Goal: Complete Application Form: Complete application form

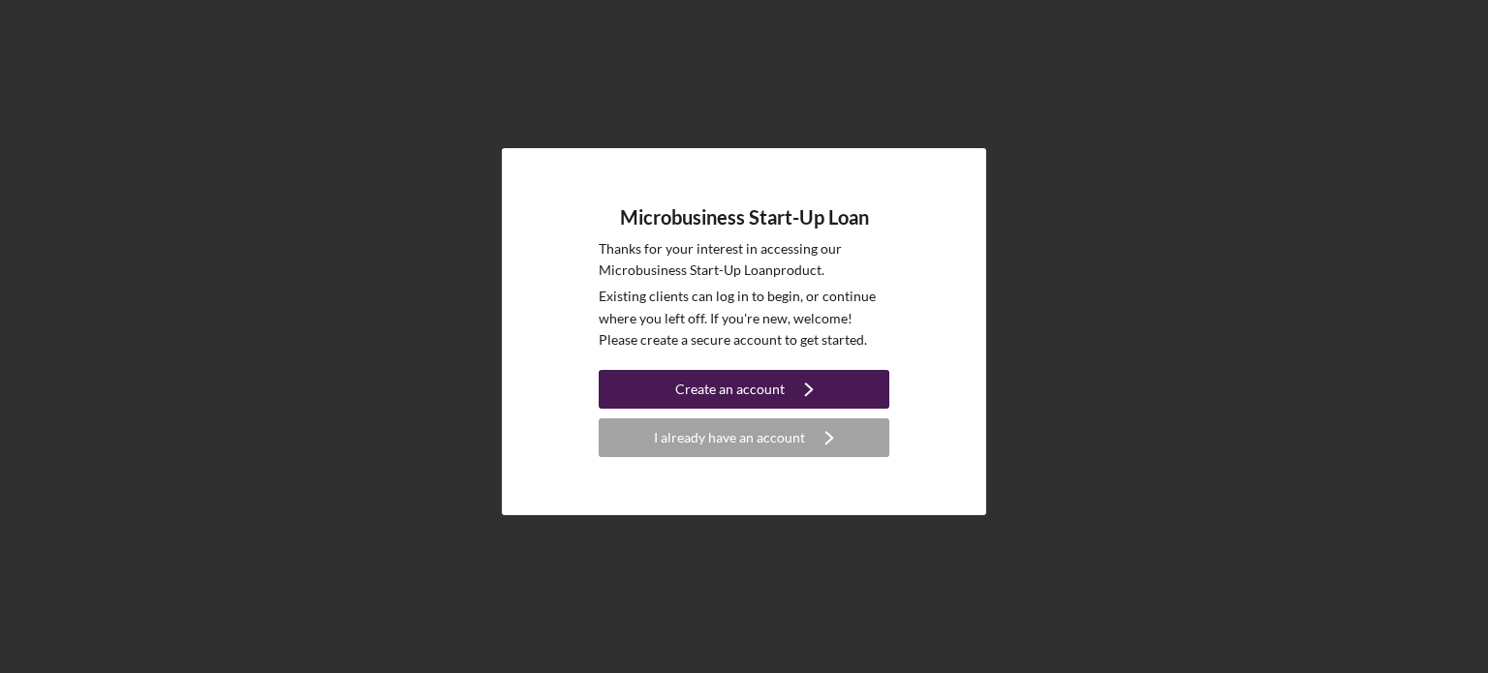
click at [771, 393] on div "Create an account" at bounding box center [729, 389] width 109 height 39
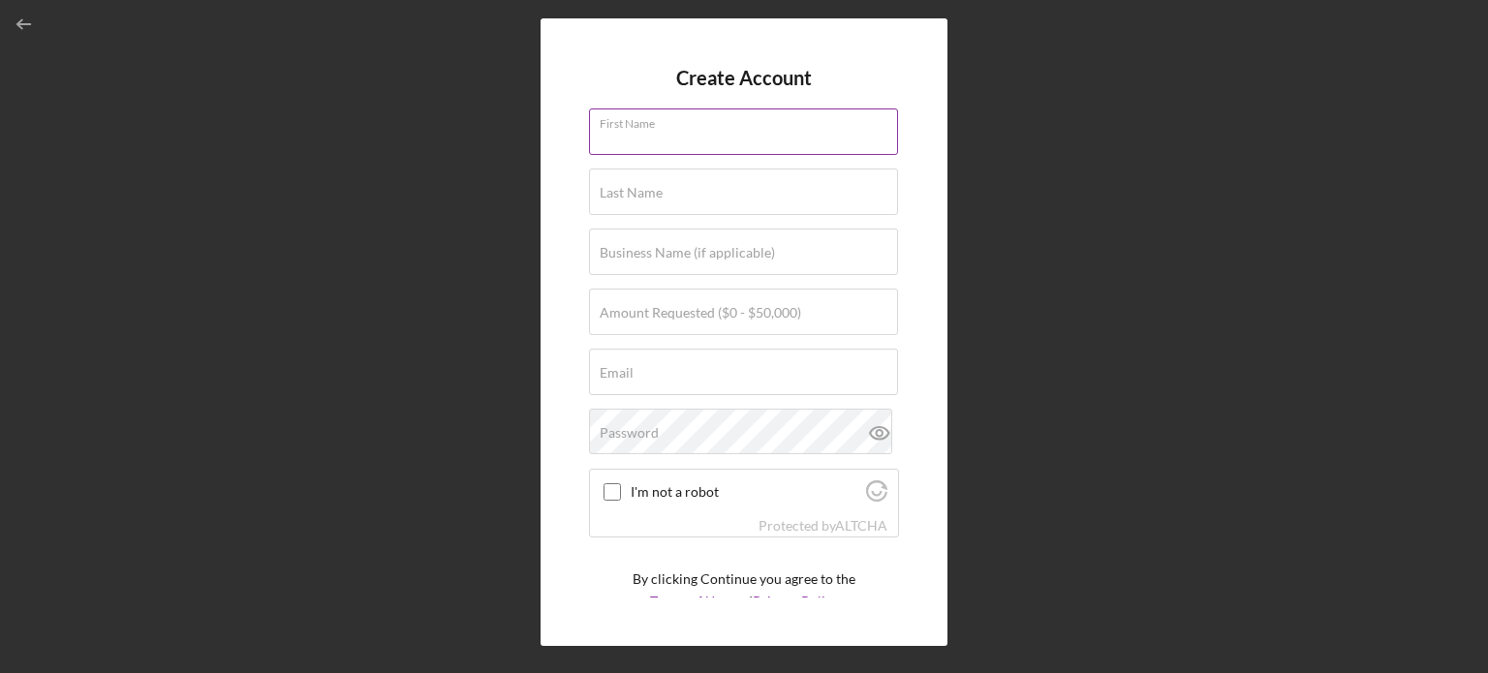
click at [744, 137] on input "First Name" at bounding box center [743, 131] width 309 height 46
click at [662, 139] on input "First Name" at bounding box center [743, 131] width 309 height 46
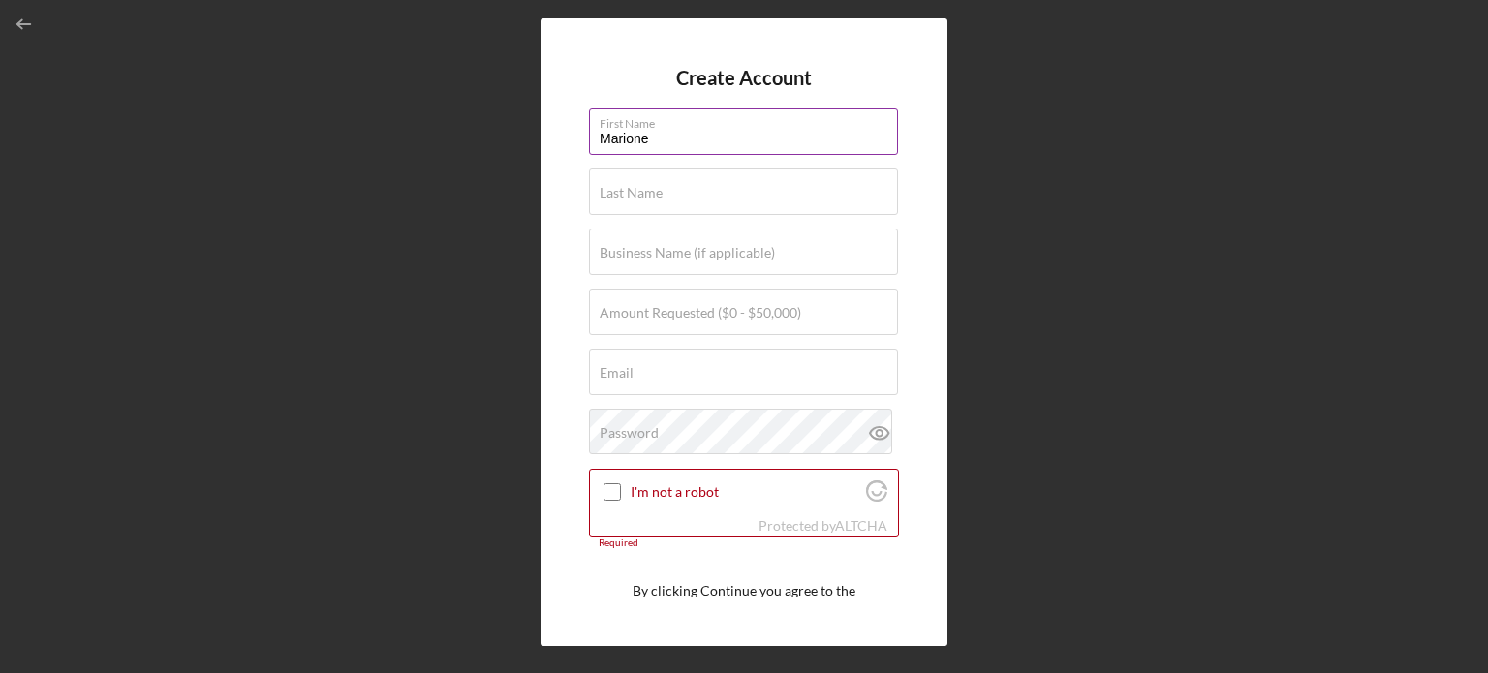
type input "Marione"
type input "Dunn"
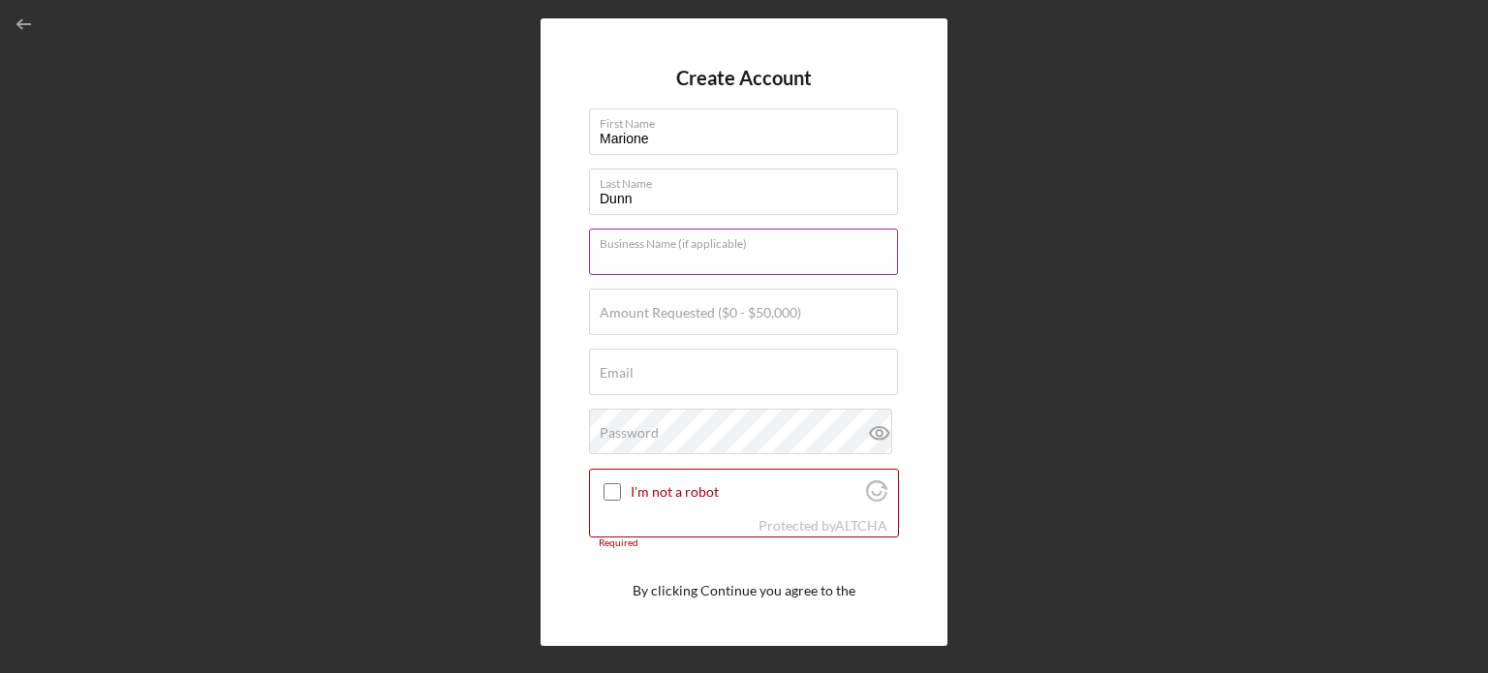
paste input "Play and Say SC, [PERSON_NAME] Right Therapies"
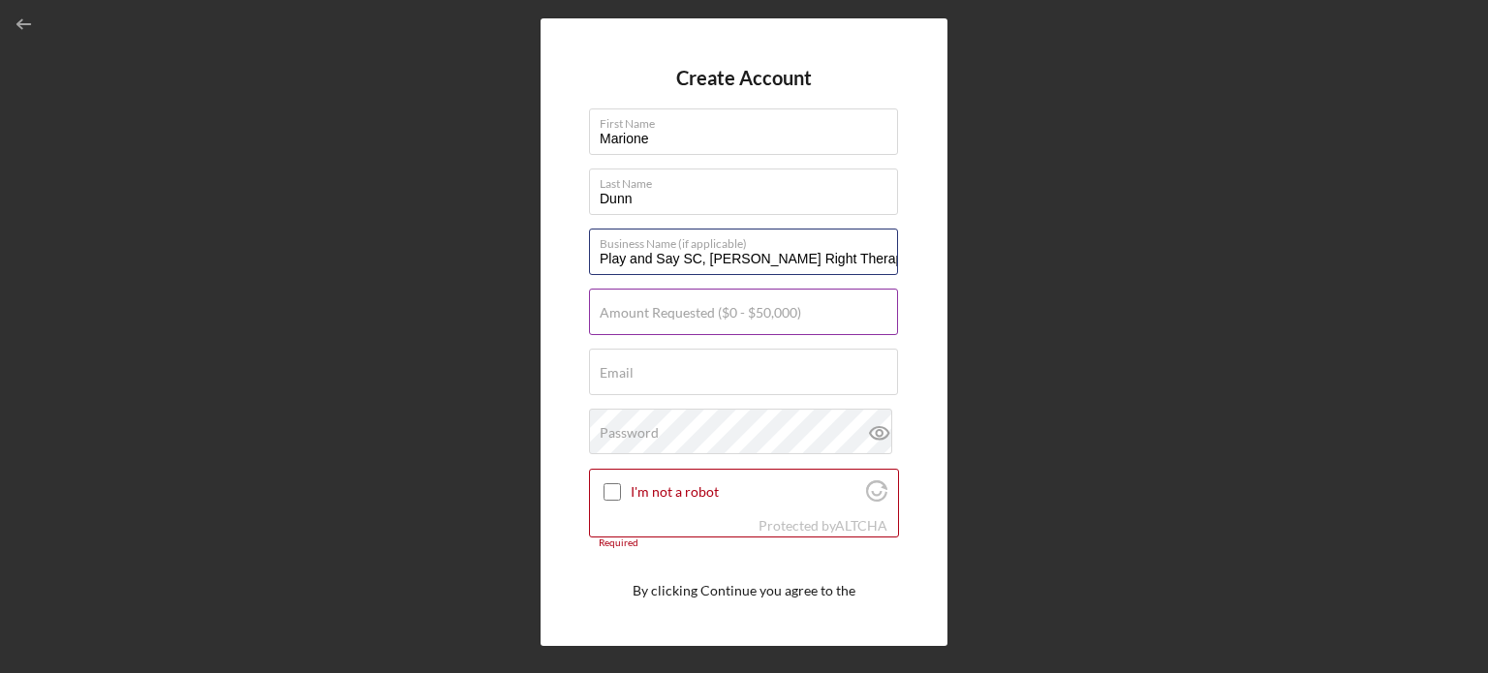
type input "Play and Say SC, [PERSON_NAME] Right Therapies"
click at [701, 317] on label "Amount Requested ($0 - $50,000)" at bounding box center [700, 312] width 201 height 15
click at [701, 317] on input "Amount Requested ($0 - $50,000)" at bounding box center [743, 312] width 309 height 46
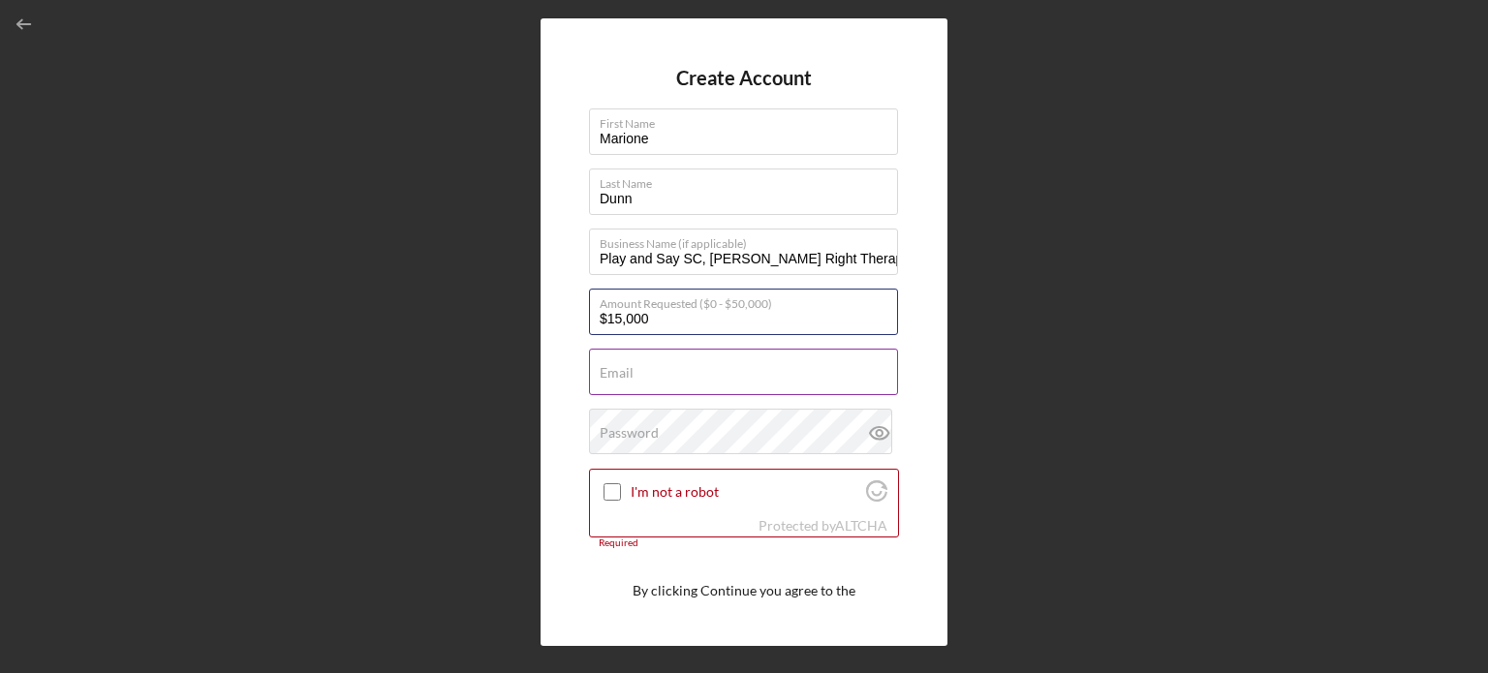
type input "$15,000"
click at [723, 371] on div "Email Required" at bounding box center [744, 373] width 310 height 48
paste input "[EMAIL_ADDRESS][DOMAIN_NAME]"
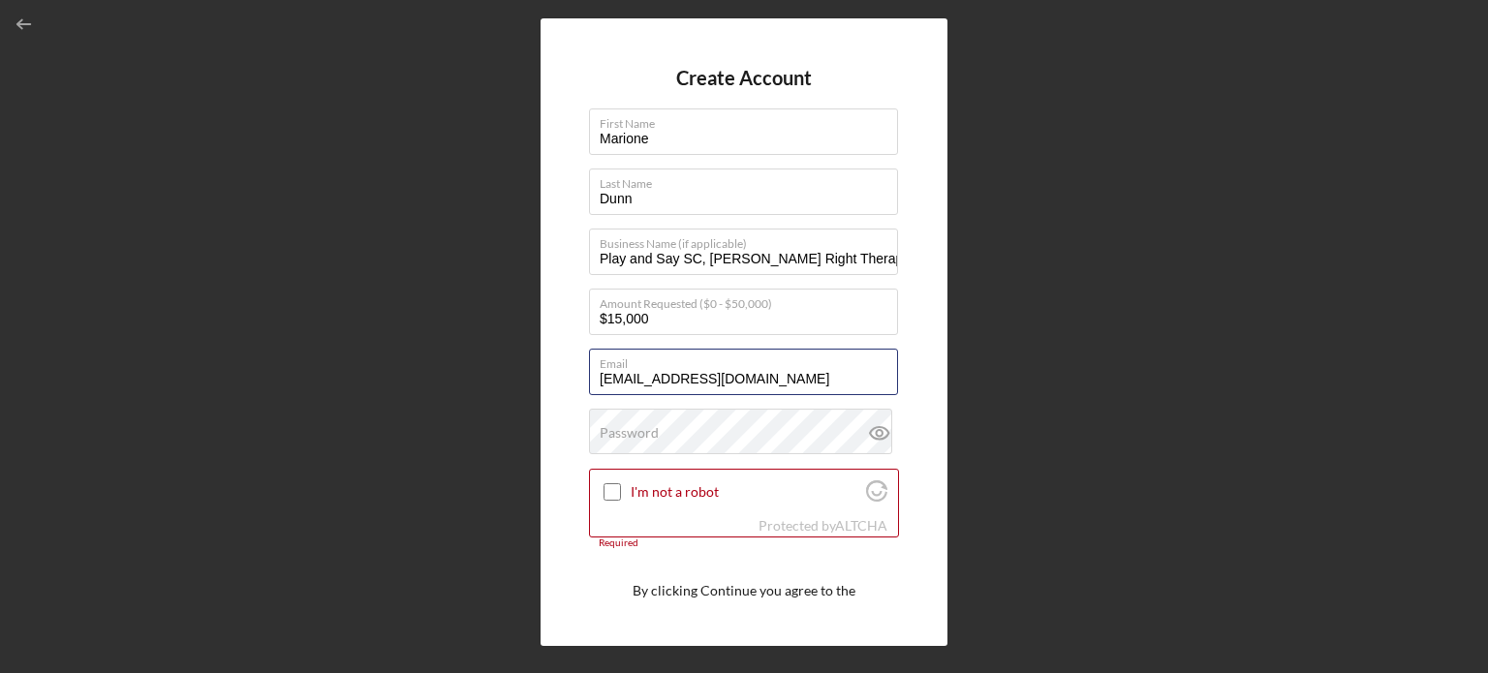
type input "[EMAIL_ADDRESS][DOMAIN_NAME]"
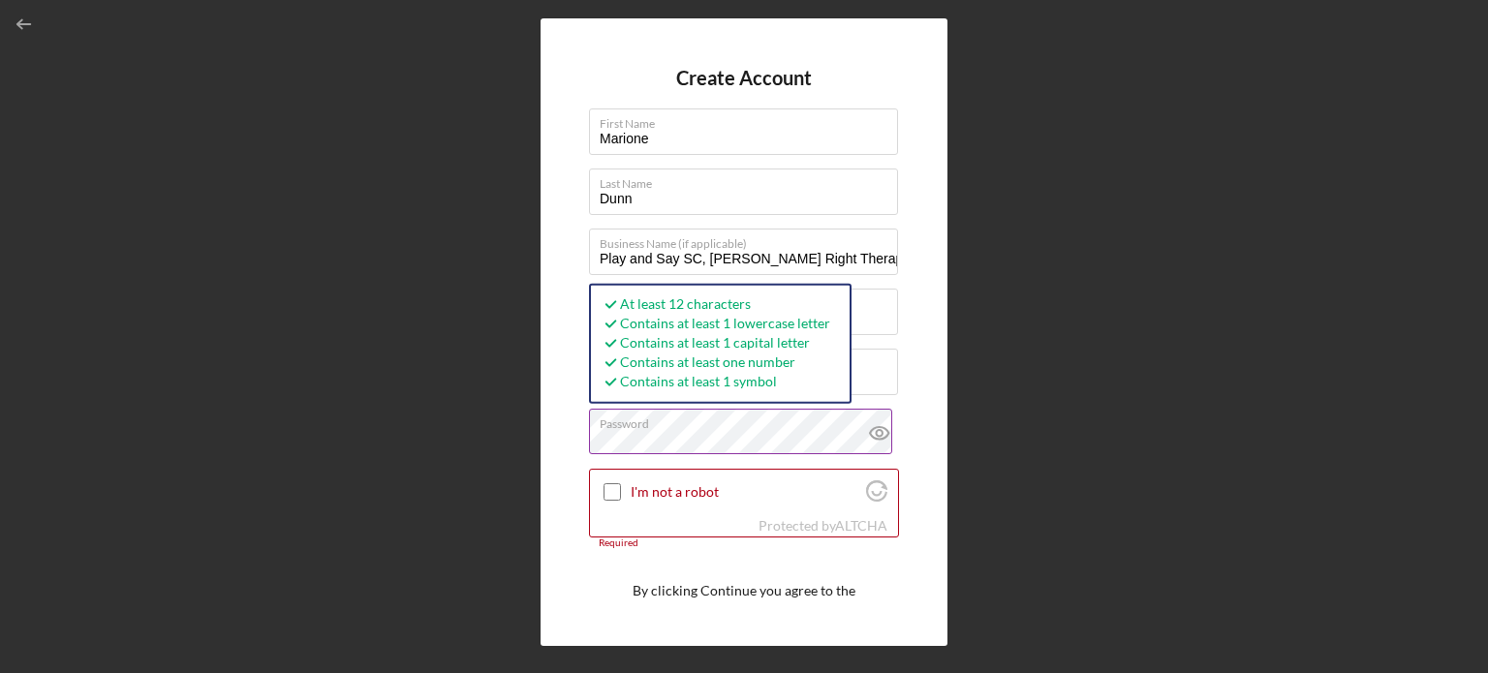
click at [877, 432] on icon at bounding box center [879, 433] width 6 height 6
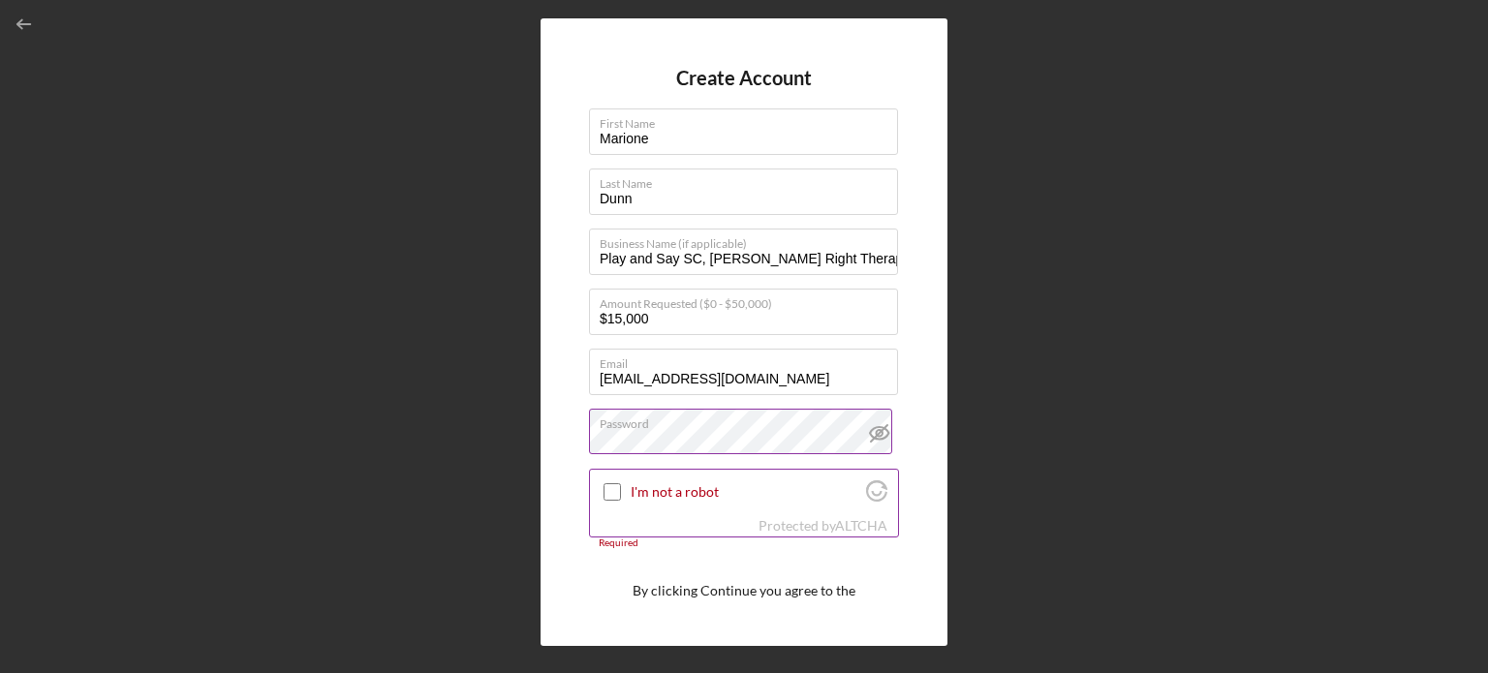
click at [612, 495] on input "I'm not a robot" at bounding box center [612, 491] width 17 height 17
checkbox input "true"
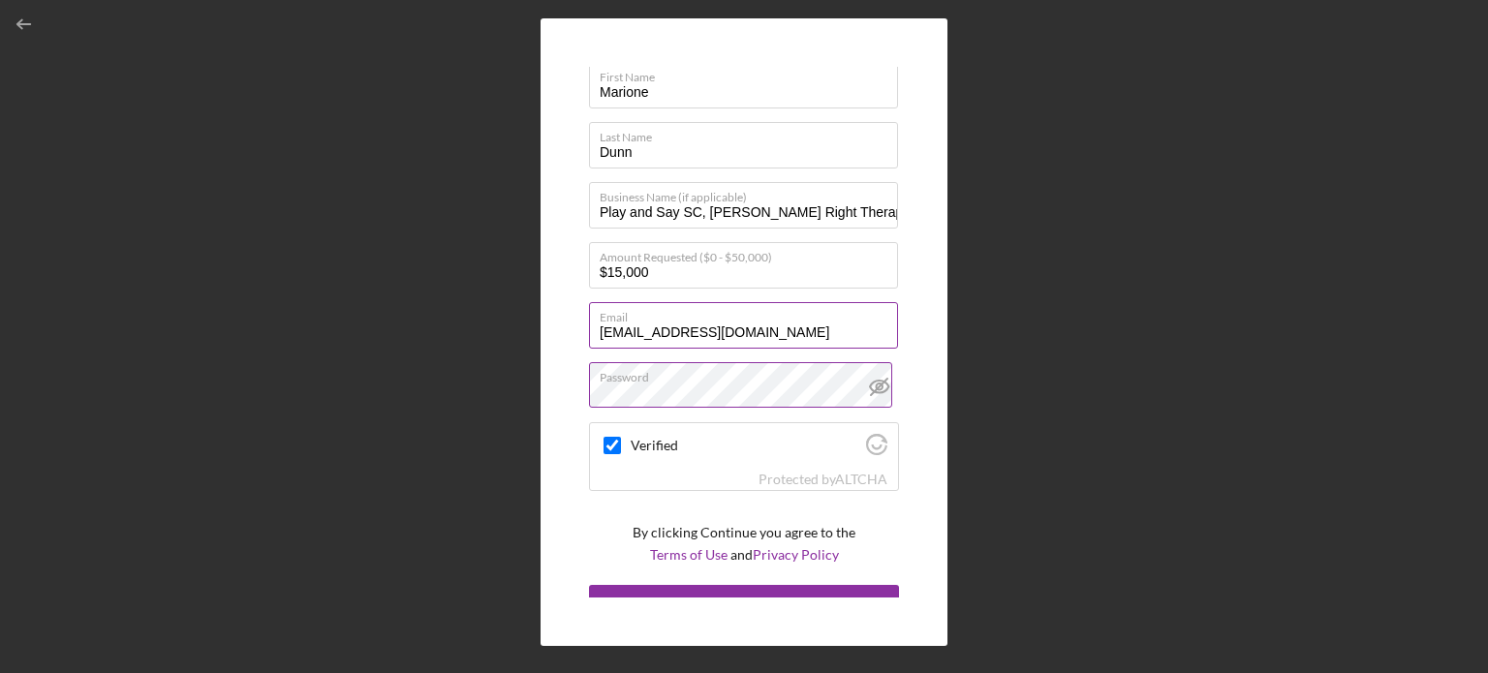
scroll to position [73, 0]
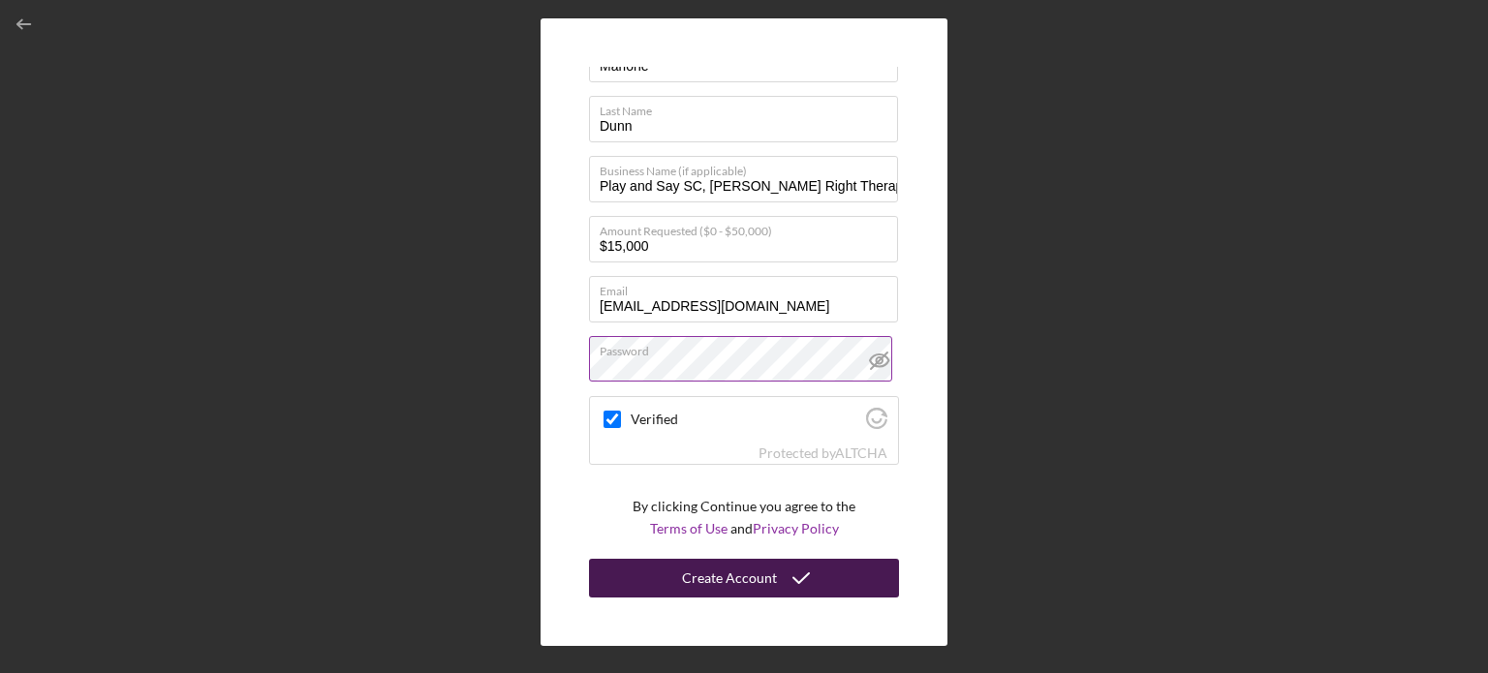
click at [794, 573] on icon "submit" at bounding box center [801, 578] width 48 height 48
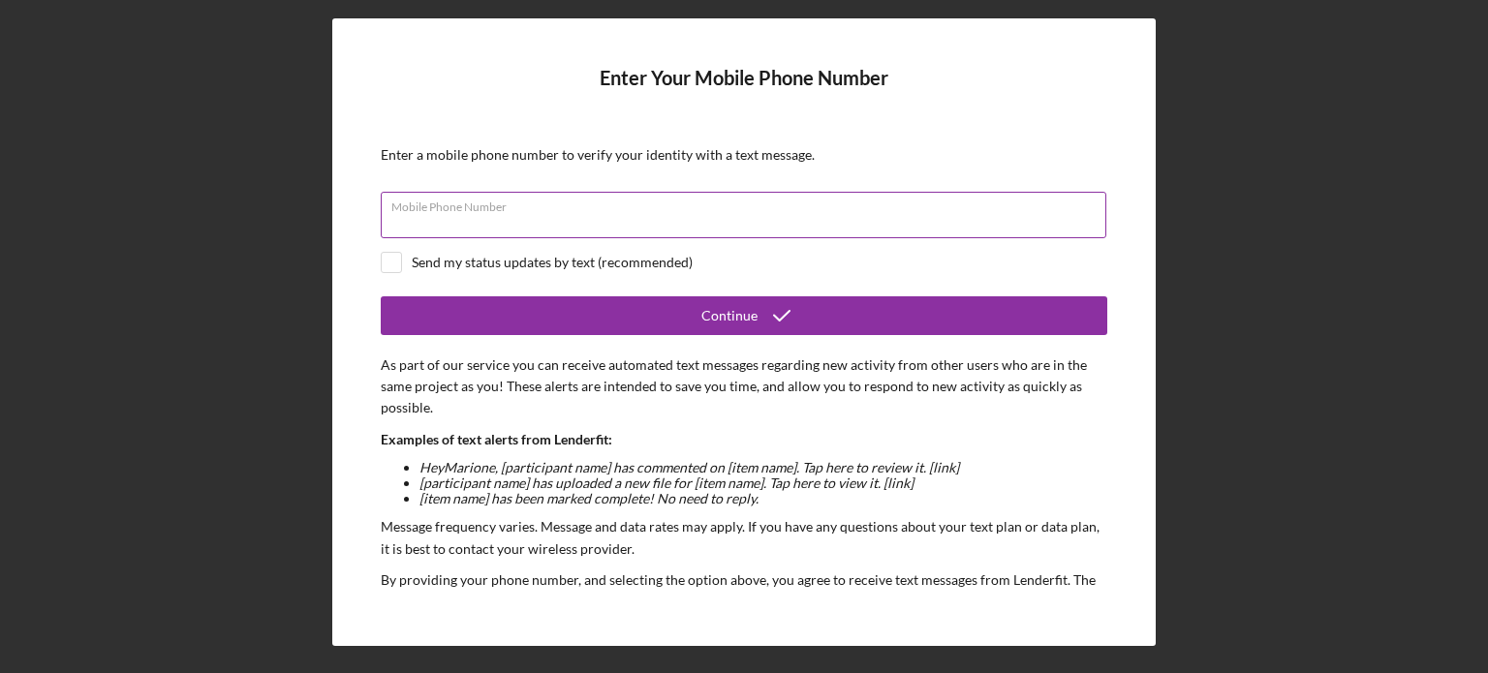
click at [768, 226] on input "Mobile Phone Number" at bounding box center [744, 215] width 726 height 46
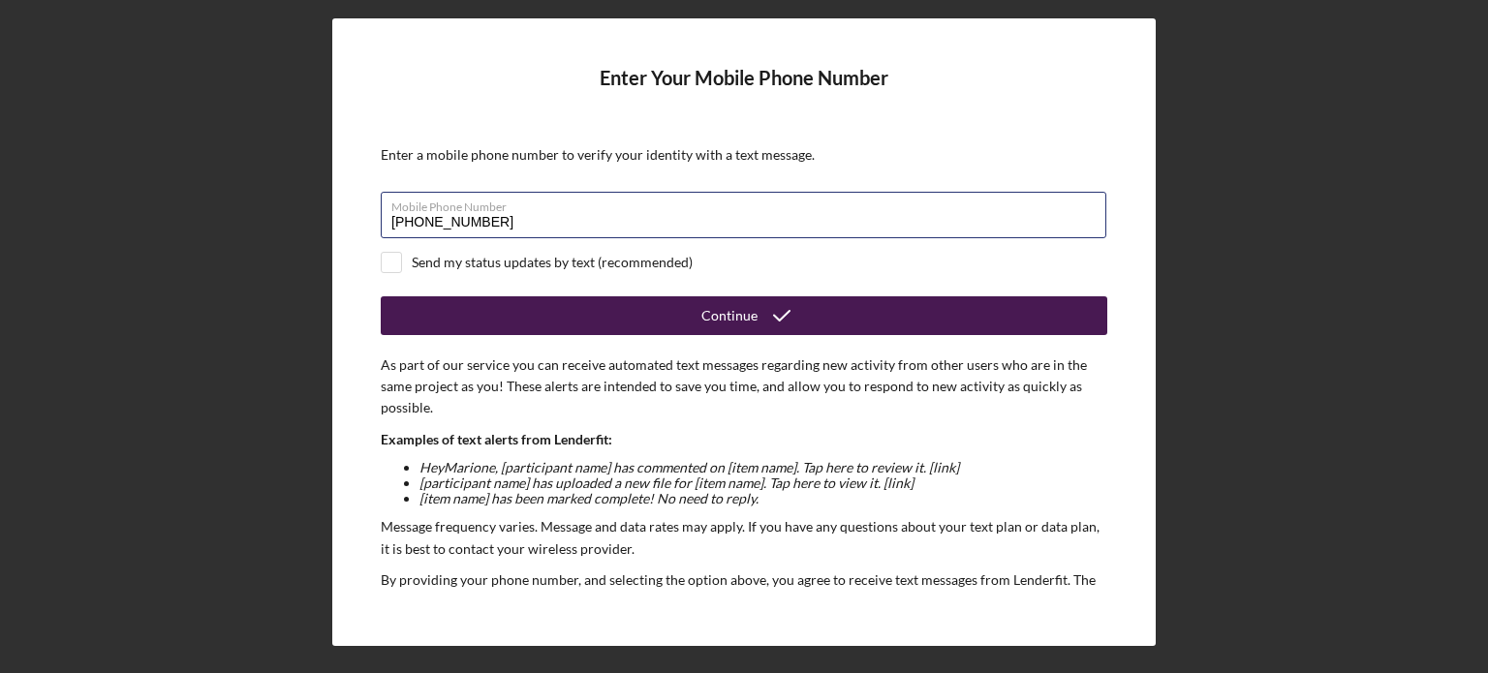
type input "[PHONE_NUMBER]"
click at [786, 320] on icon "submit" at bounding box center [782, 316] width 48 height 48
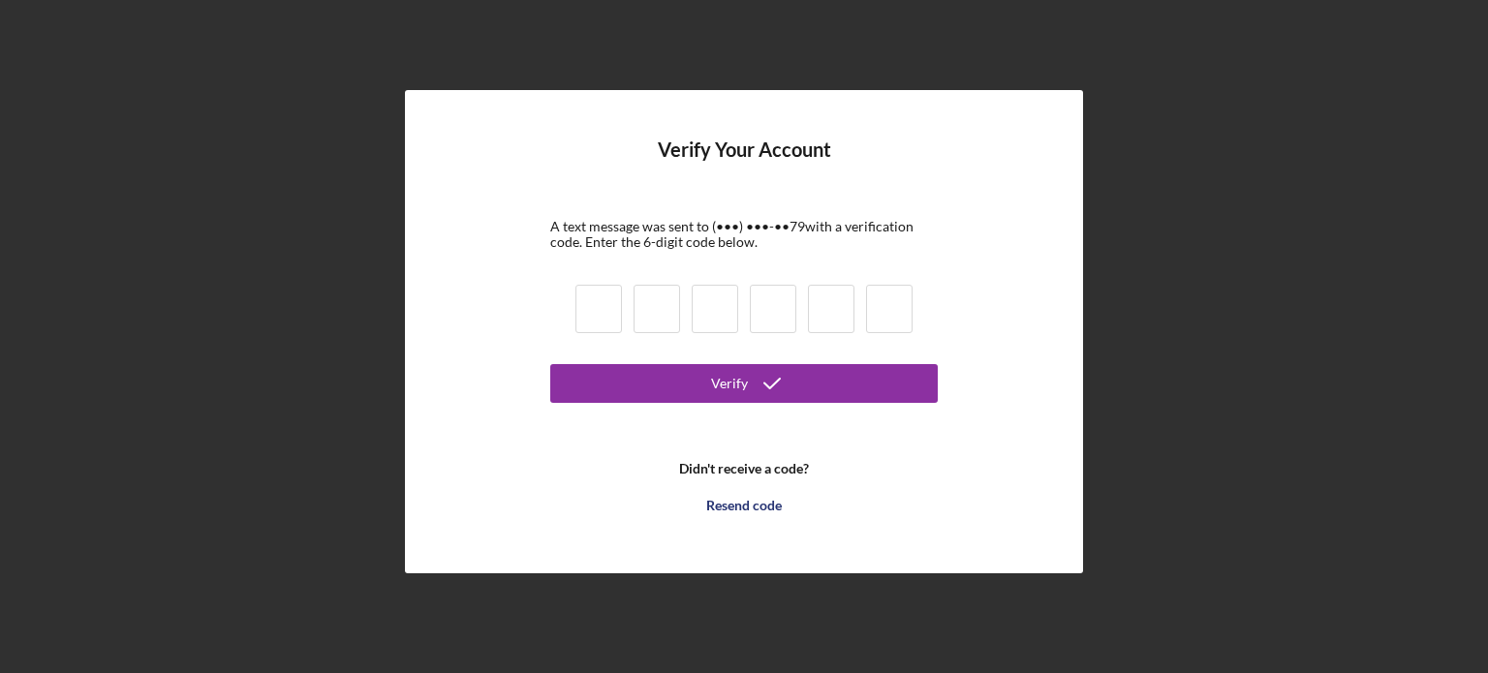
click at [605, 313] on input at bounding box center [598, 309] width 46 height 48
type input "2"
type input "6"
type input "8"
type input "6"
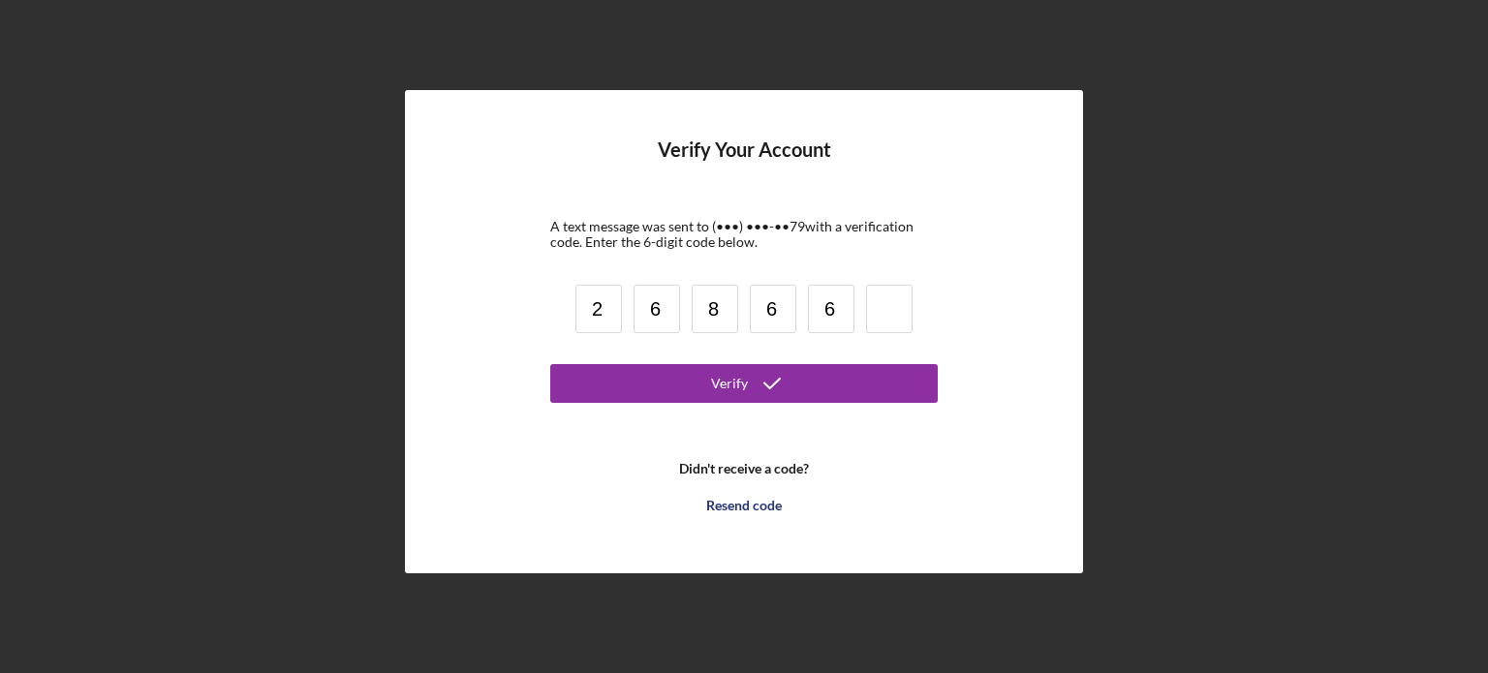
type input "6"
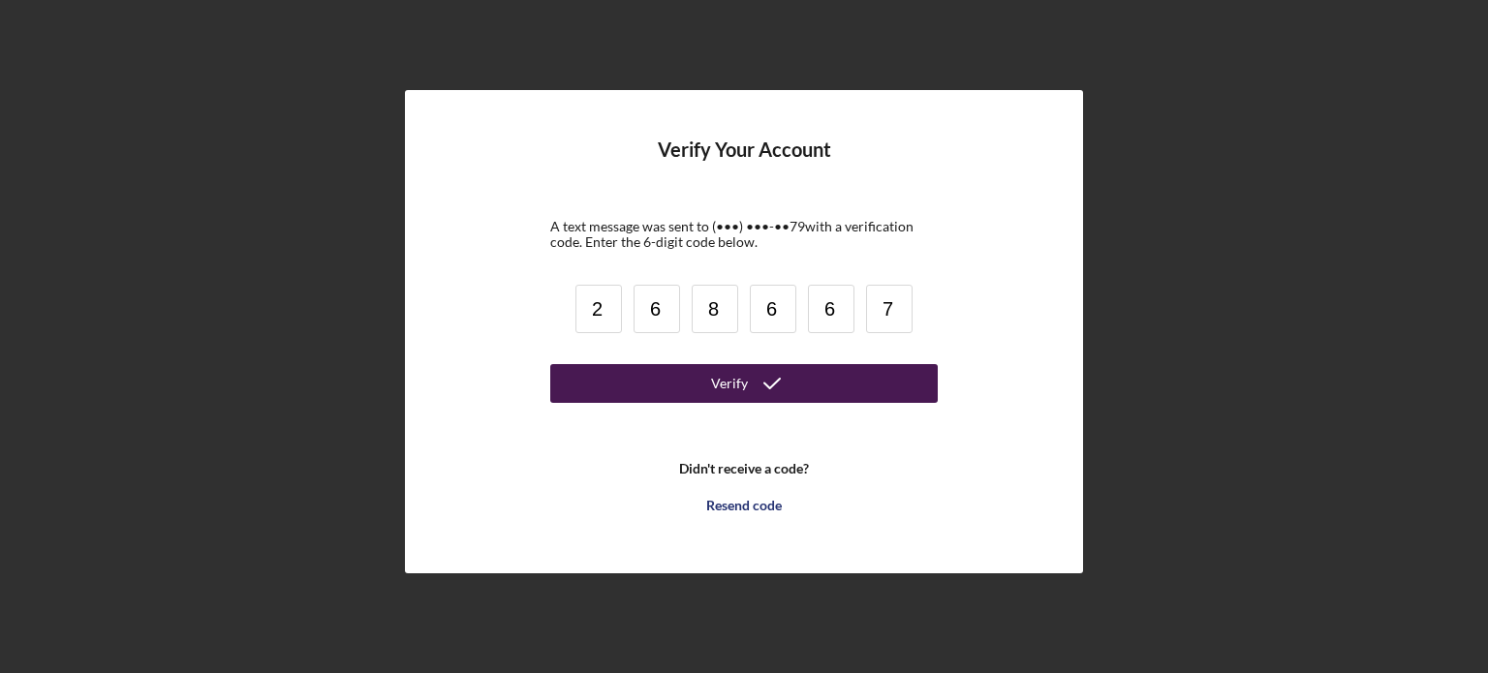
type input "7"
click at [748, 394] on icon "submit" at bounding box center [772, 383] width 48 height 48
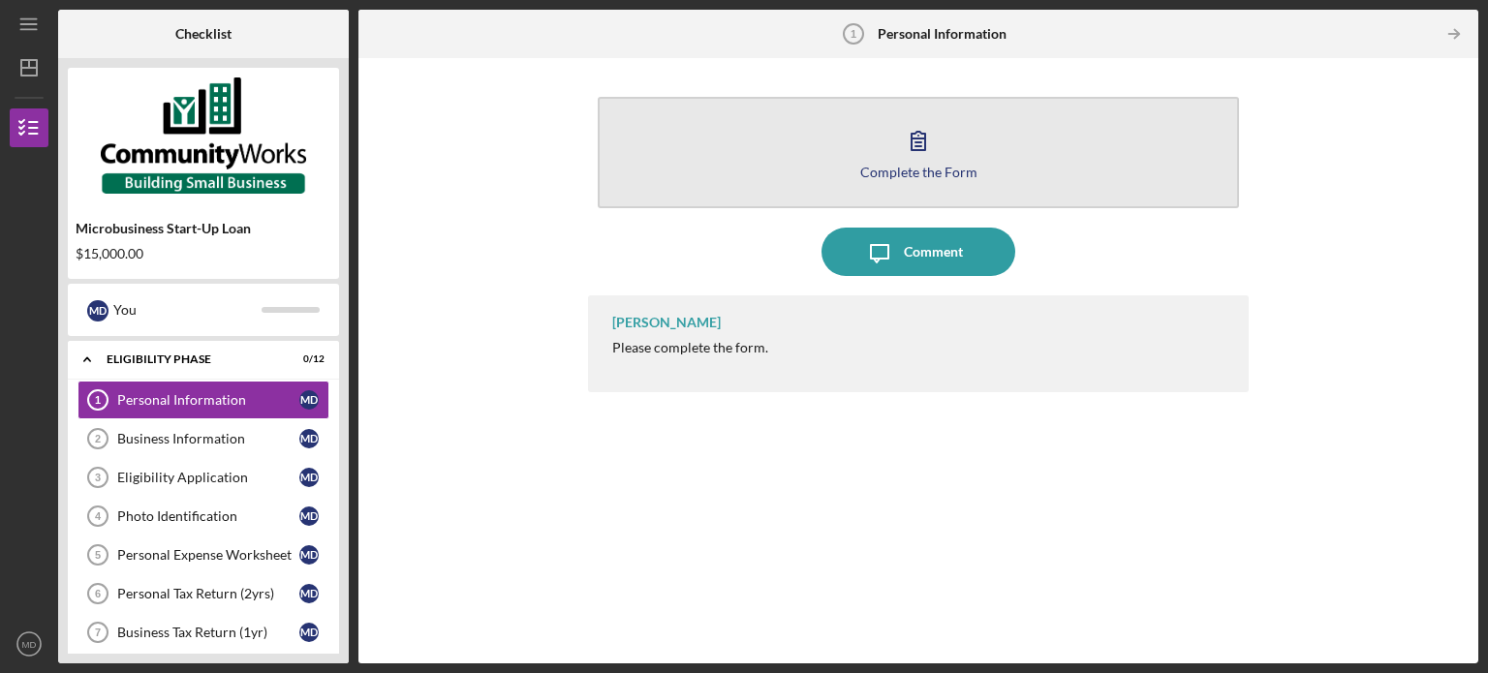
click at [942, 110] on button "Complete the Form Form" at bounding box center [918, 152] width 641 height 111
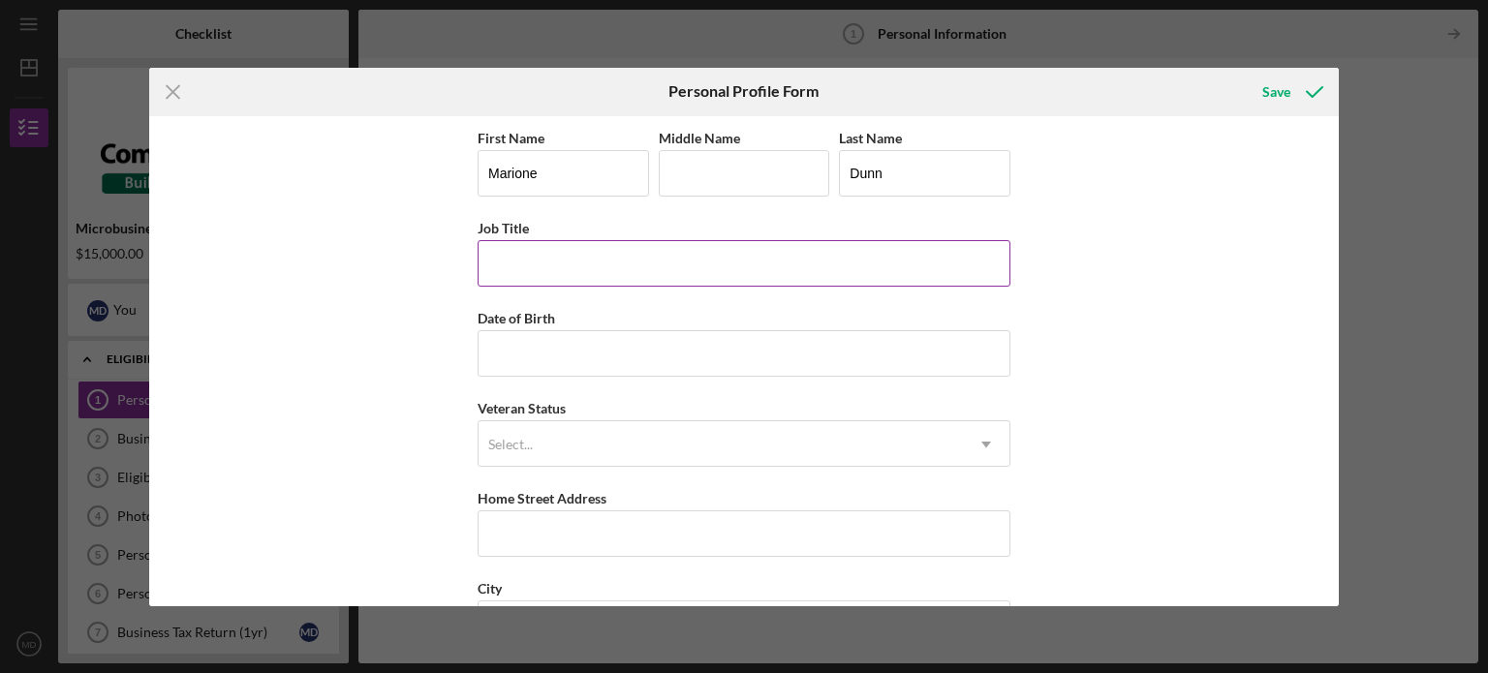
click at [615, 268] on input "Job Title" at bounding box center [744, 263] width 533 height 46
type input "Owner"
type input "[DATE]"
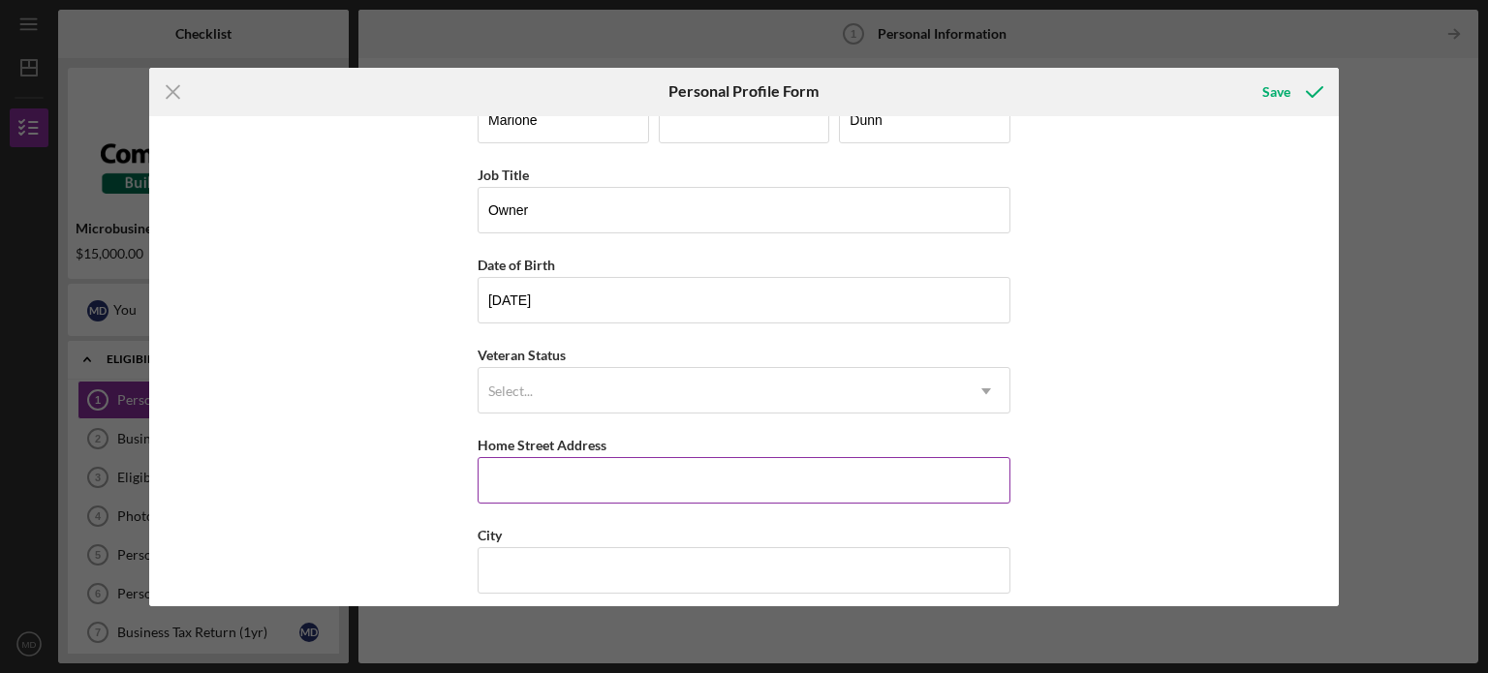
scroll to position [194, 0]
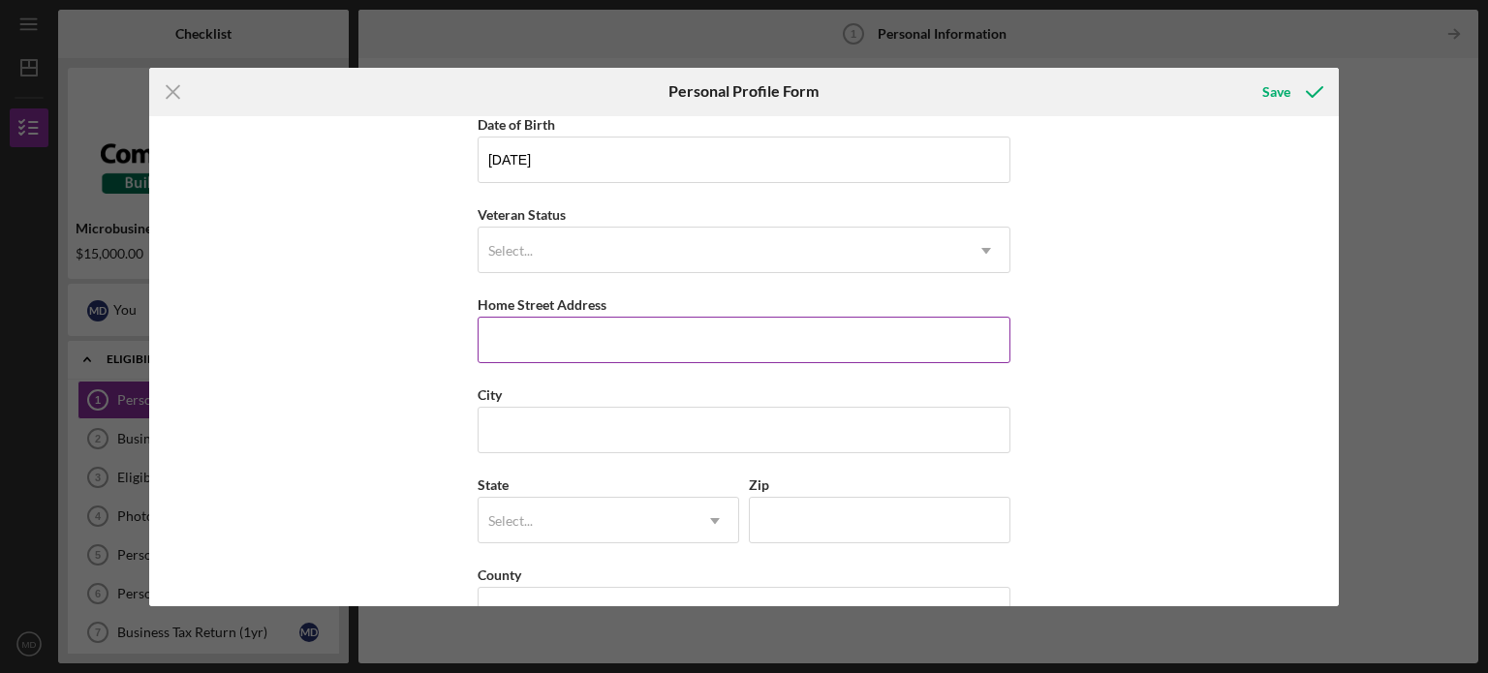
click at [628, 350] on input "Home Street Address" at bounding box center [744, 340] width 533 height 46
type input "[STREET_ADDRESS]"
type input "[GEOGRAPHIC_DATA]"
type input "SC"
type input "29611"
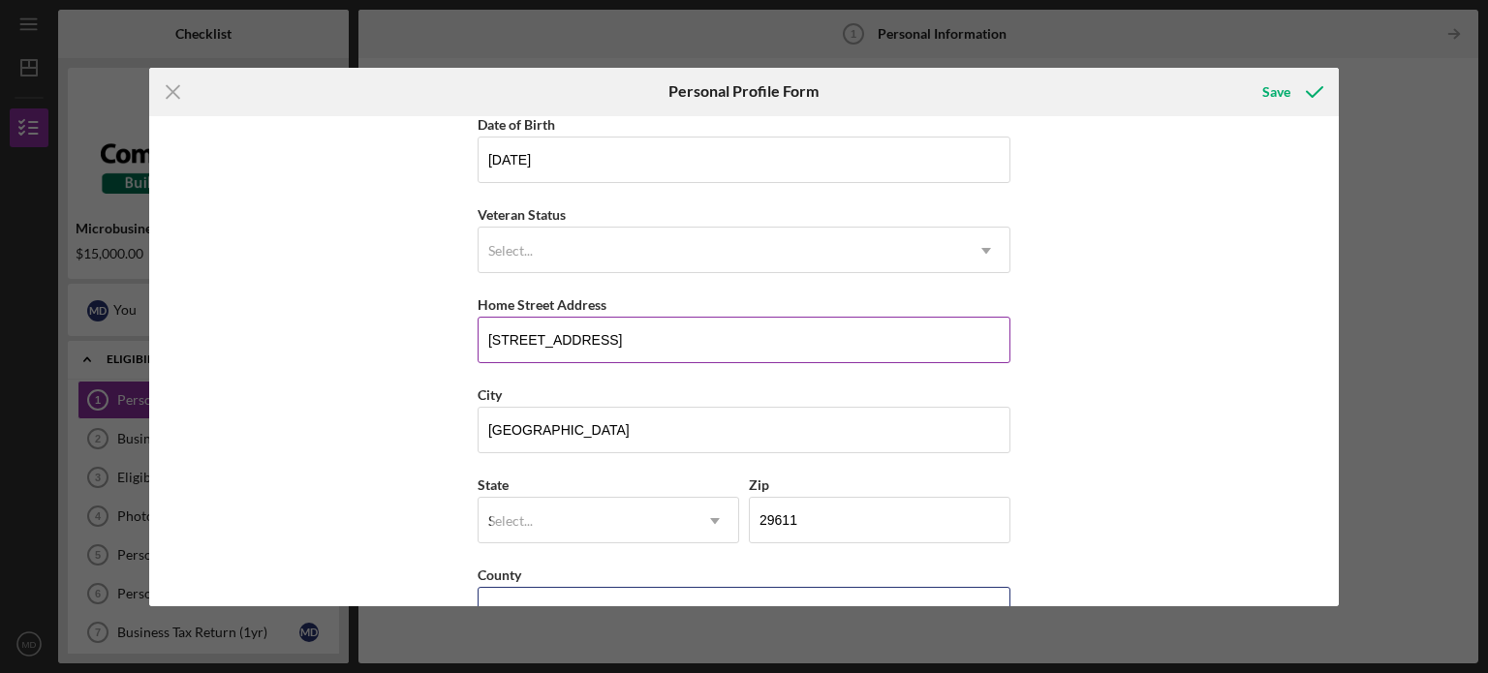
type input "[GEOGRAPHIC_DATA]"
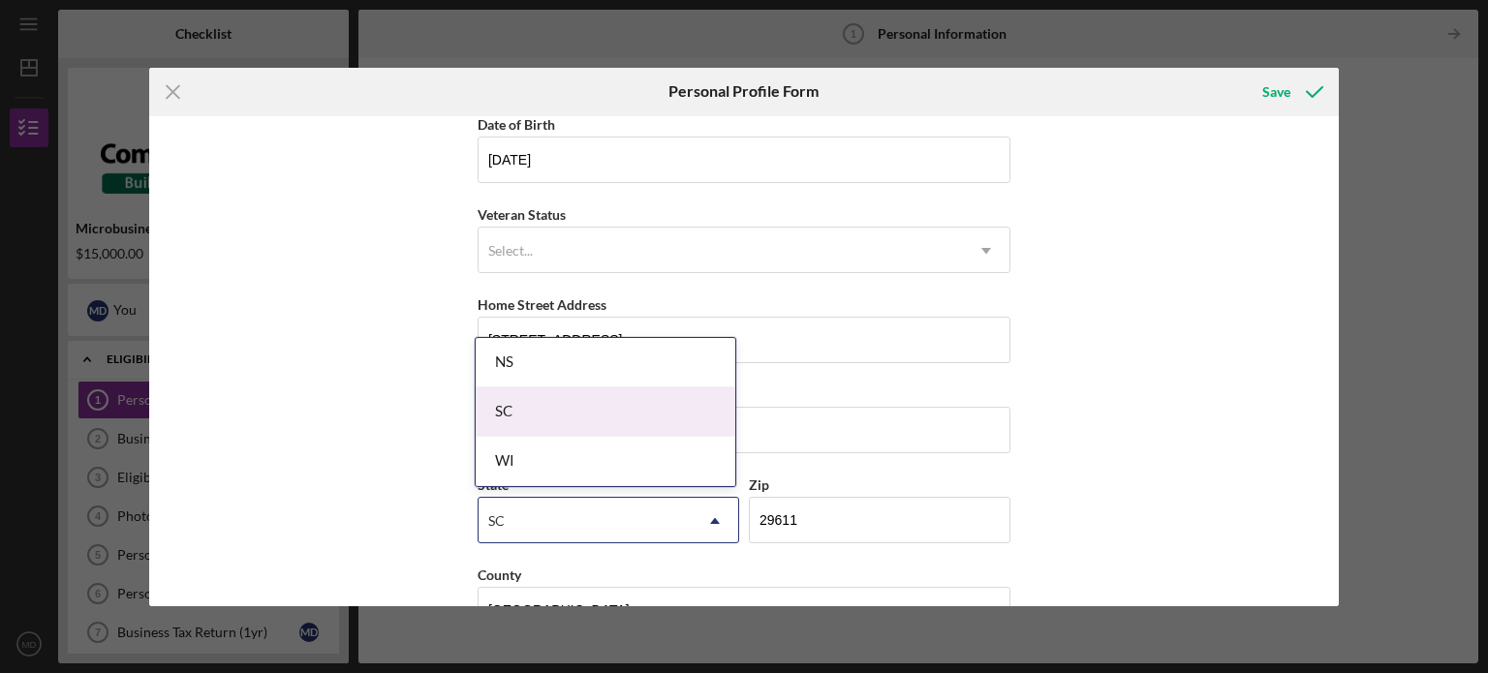
click at [581, 413] on div "SC" at bounding box center [606, 411] width 260 height 49
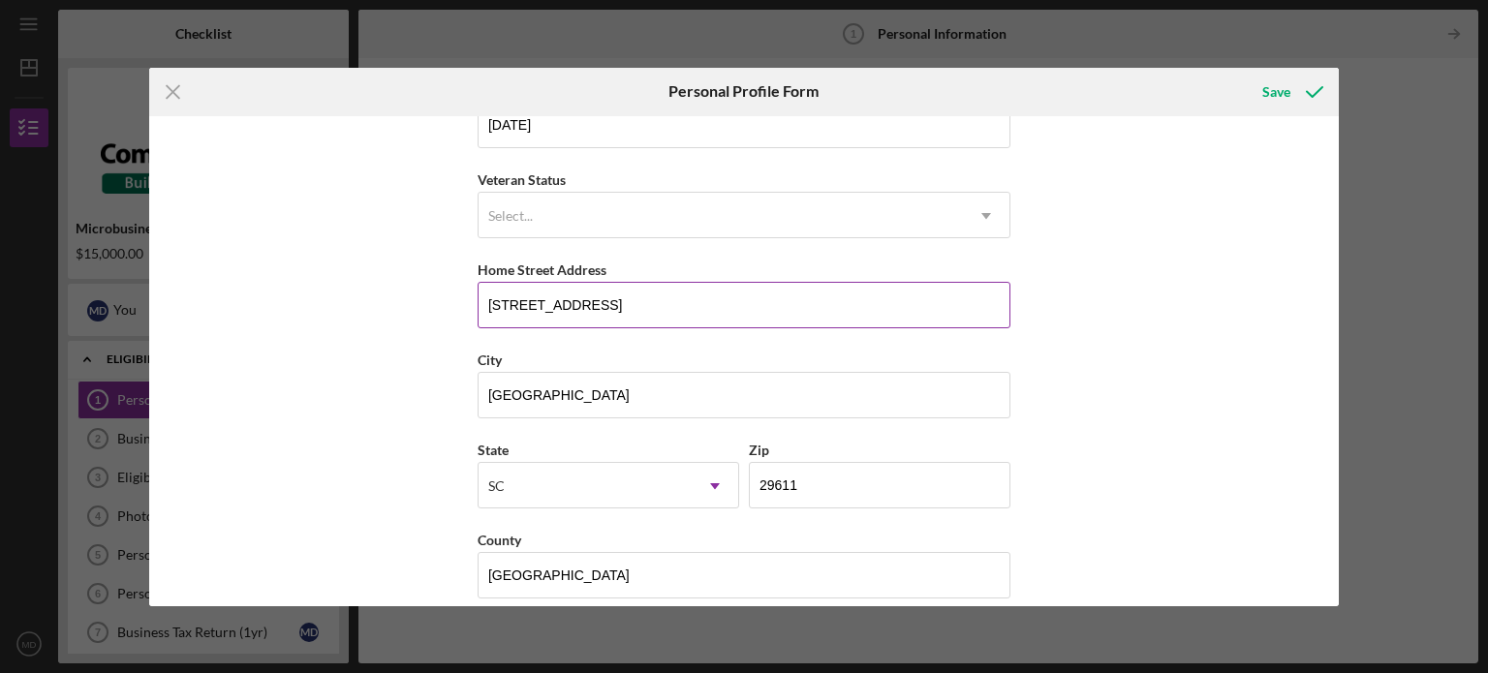
scroll to position [247, 0]
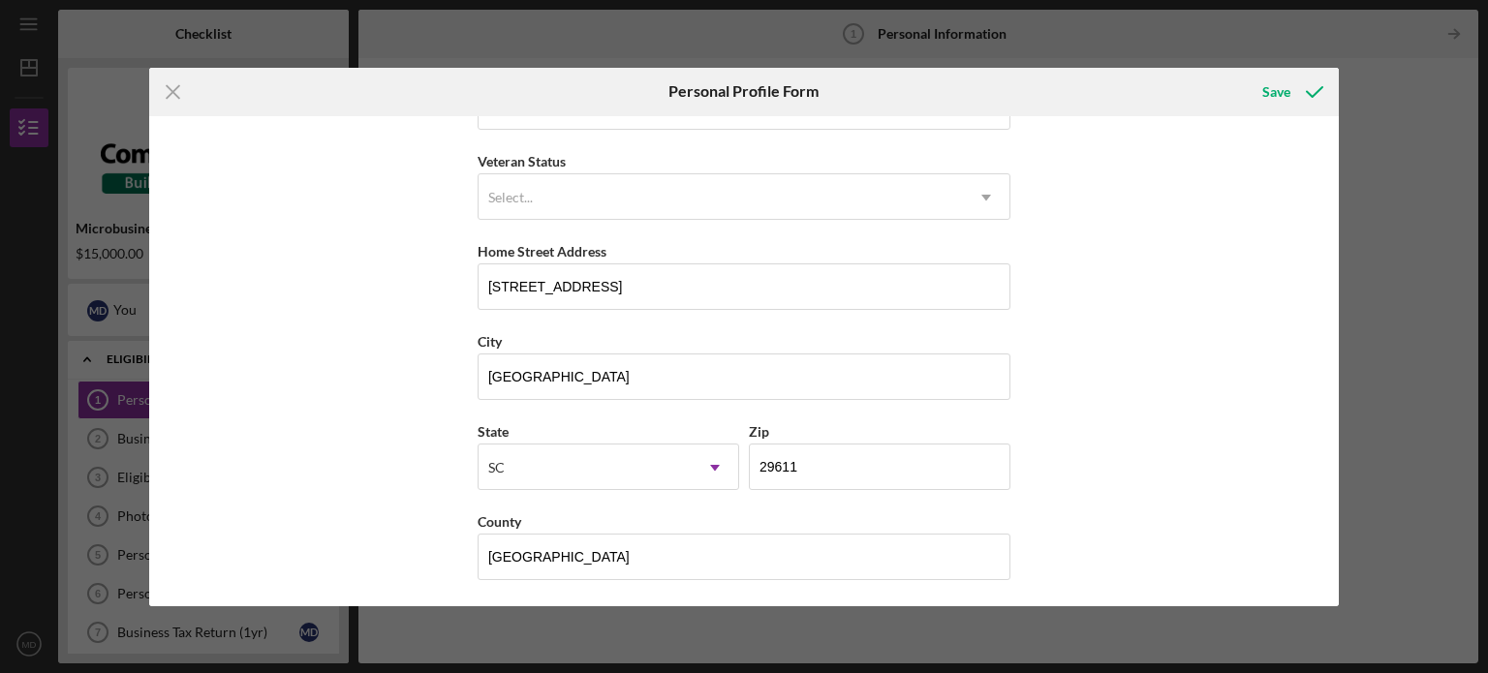
click at [1131, 425] on div "First Name [PERSON_NAME] Middle Name Last Name [PERSON_NAME] Job Title Owner Da…" at bounding box center [744, 361] width 1191 height 490
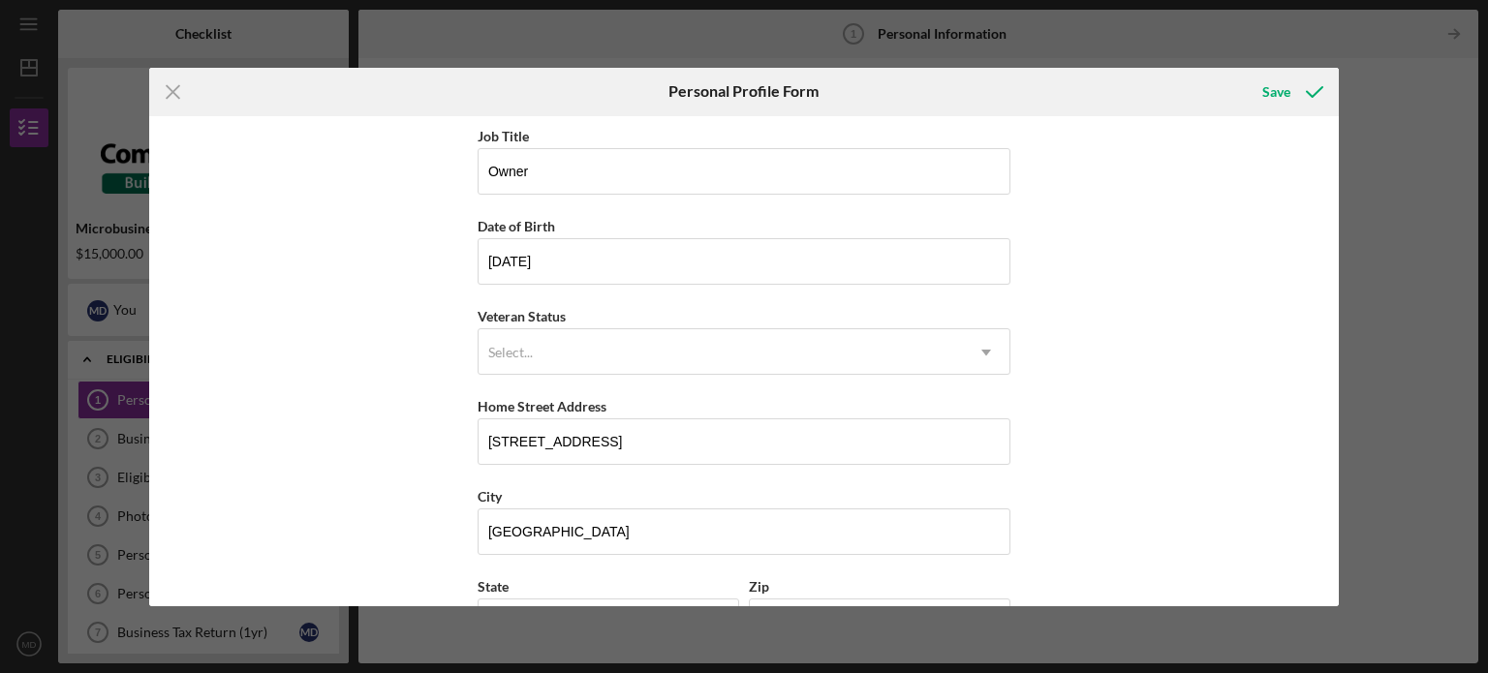
scroll to position [0, 0]
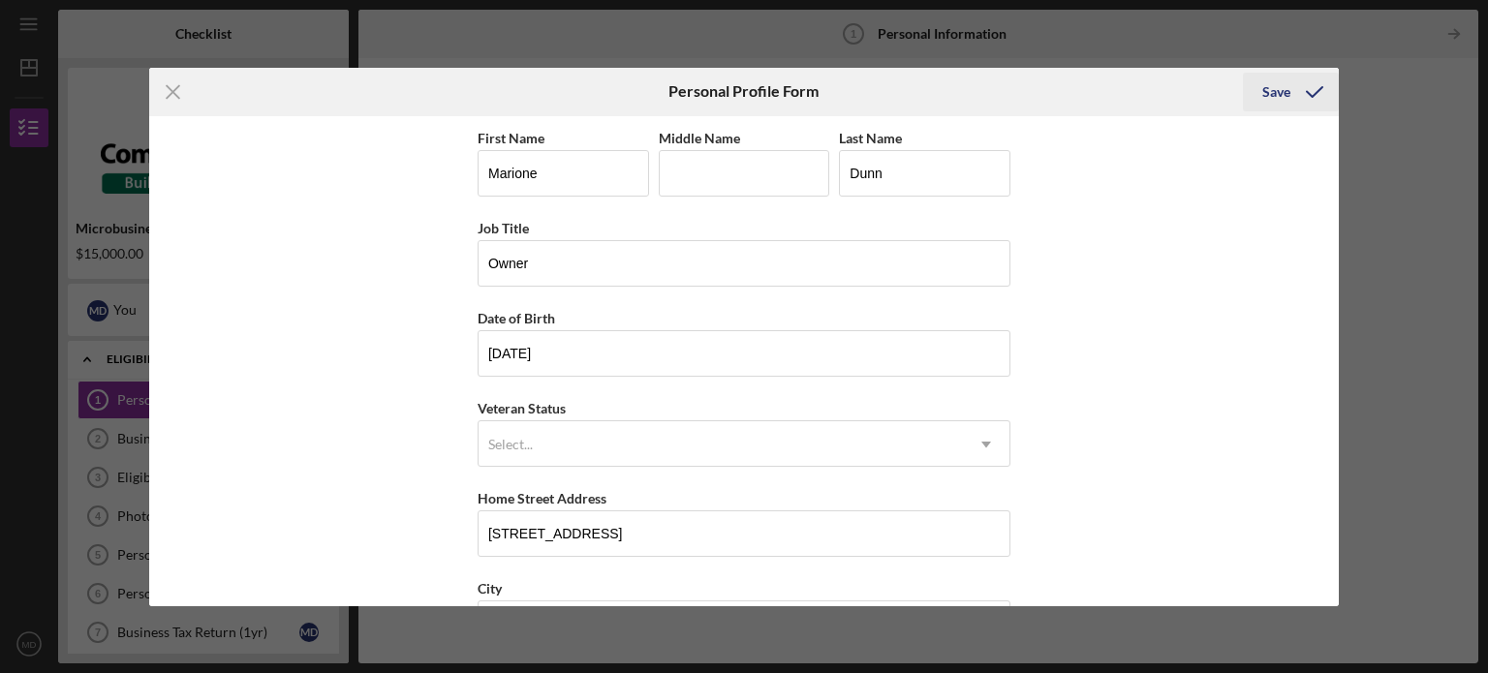
click at [1278, 95] on div "Save" at bounding box center [1276, 92] width 28 height 39
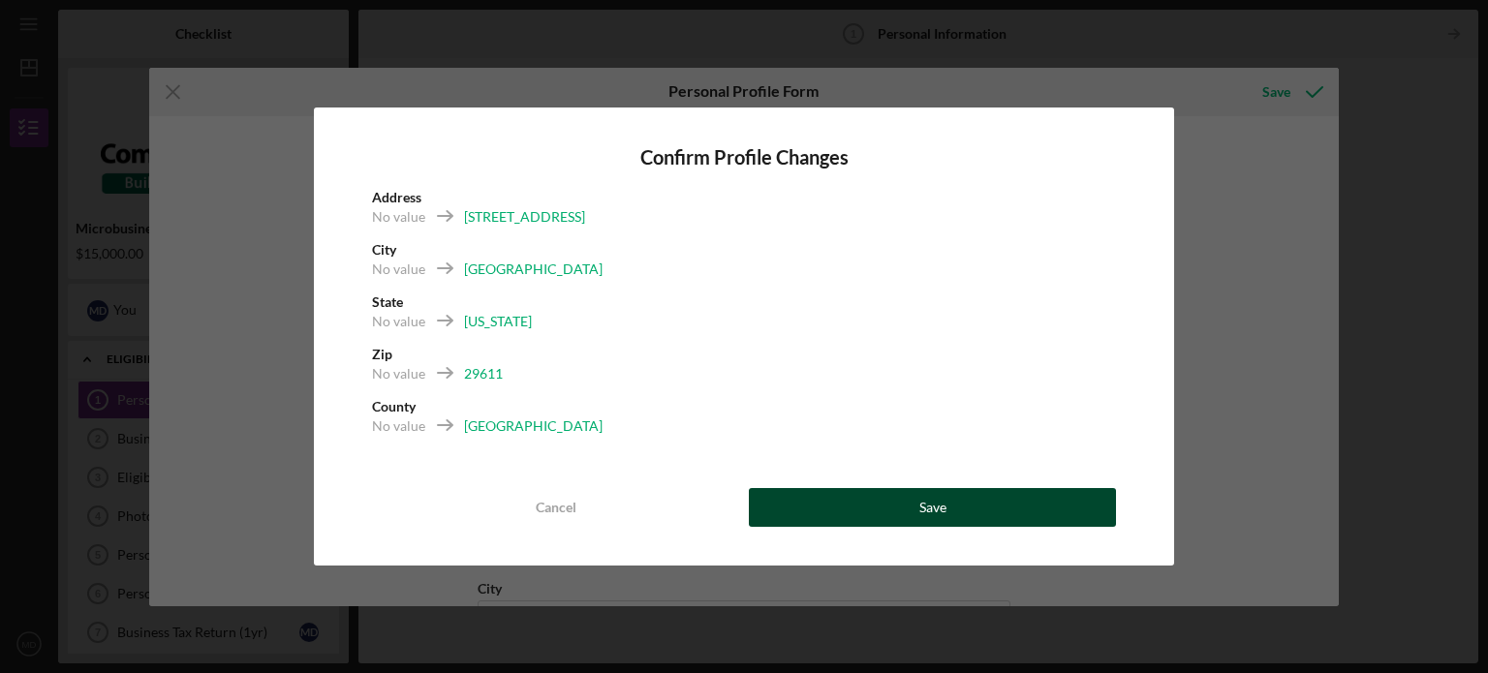
click at [856, 506] on button "Save" at bounding box center [932, 507] width 367 height 39
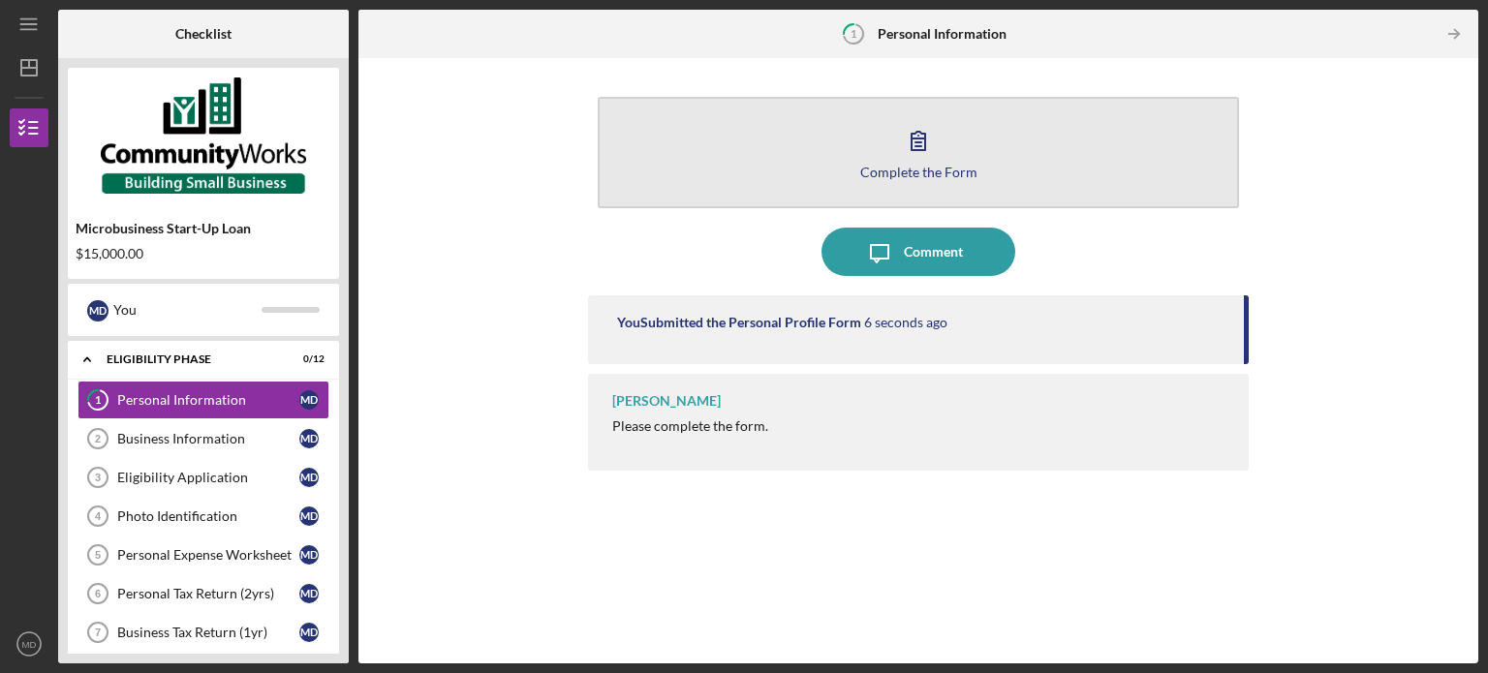
click at [845, 144] on button "Complete the Form Form" at bounding box center [918, 152] width 641 height 111
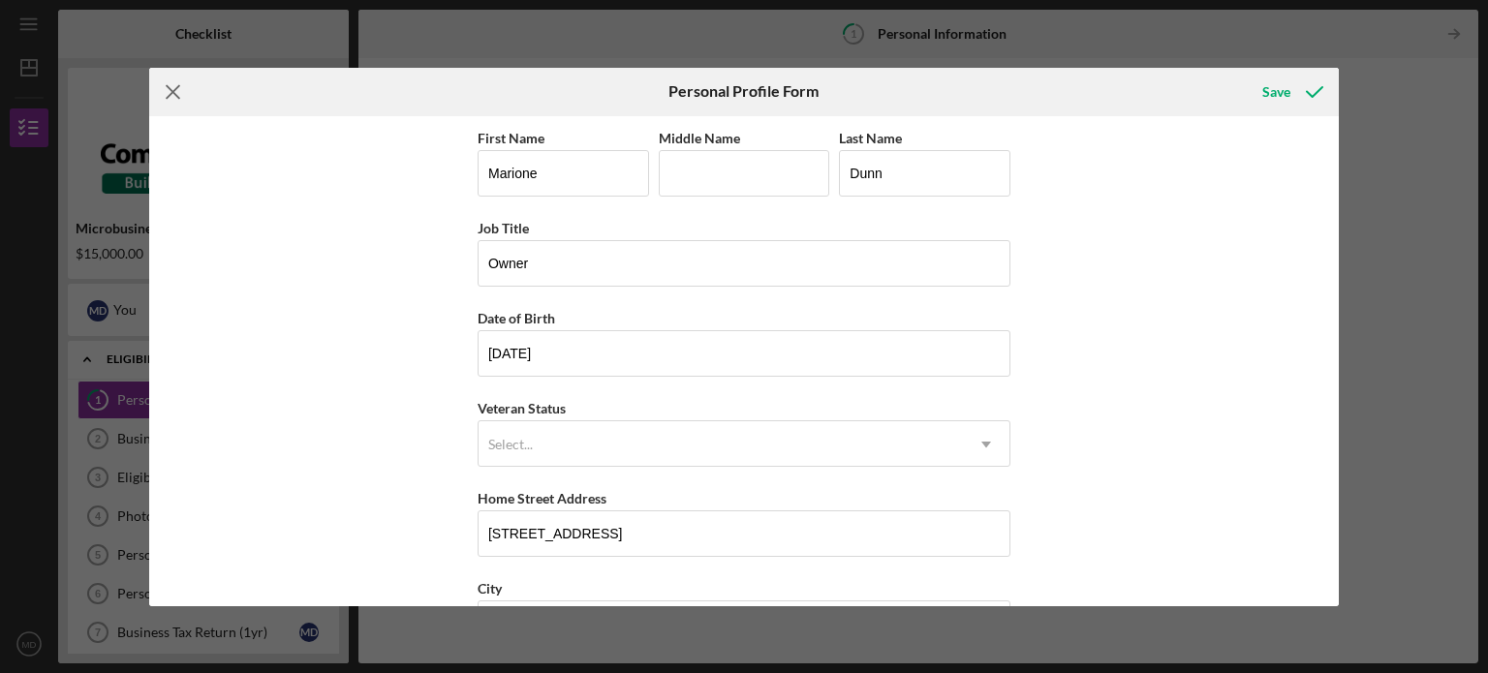
click at [165, 84] on icon "Icon/Menu Close" at bounding box center [173, 92] width 48 height 48
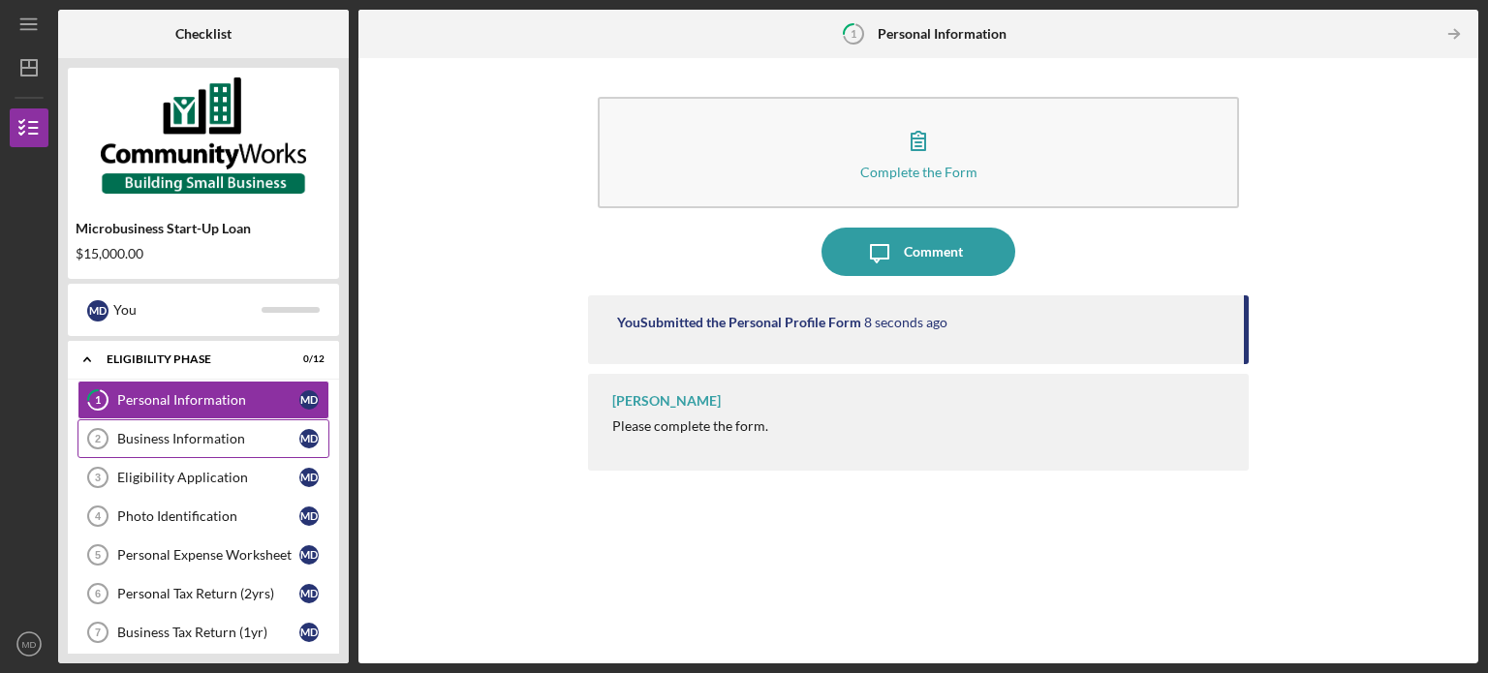
click at [147, 431] on div "Business Information" at bounding box center [208, 438] width 182 height 15
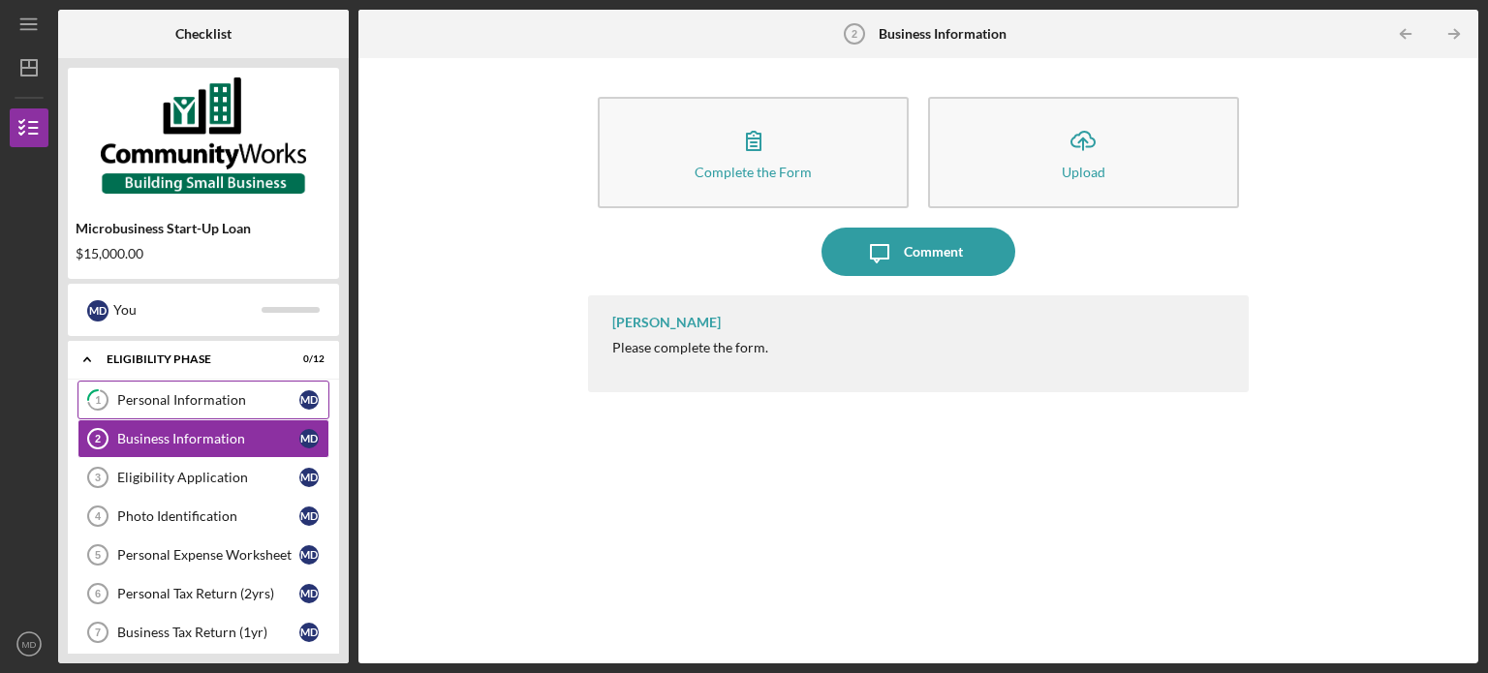
click at [178, 395] on div "Personal Information" at bounding box center [208, 399] width 182 height 15
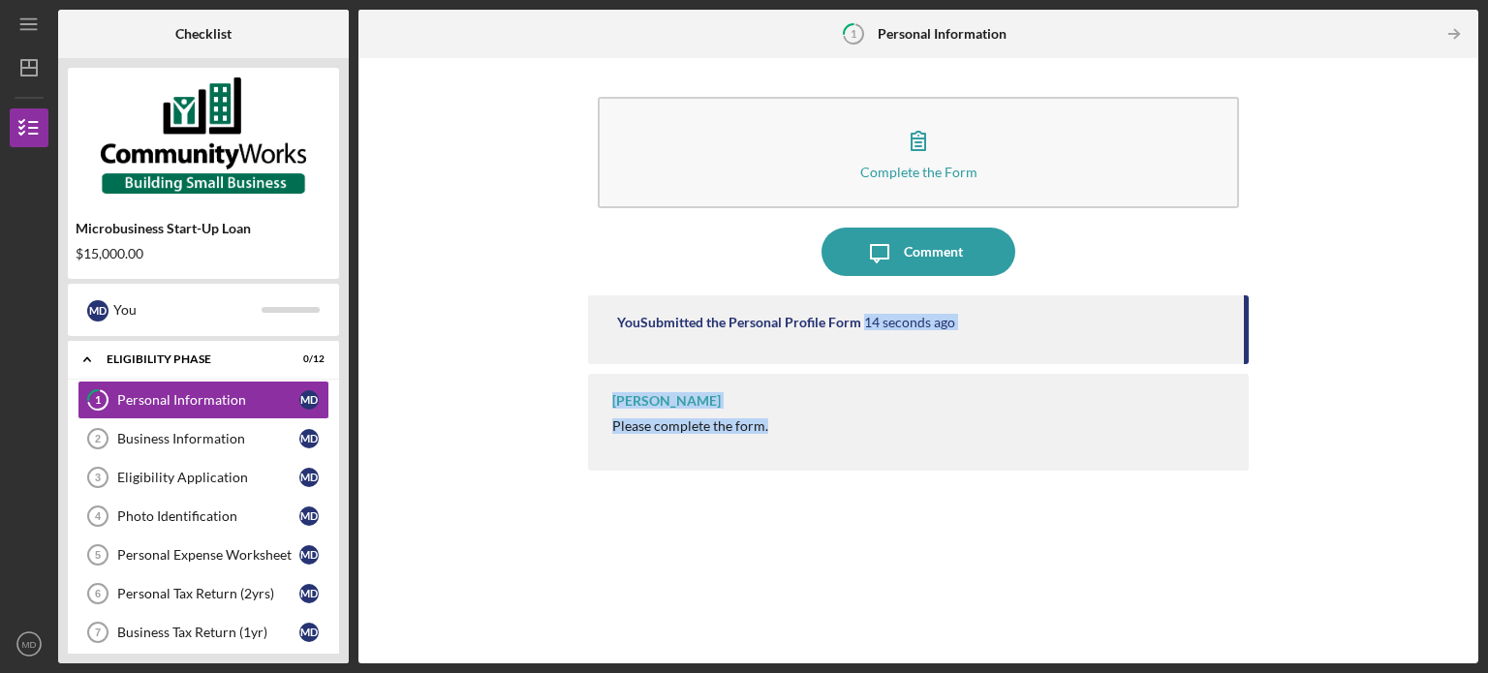
drag, startPoint x: 1246, startPoint y: 323, endPoint x: 1240, endPoint y: 404, distance: 81.6
click at [1240, 404] on div "You Submitted the Personal Profile Form 14 seconds ago [PERSON_NAME] Please com…" at bounding box center [918, 464] width 661 height 339
click at [1325, 276] on div "Complete the Form Form Icon/Message Comment You Submitted the Personal Profile …" at bounding box center [918, 361] width 1100 height 586
click at [210, 446] on link "Business Information 2 Business Information M D" at bounding box center [203, 438] width 252 height 39
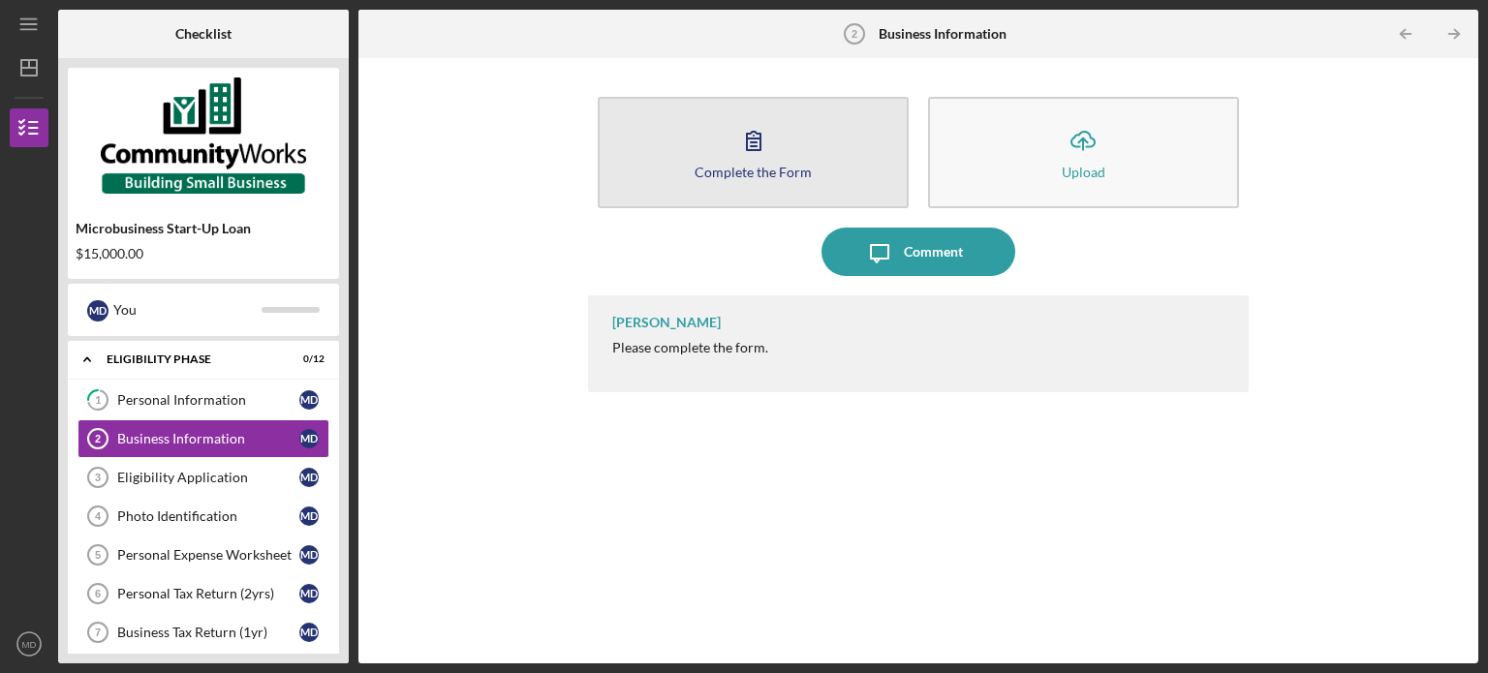
click at [796, 142] on button "Complete the Form Form" at bounding box center [753, 152] width 311 height 111
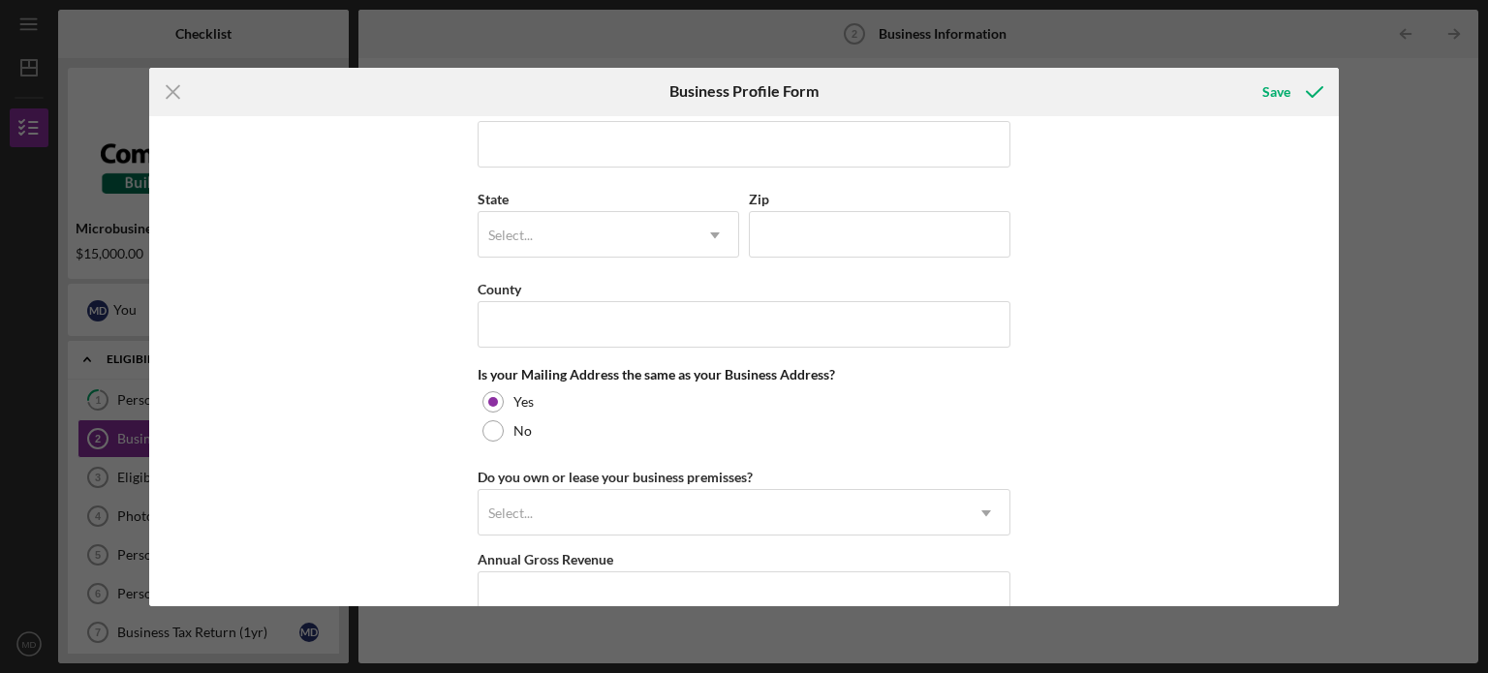
scroll to position [1484, 0]
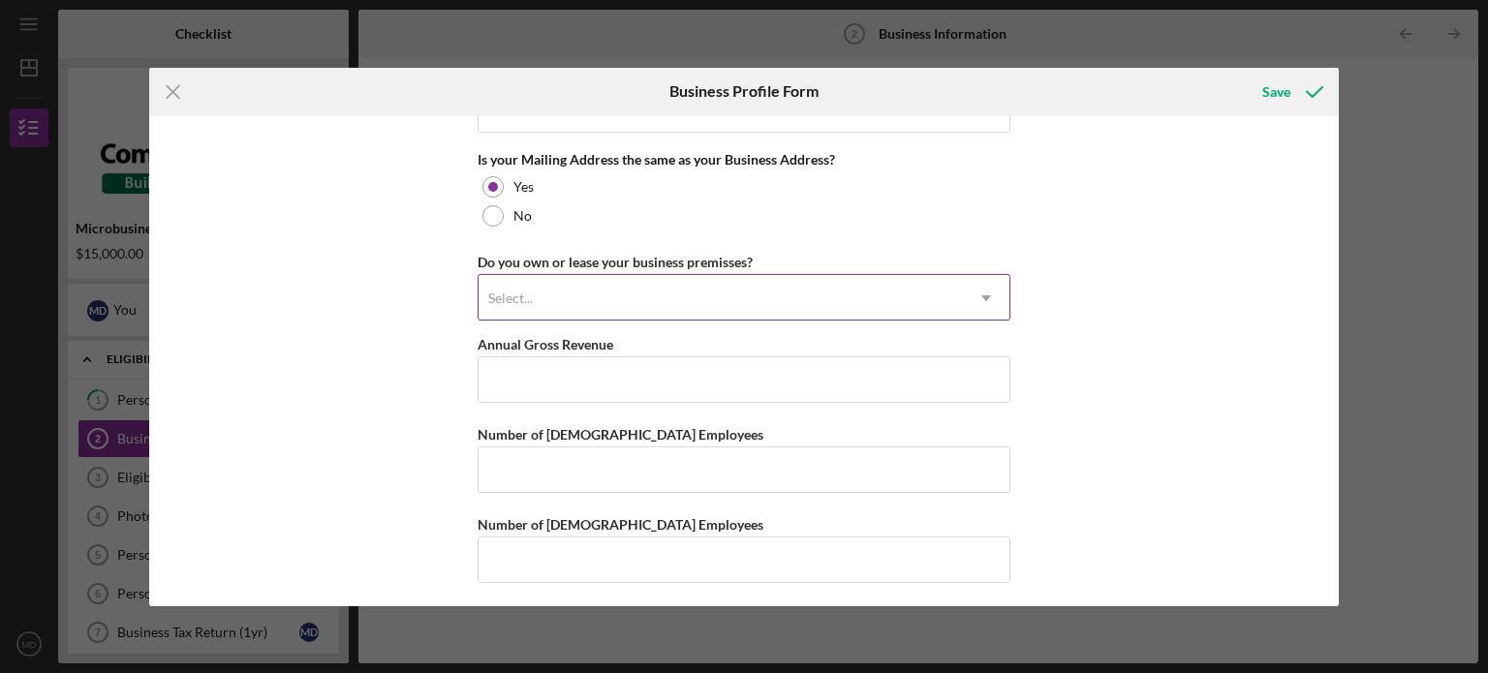
click at [915, 294] on div "Select..." at bounding box center [721, 298] width 484 height 45
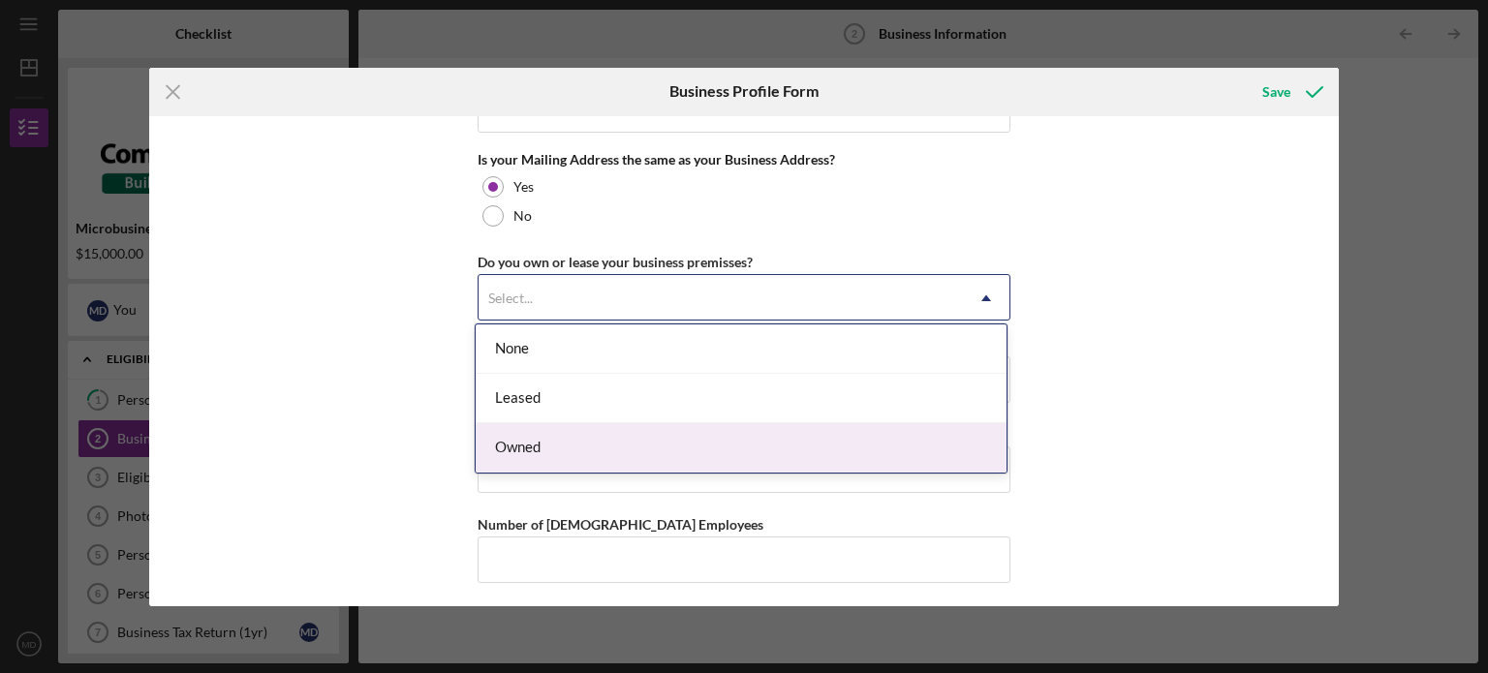
click at [663, 445] on div "Owned" at bounding box center [741, 447] width 531 height 49
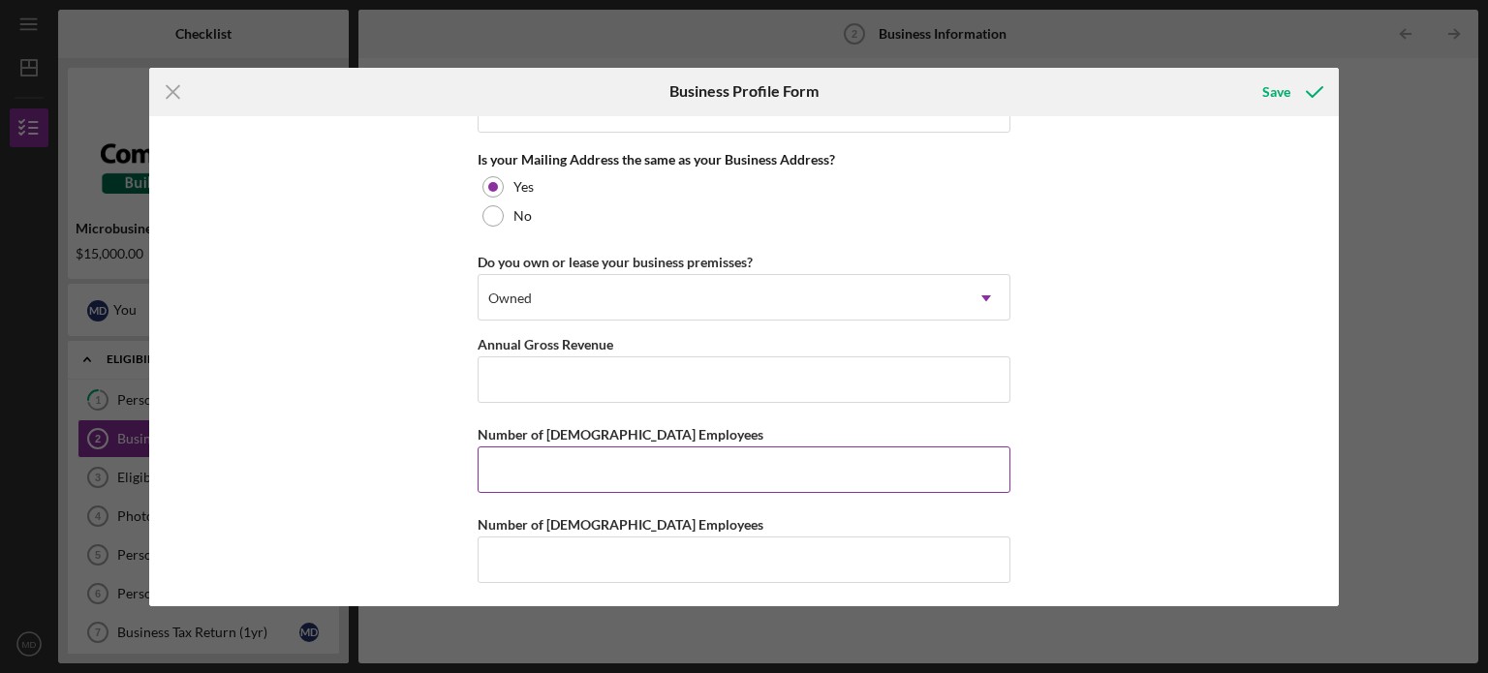
click at [560, 473] on input "Number of [DEMOGRAPHIC_DATA] Employees" at bounding box center [744, 470] width 533 height 46
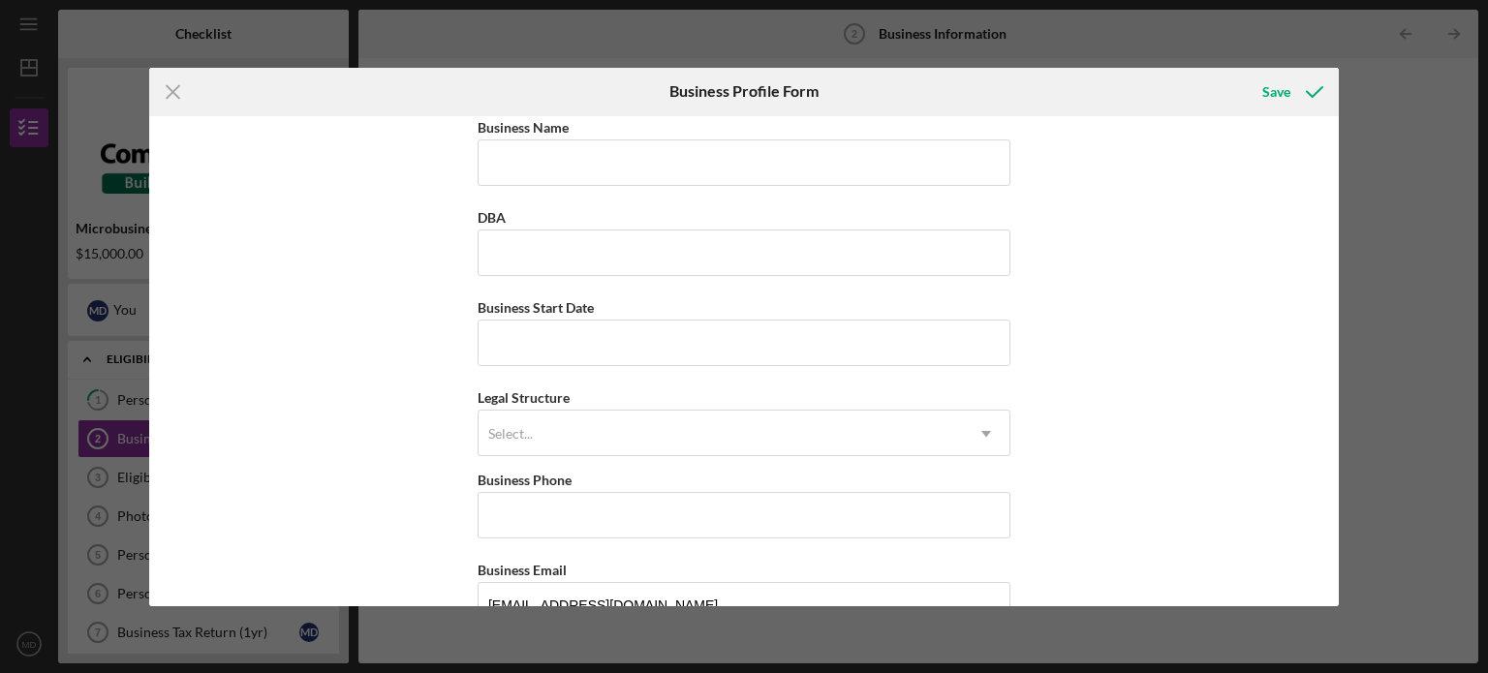
scroll to position [0, 0]
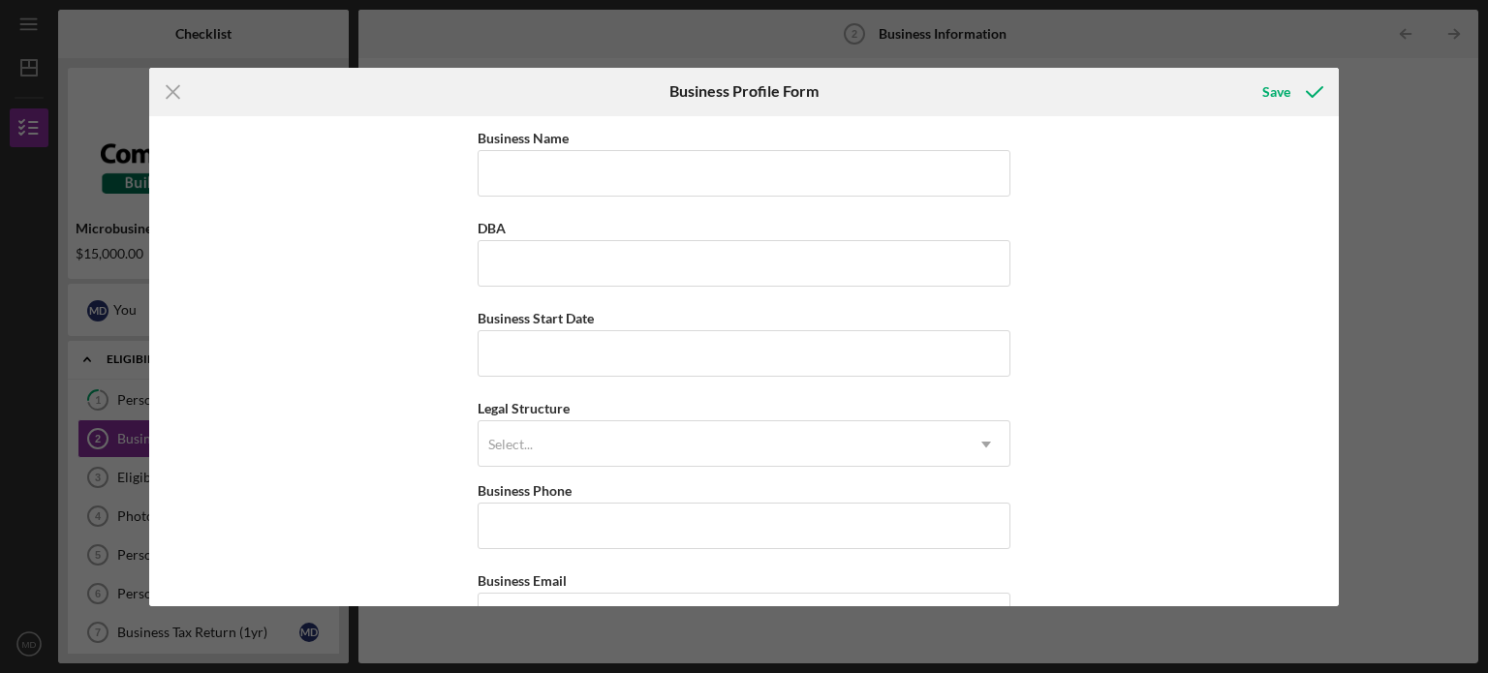
type input "1"
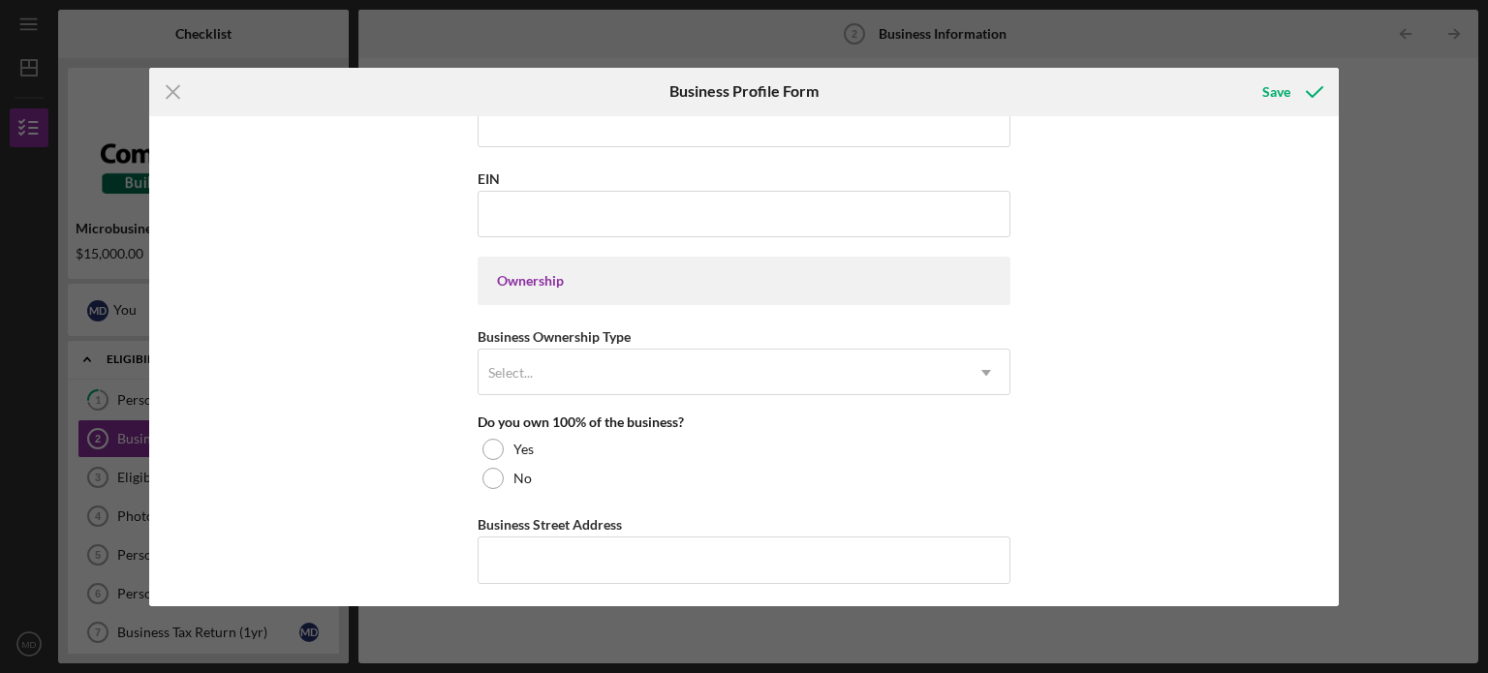
scroll to position [775, 0]
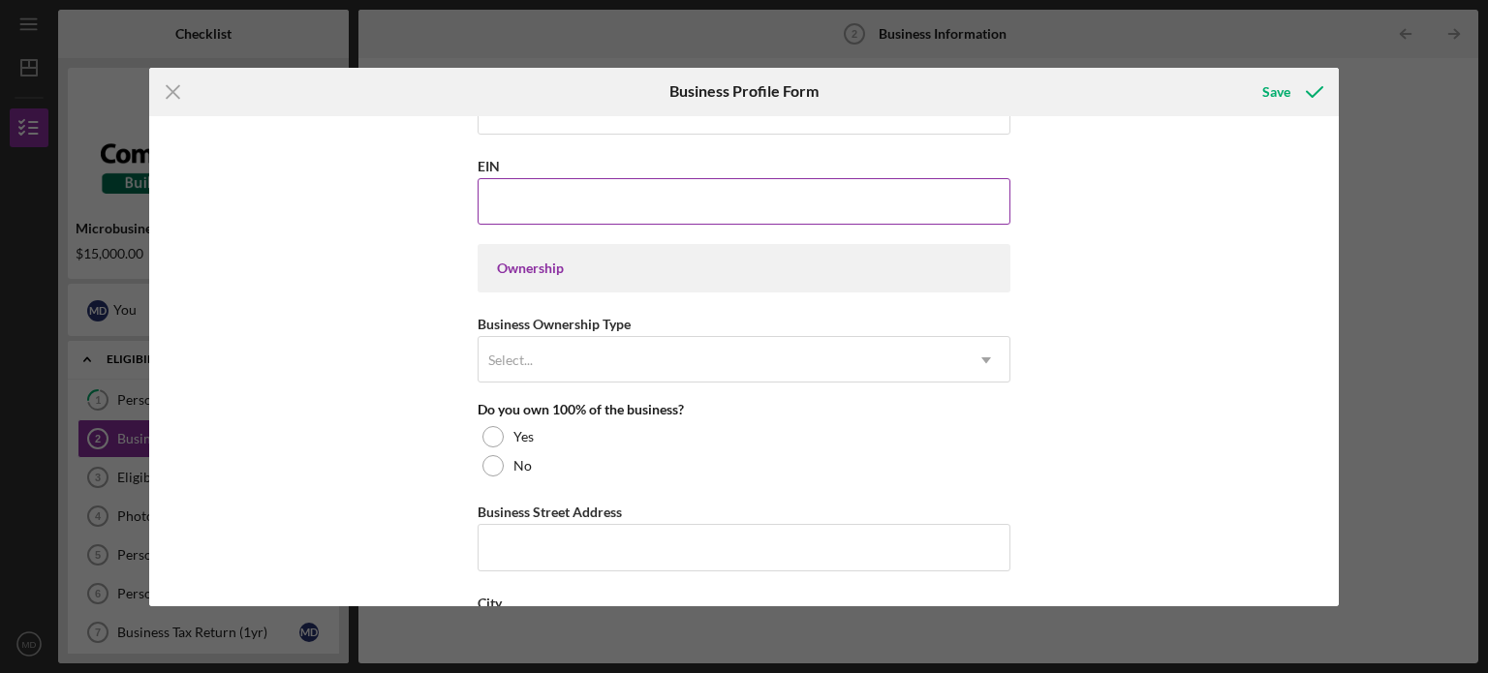
click at [577, 199] on input "EIN" at bounding box center [744, 201] width 533 height 46
paste input "[US_EMPLOYER_IDENTIFICATION_NUMBER]"
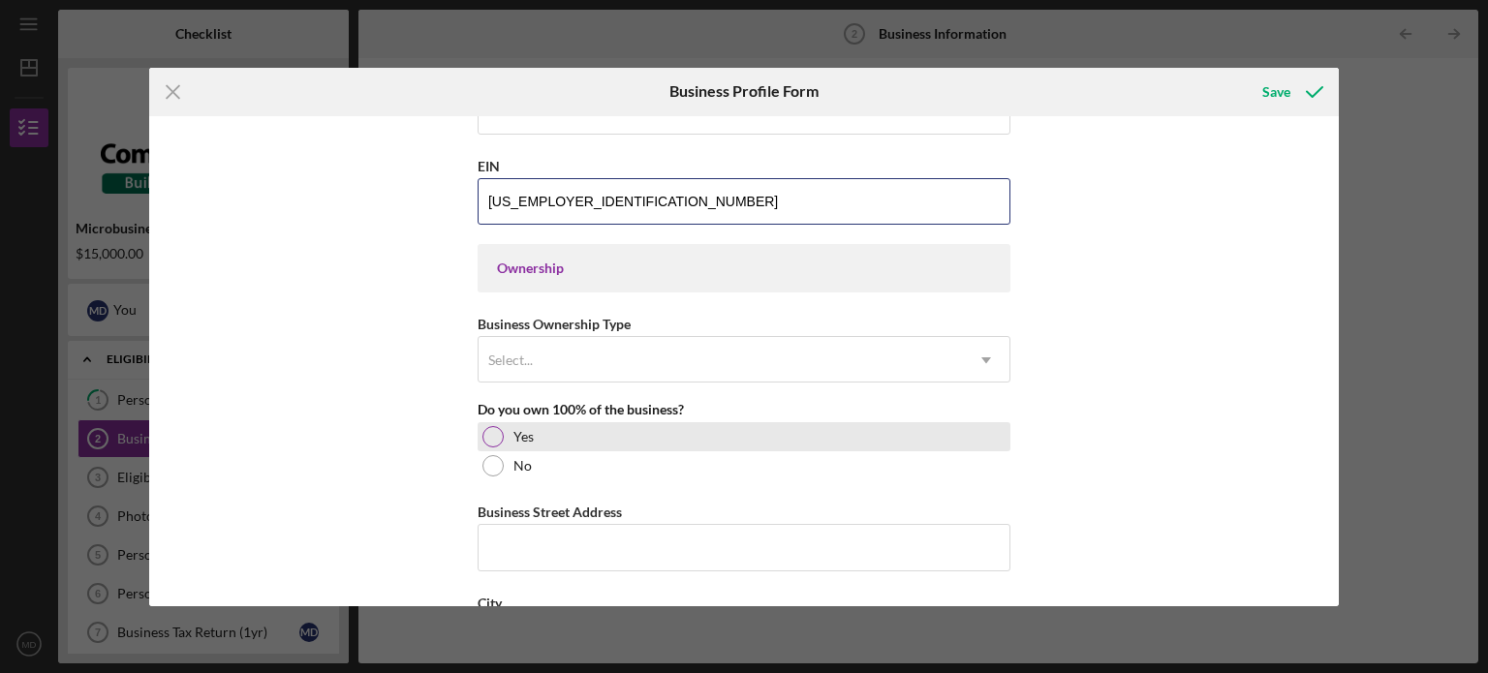
type input "[US_EMPLOYER_IDENTIFICATION_NUMBER]"
click at [480, 425] on div "Yes" at bounding box center [744, 436] width 533 height 29
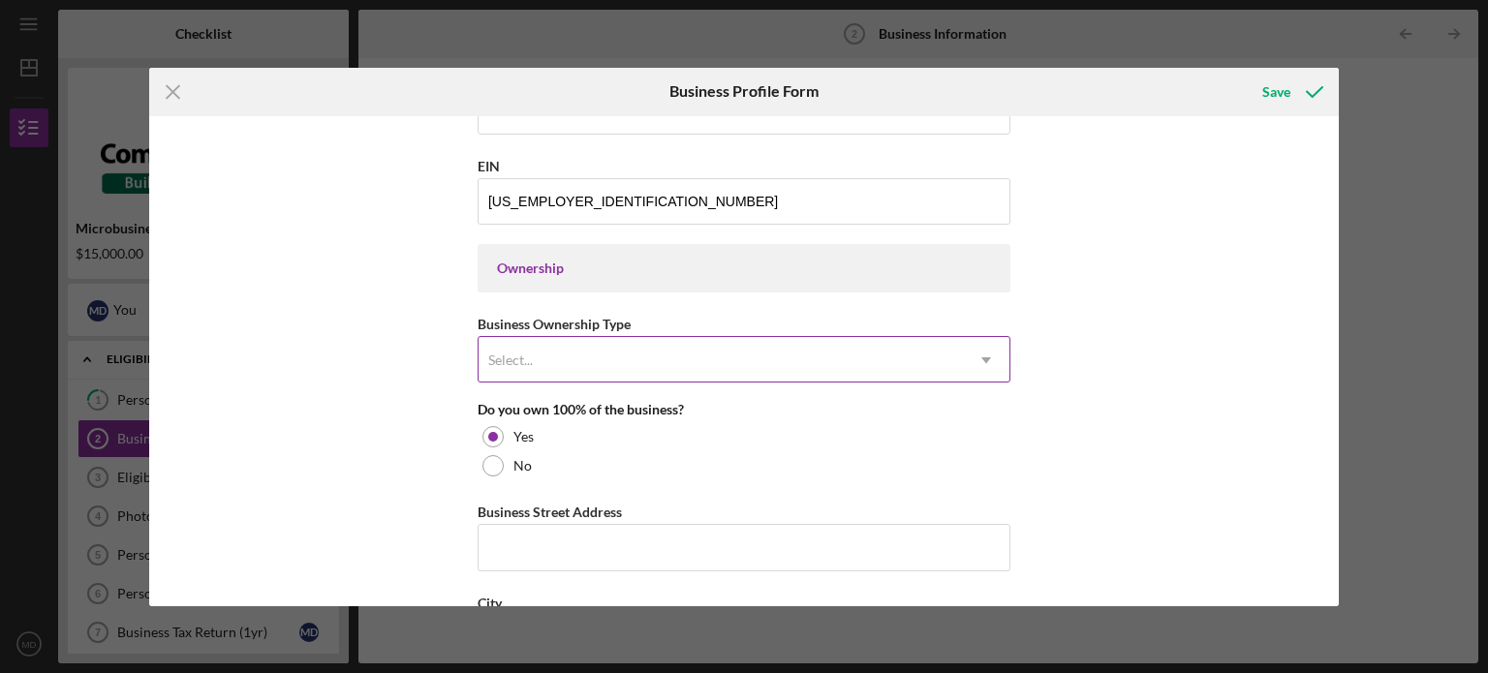
click at [773, 359] on div "Select..." at bounding box center [721, 360] width 484 height 45
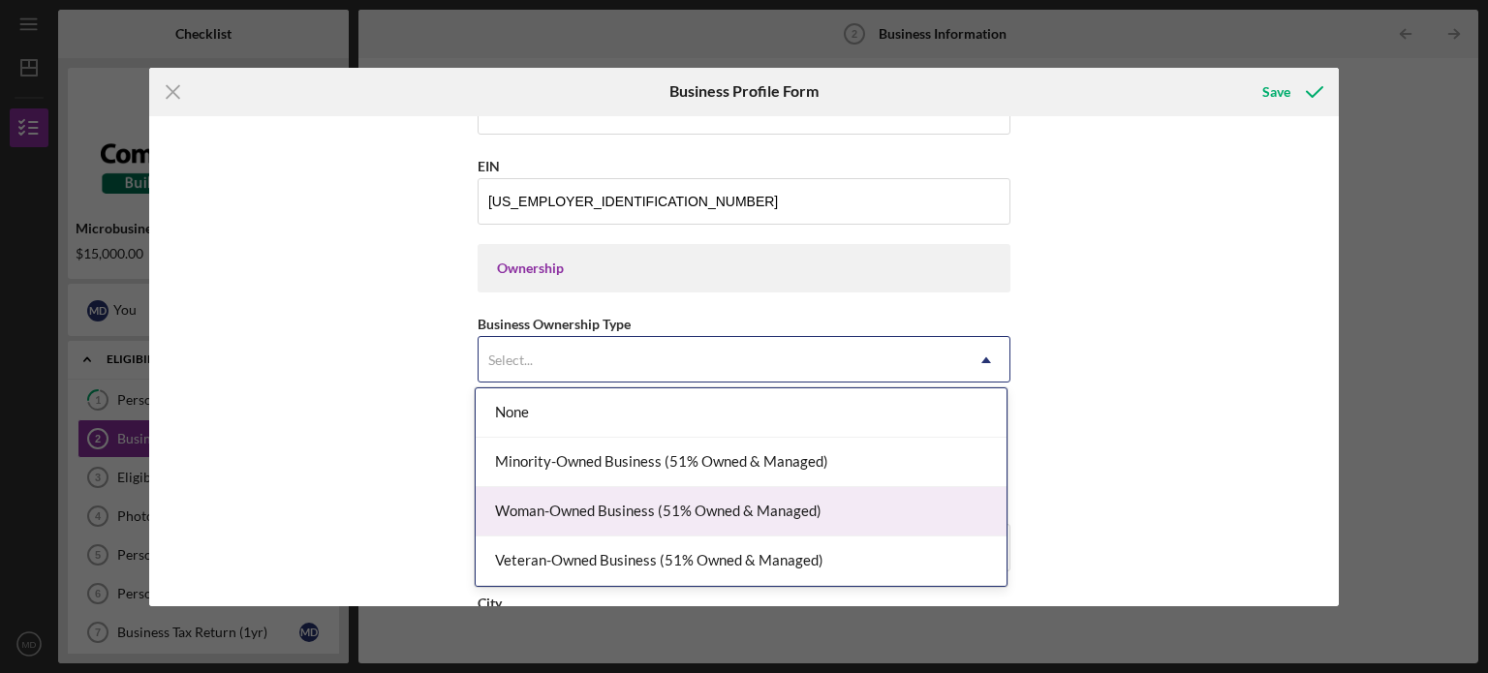
click at [732, 518] on div "Woman-Owned Business (51% Owned & Managed)" at bounding box center [741, 511] width 531 height 49
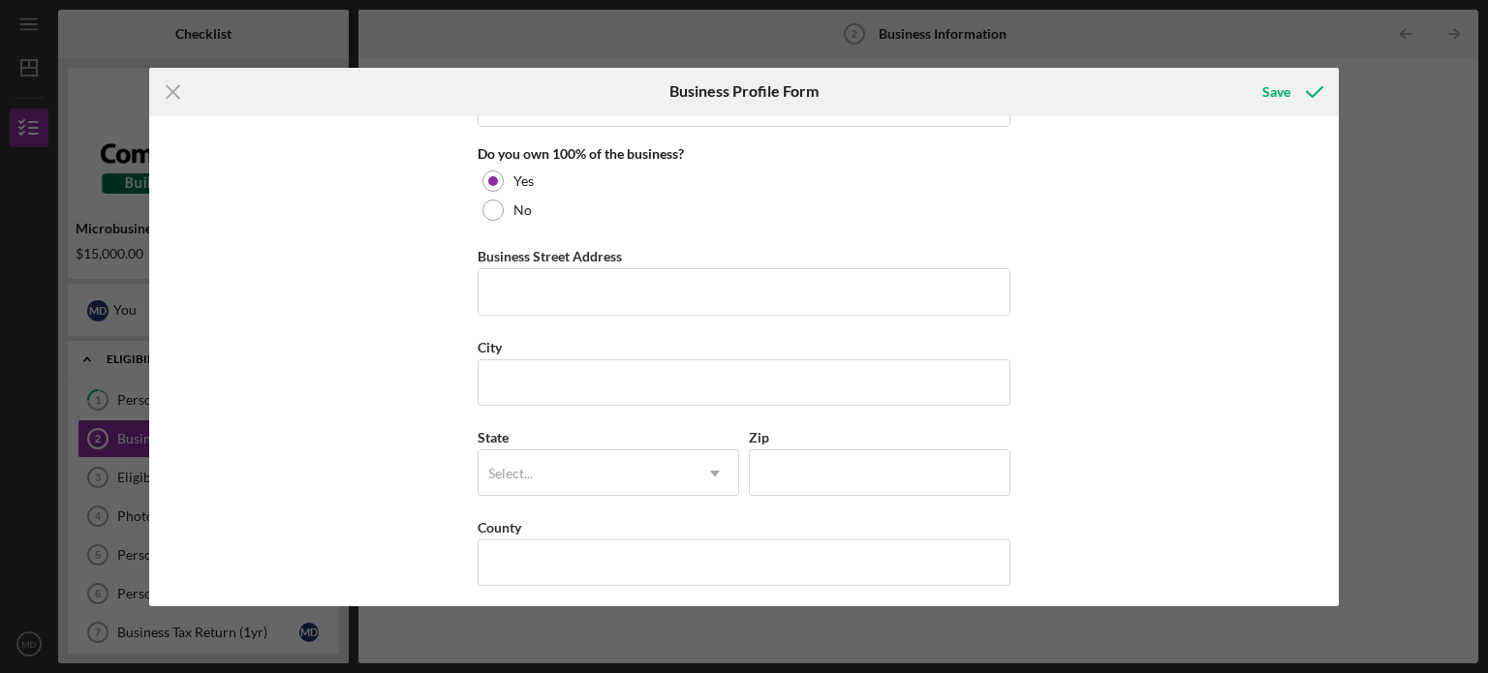
scroll to position [1066, 0]
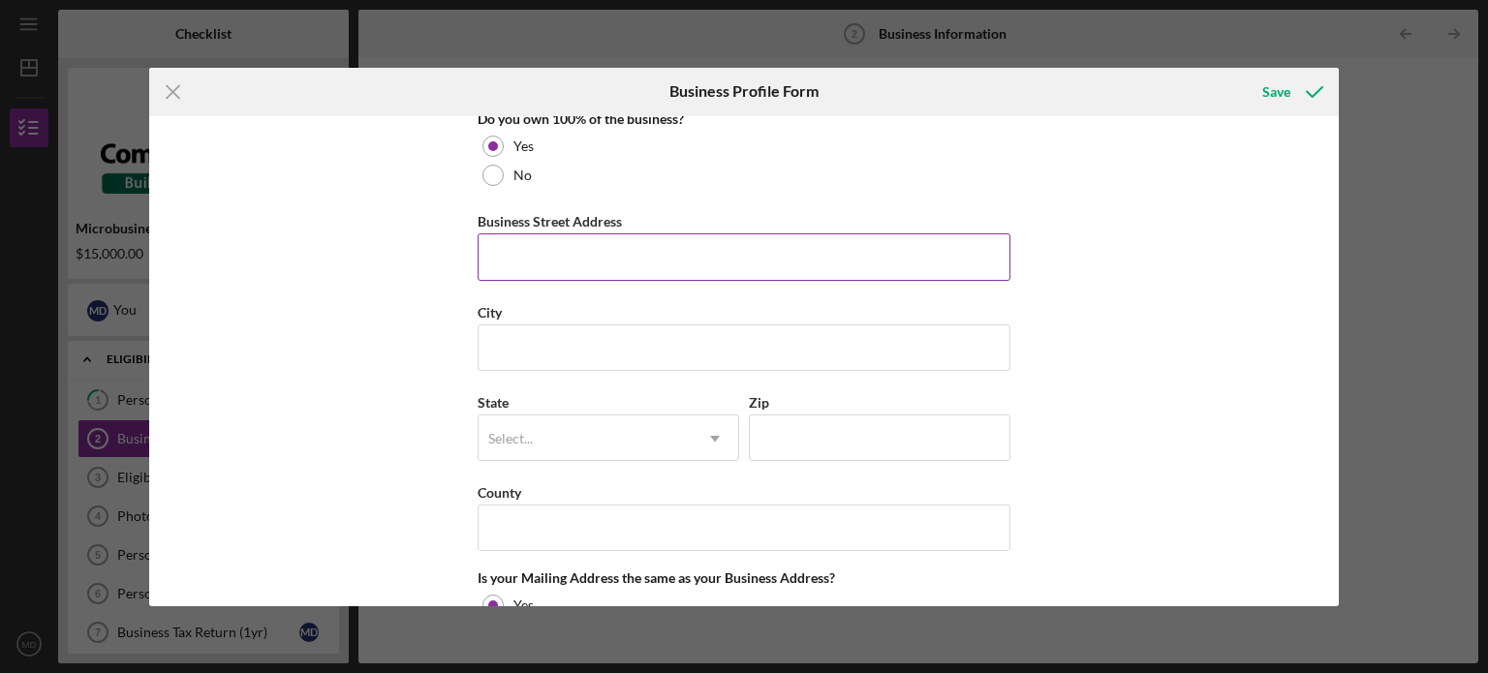
click at [677, 257] on input "Business Street Address" at bounding box center [744, 256] width 533 height 46
type input "[STREET_ADDRESS]"
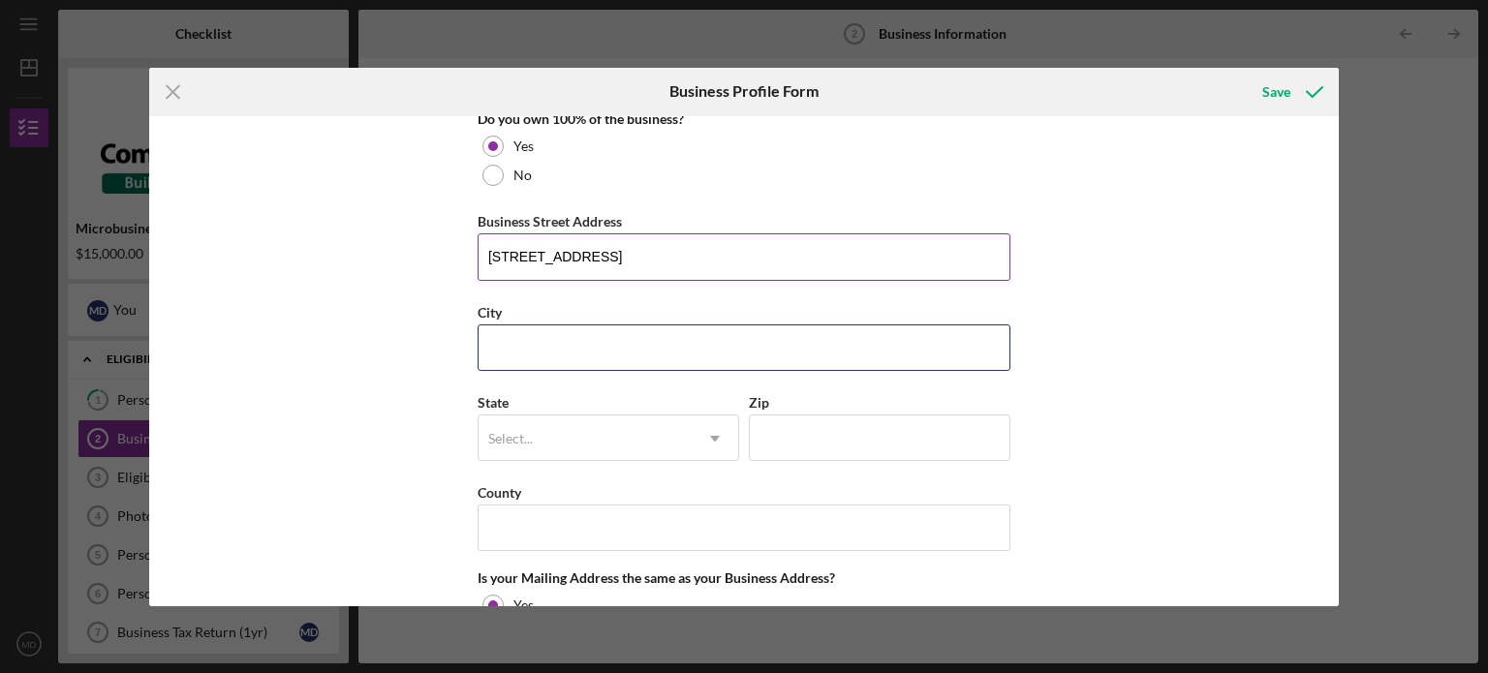
type input "[GEOGRAPHIC_DATA]"
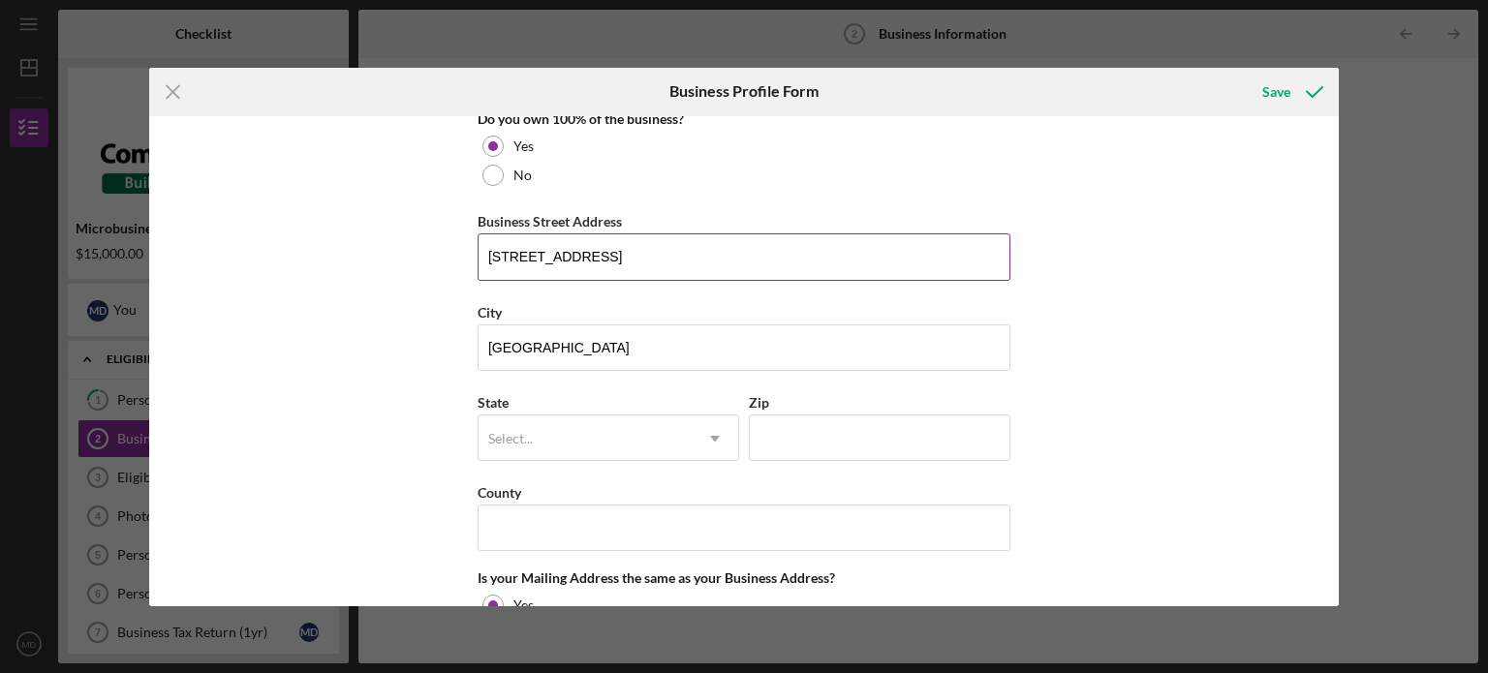
type input "SC"
type input "29611"
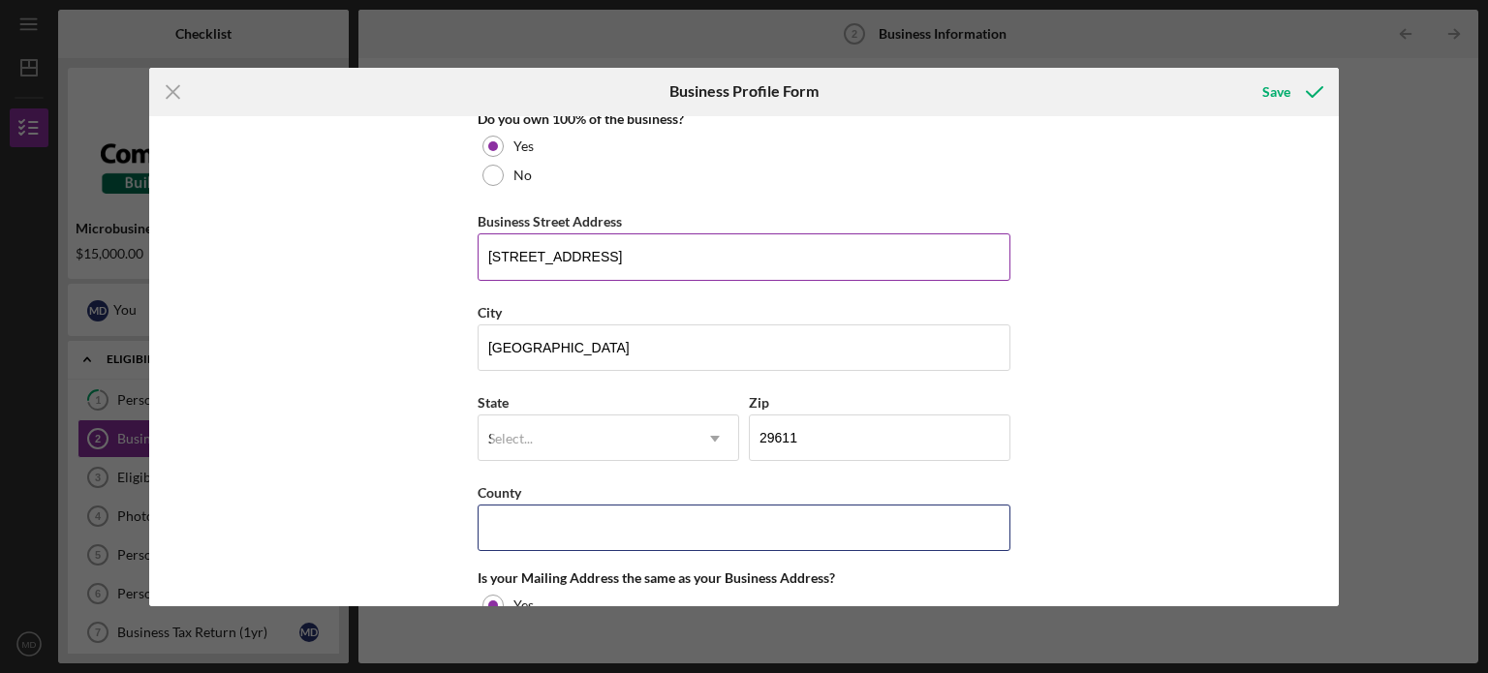
type input "SC"
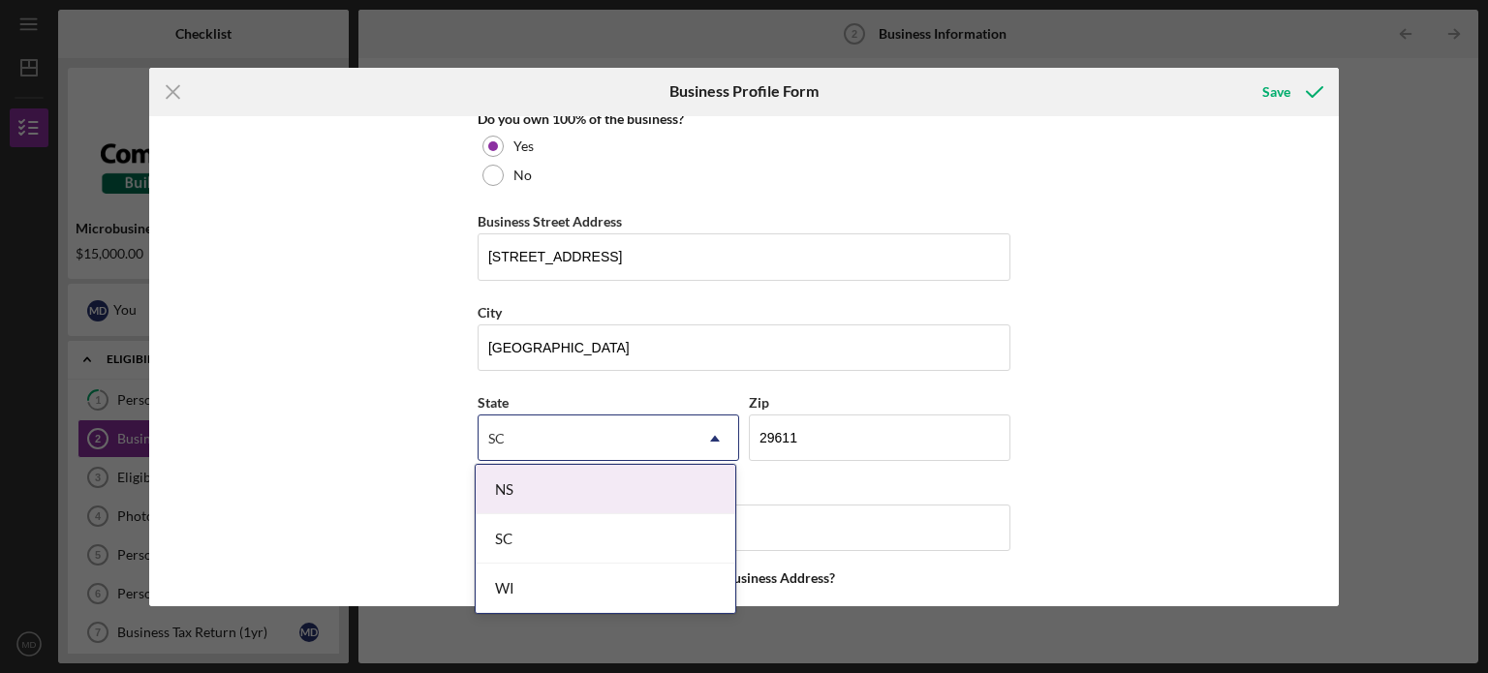
click at [1112, 243] on div "Business Name Required DBA Business Start Date Legal Structure Select... Icon/D…" at bounding box center [744, 361] width 1191 height 490
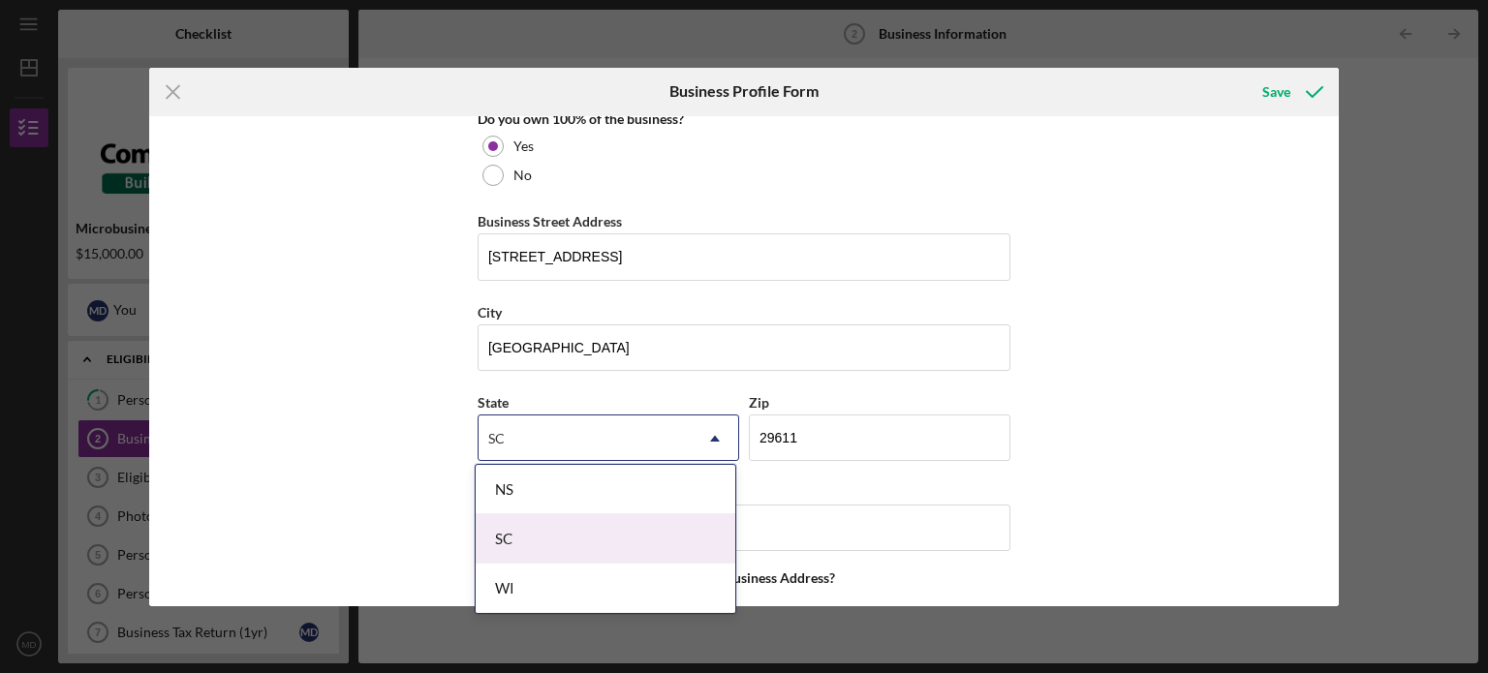
click at [572, 539] on div "SC" at bounding box center [606, 538] width 260 height 49
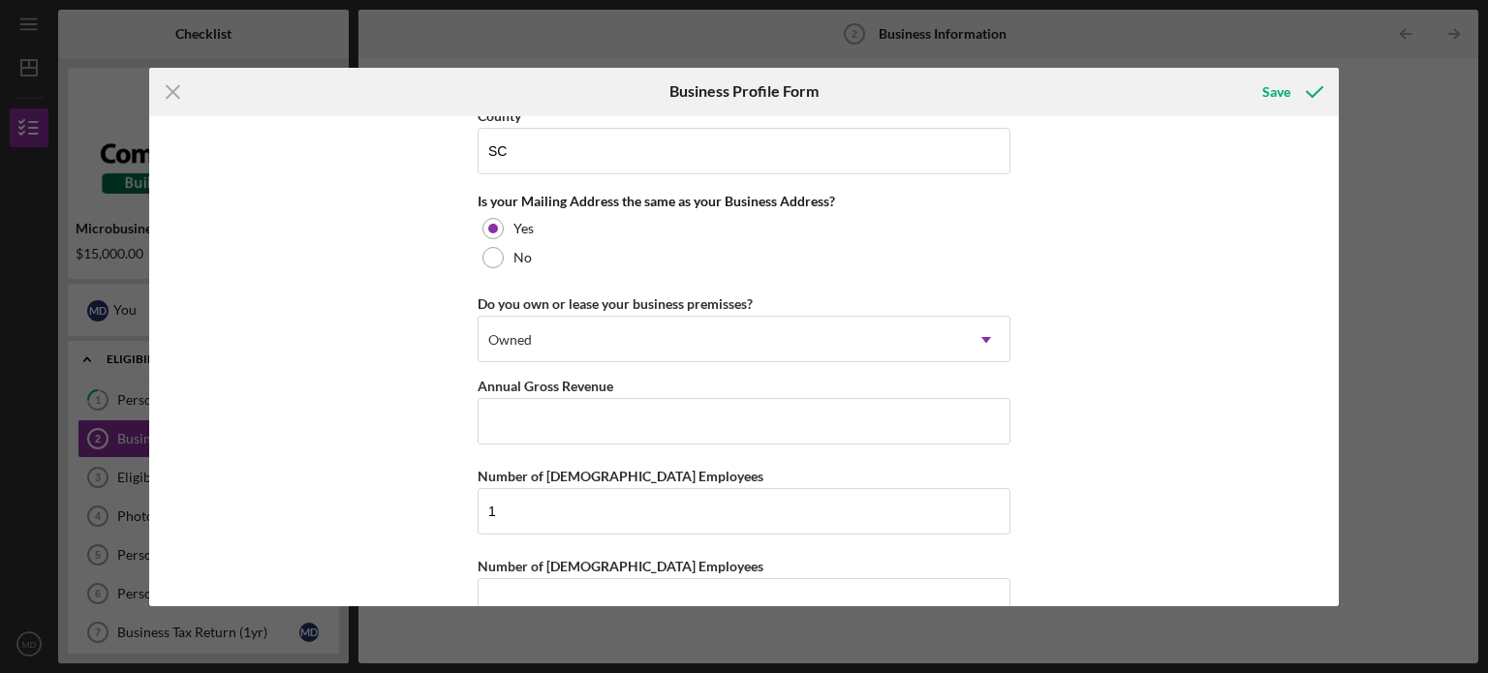
scroll to position [1453, 0]
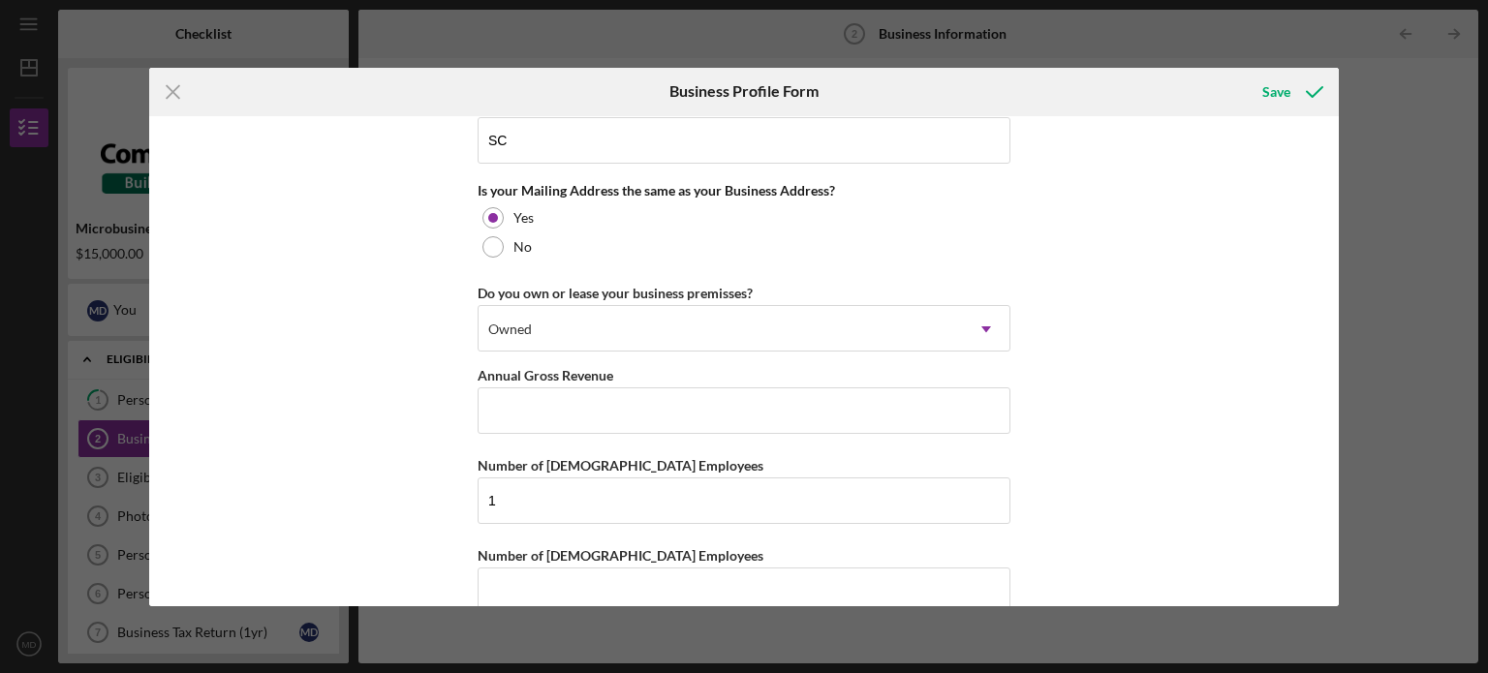
click at [1155, 214] on div "Business Name Required DBA Business Start Date Legal Structure Select... Icon/D…" at bounding box center [744, 361] width 1191 height 490
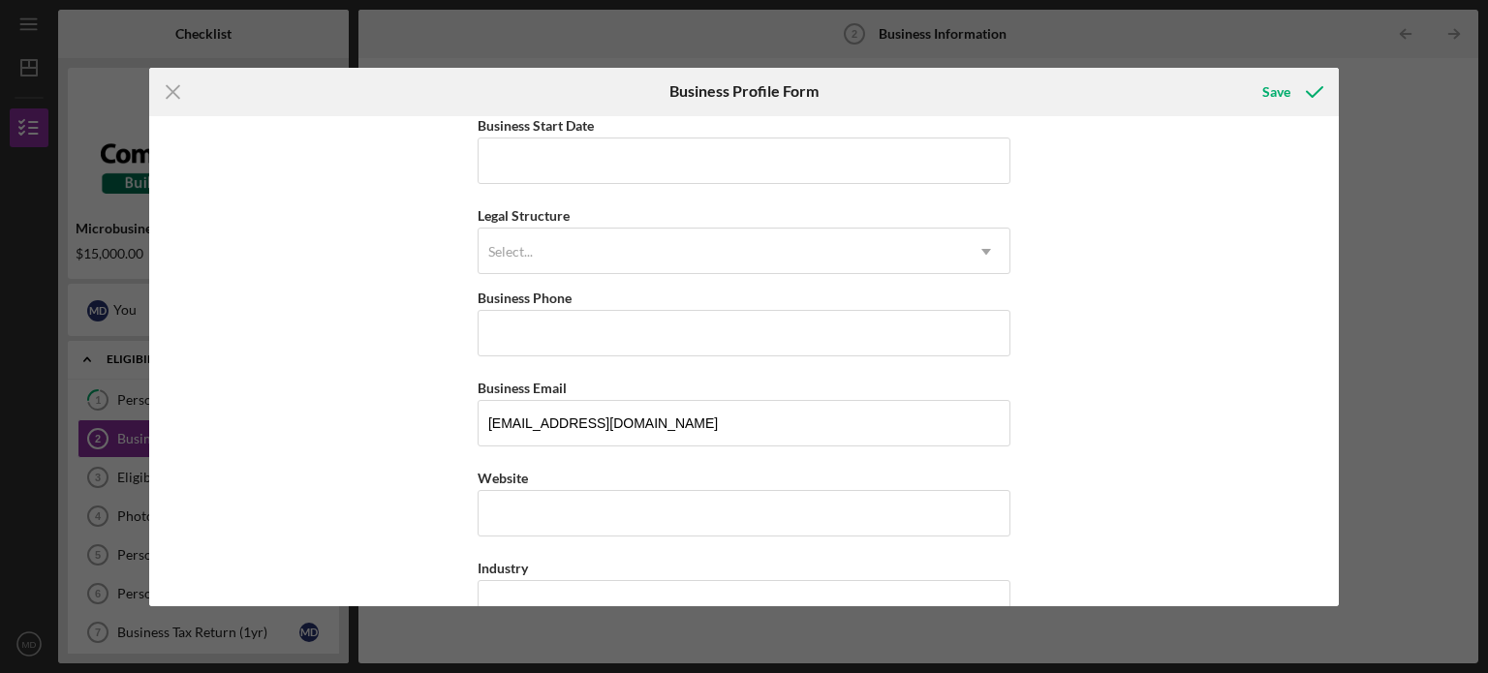
scroll to position [0, 0]
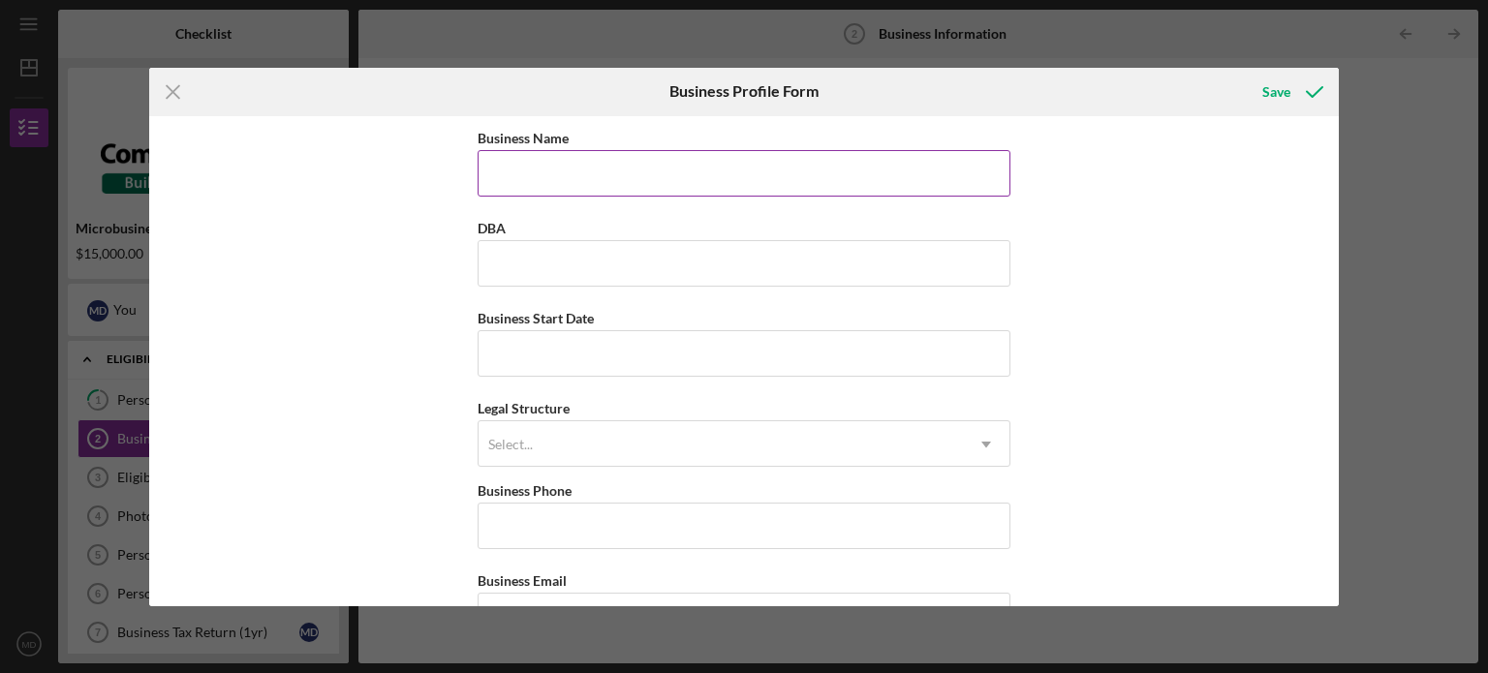
click at [627, 173] on input "Business Name" at bounding box center [744, 173] width 533 height 46
type input "[PERSON_NAME] Right Therapies"
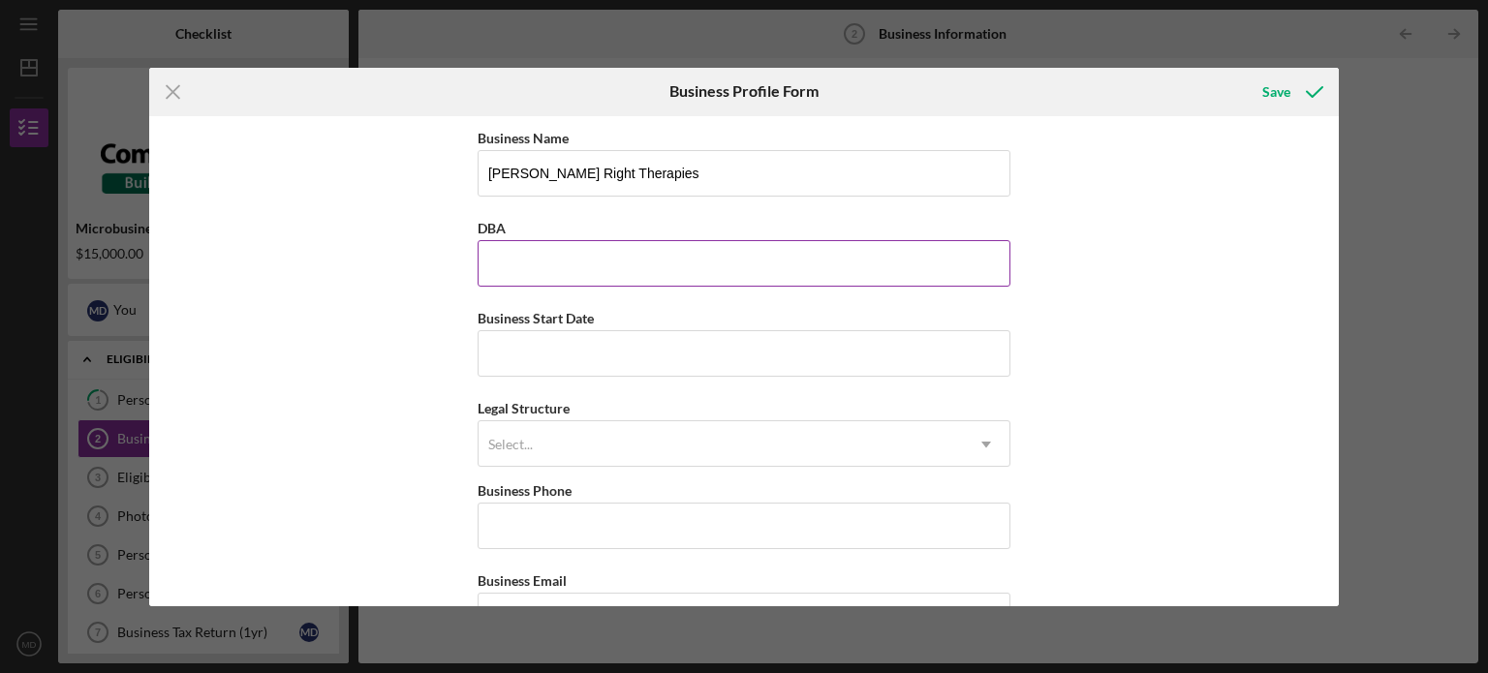
click at [556, 265] on input "DBA" at bounding box center [744, 263] width 533 height 46
paste input "Play and Say SC"
type input "Play and Say SC"
click at [606, 348] on input "Business Start Date" at bounding box center [744, 353] width 533 height 46
type input "[DATE]"
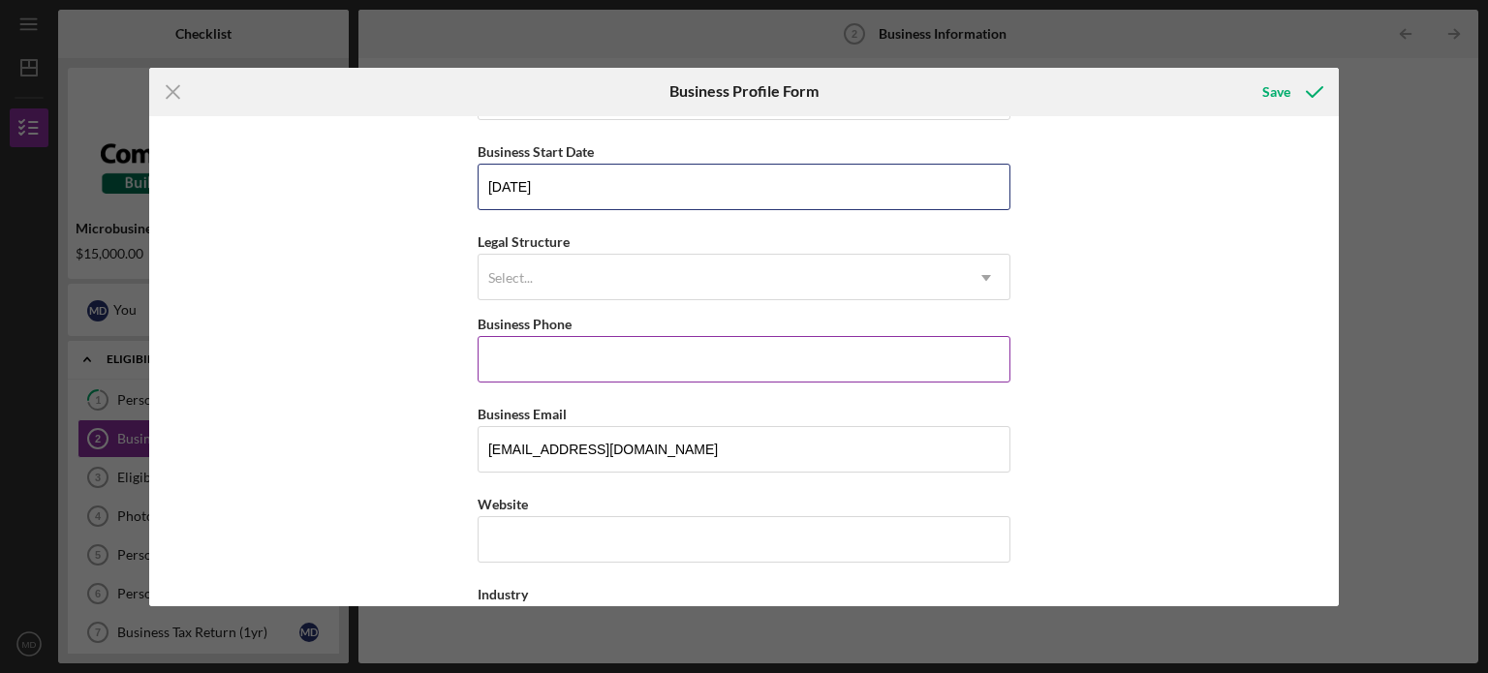
scroll to position [194, 0]
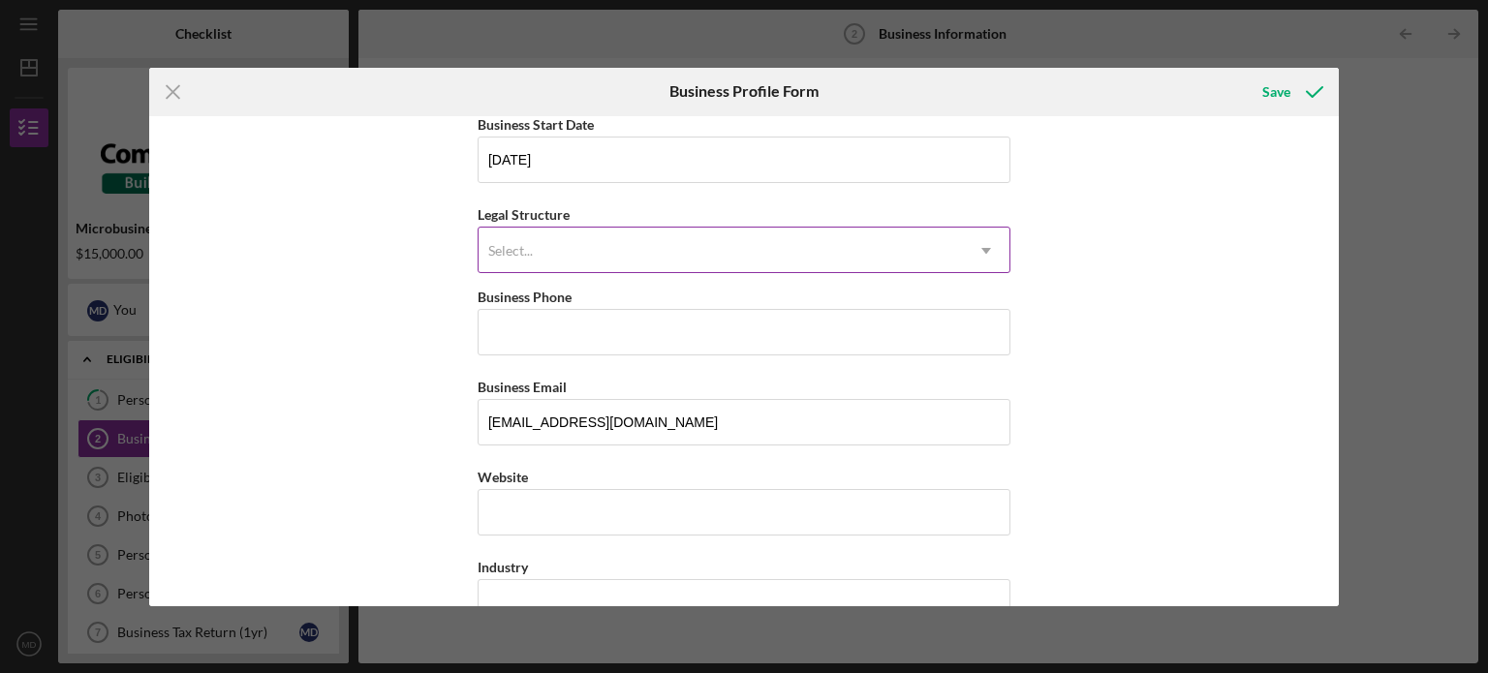
click at [731, 265] on div "Select..." at bounding box center [721, 251] width 484 height 45
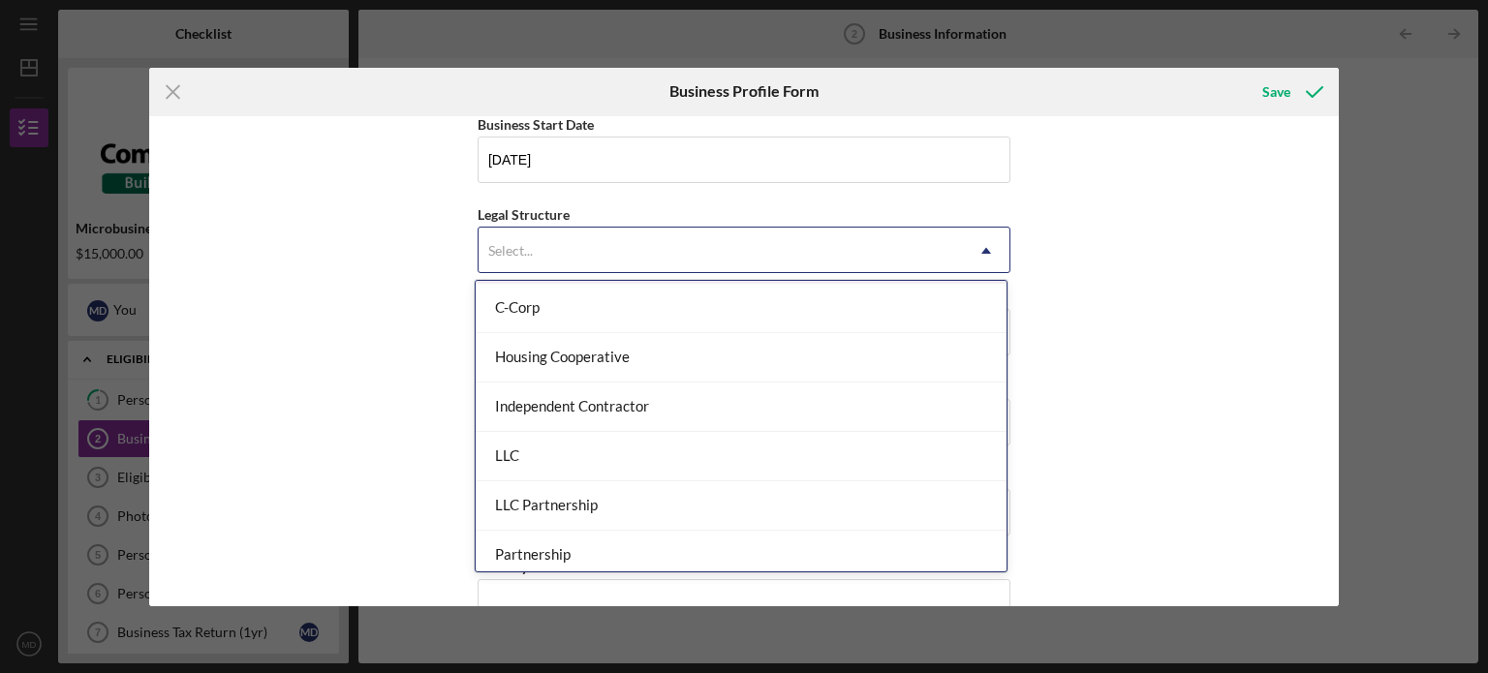
scroll to position [291, 0]
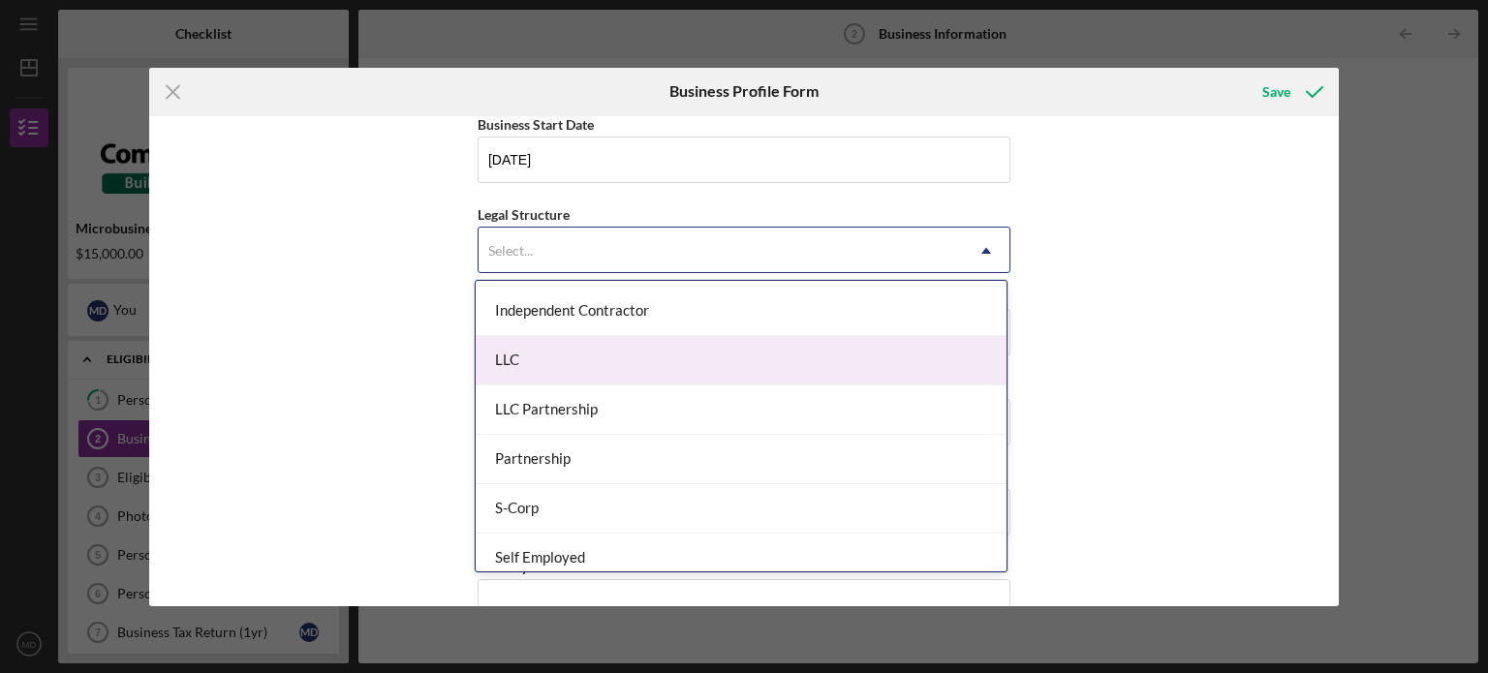
click at [589, 367] on div "LLC" at bounding box center [741, 360] width 531 height 49
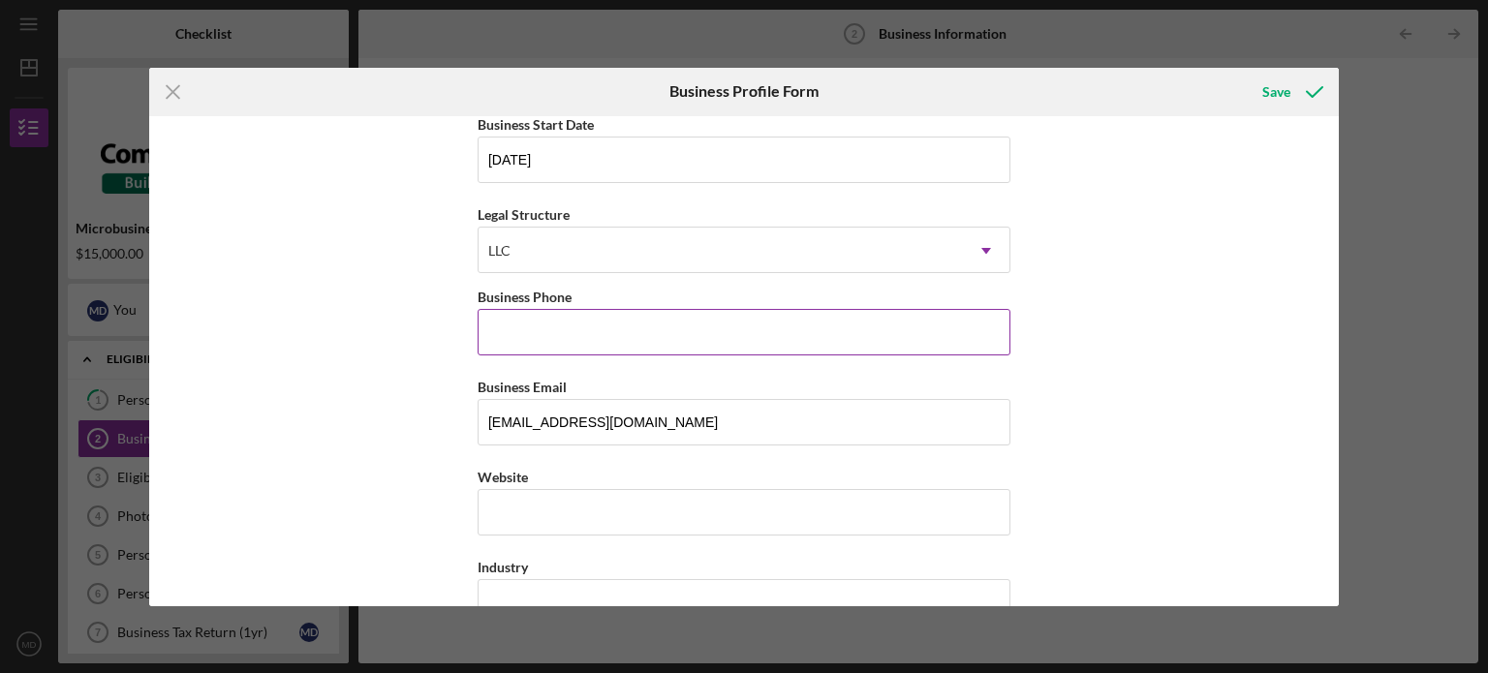
click at [773, 319] on input "Business Phone" at bounding box center [744, 332] width 533 height 46
type input "(8##) ###-####"
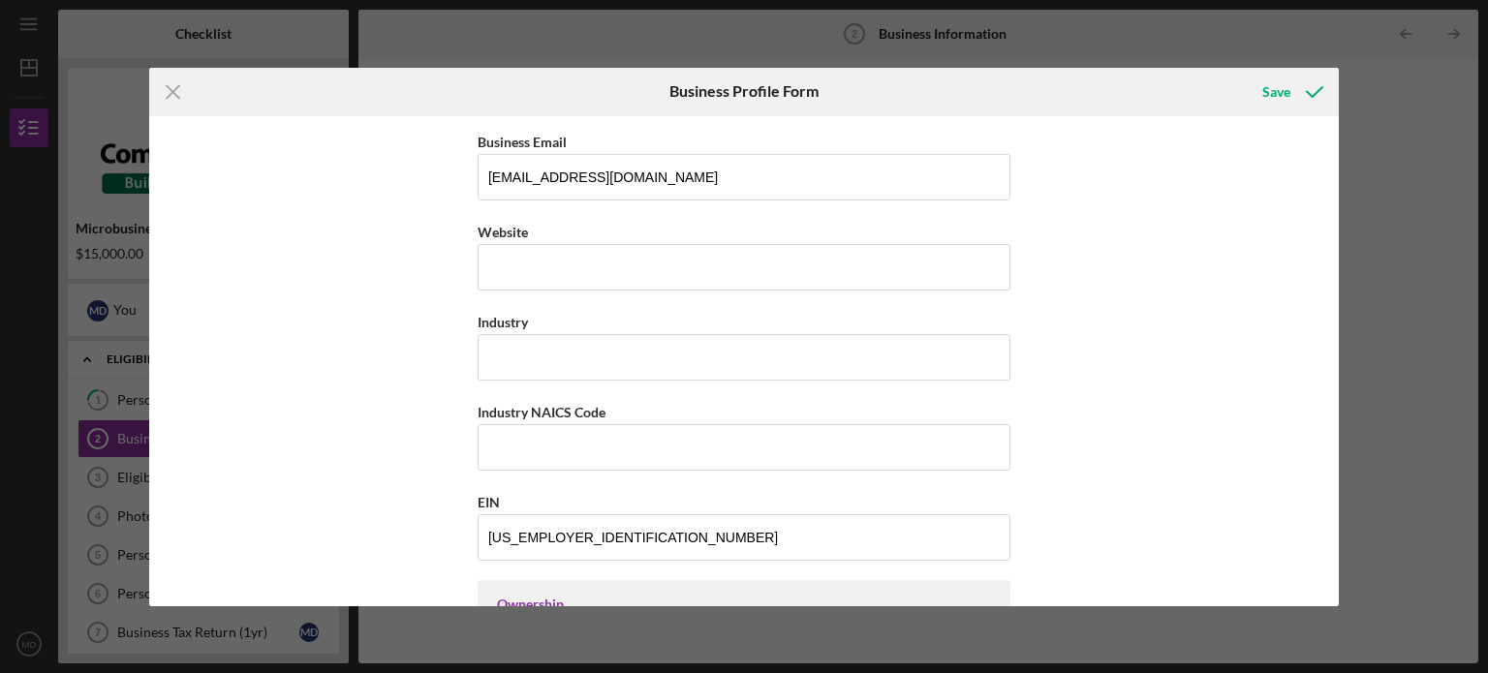
scroll to position [484, 0]
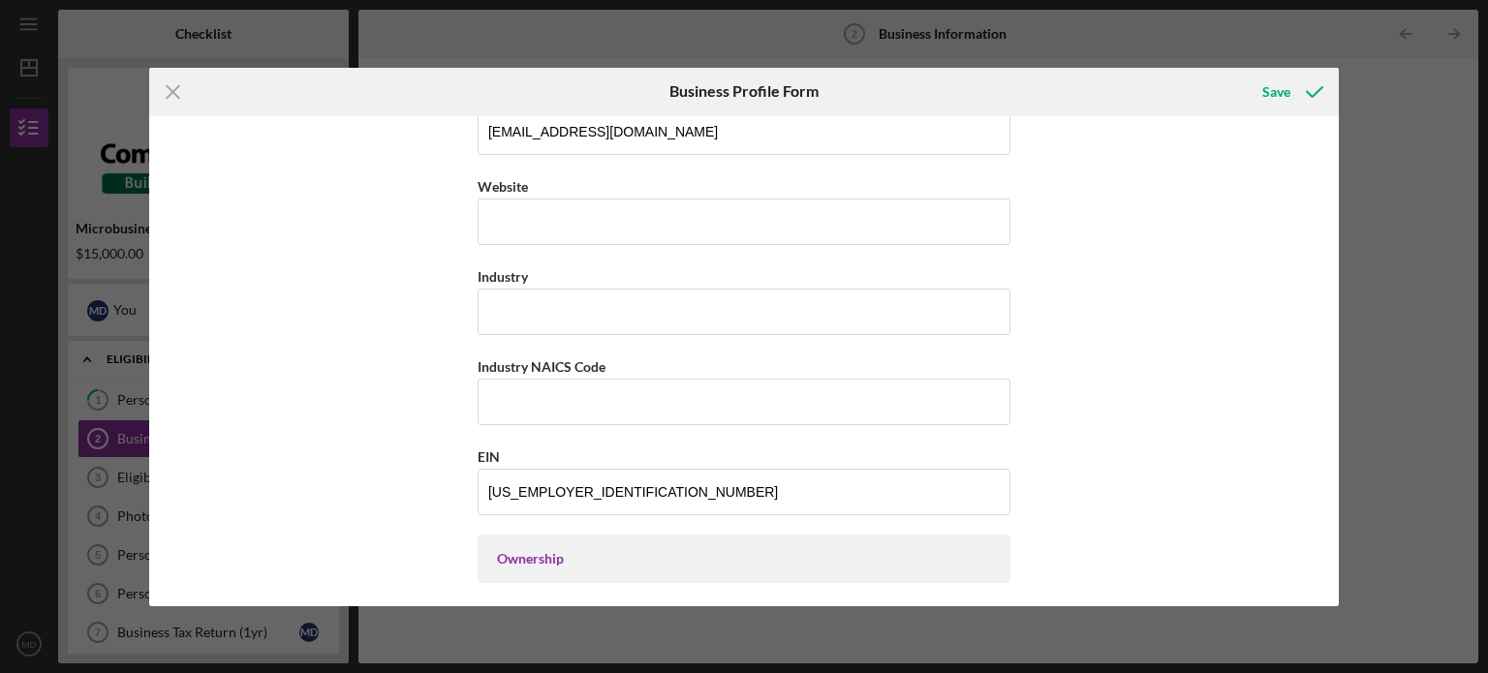
type input "[PHONE_NUMBER]"
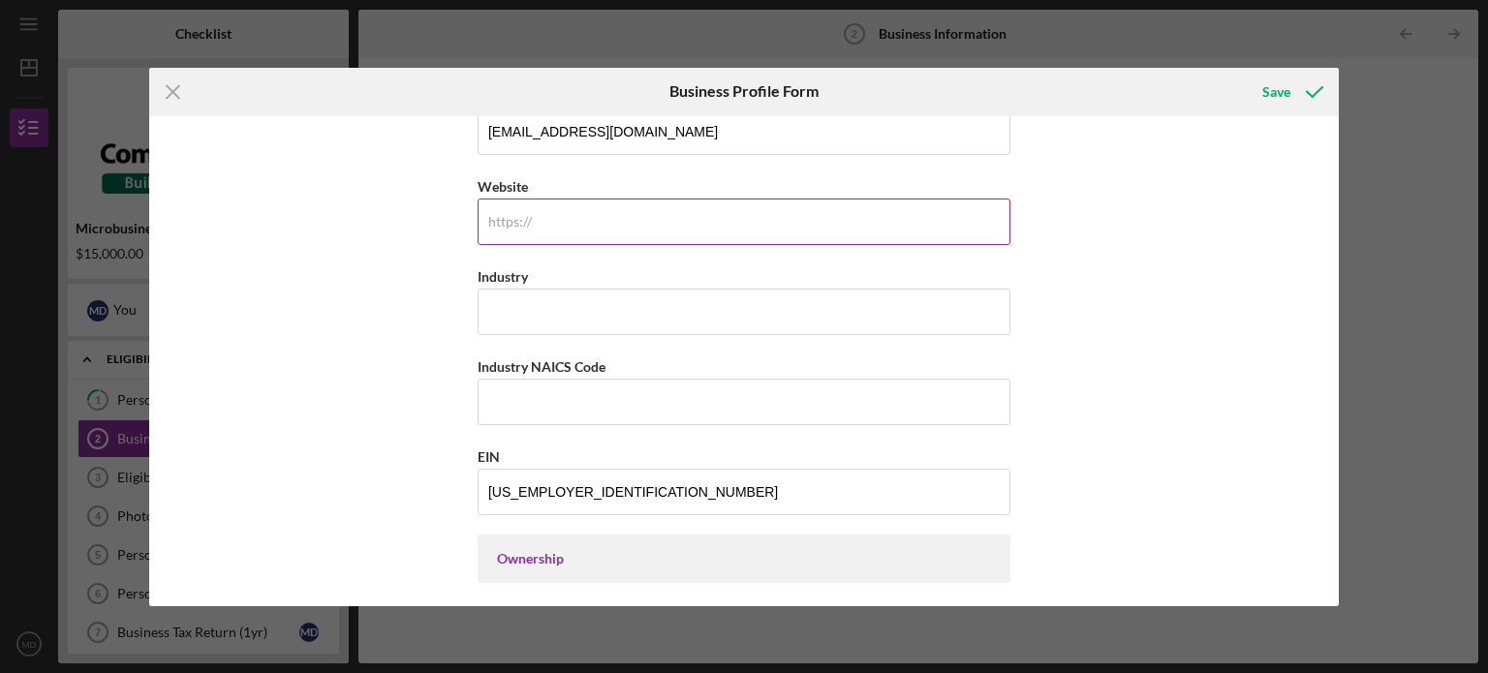
click at [621, 232] on input "Website" at bounding box center [744, 222] width 533 height 46
paste input "[DOMAIN_NAME][URL]"
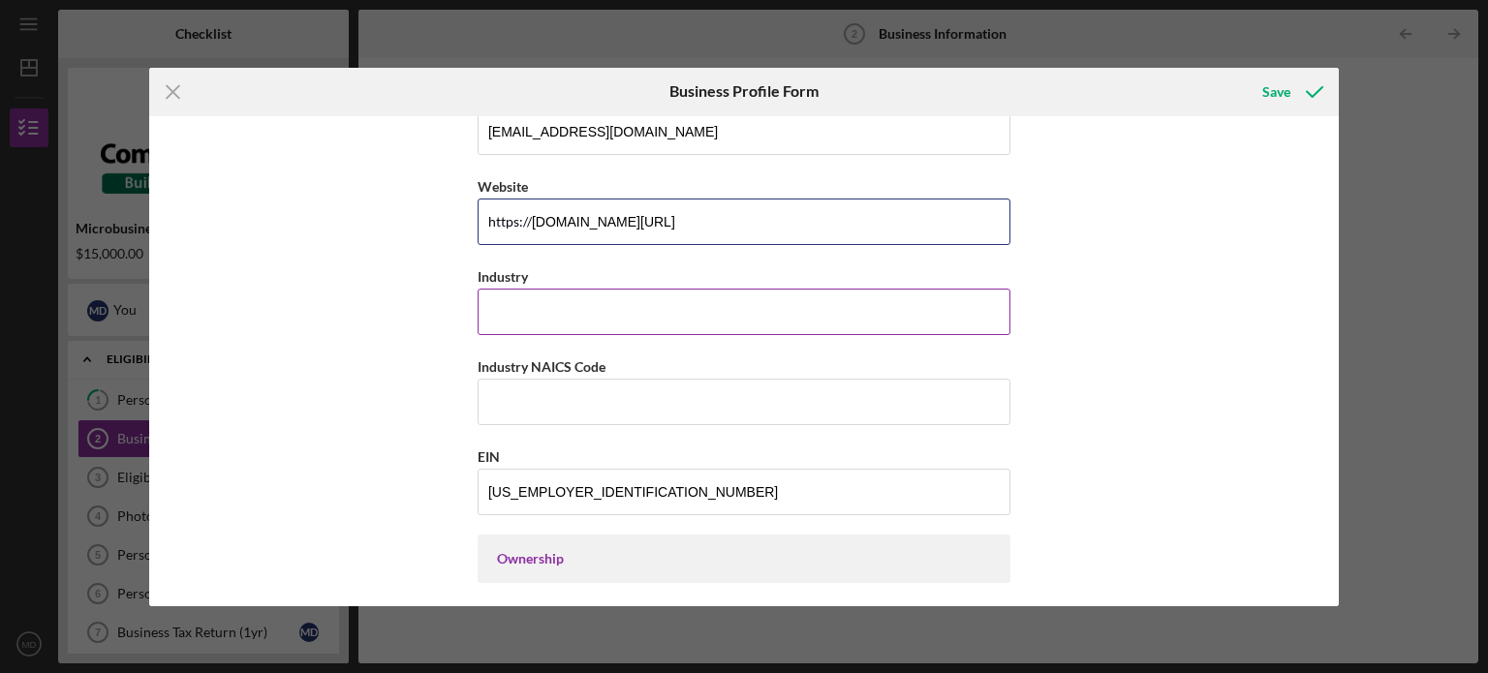
type input "[DOMAIN_NAME][URL]"
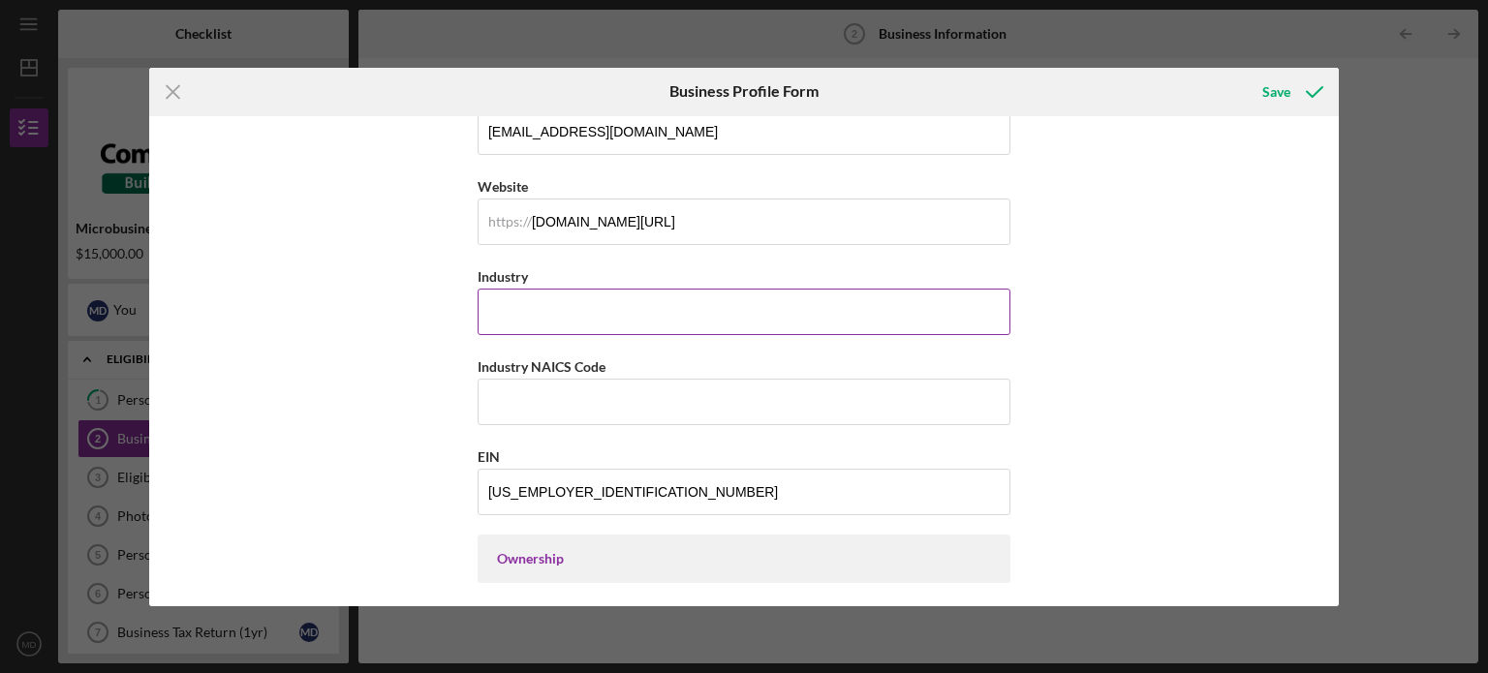
click at [598, 301] on input "Industry" at bounding box center [744, 312] width 533 height 46
type input "H"
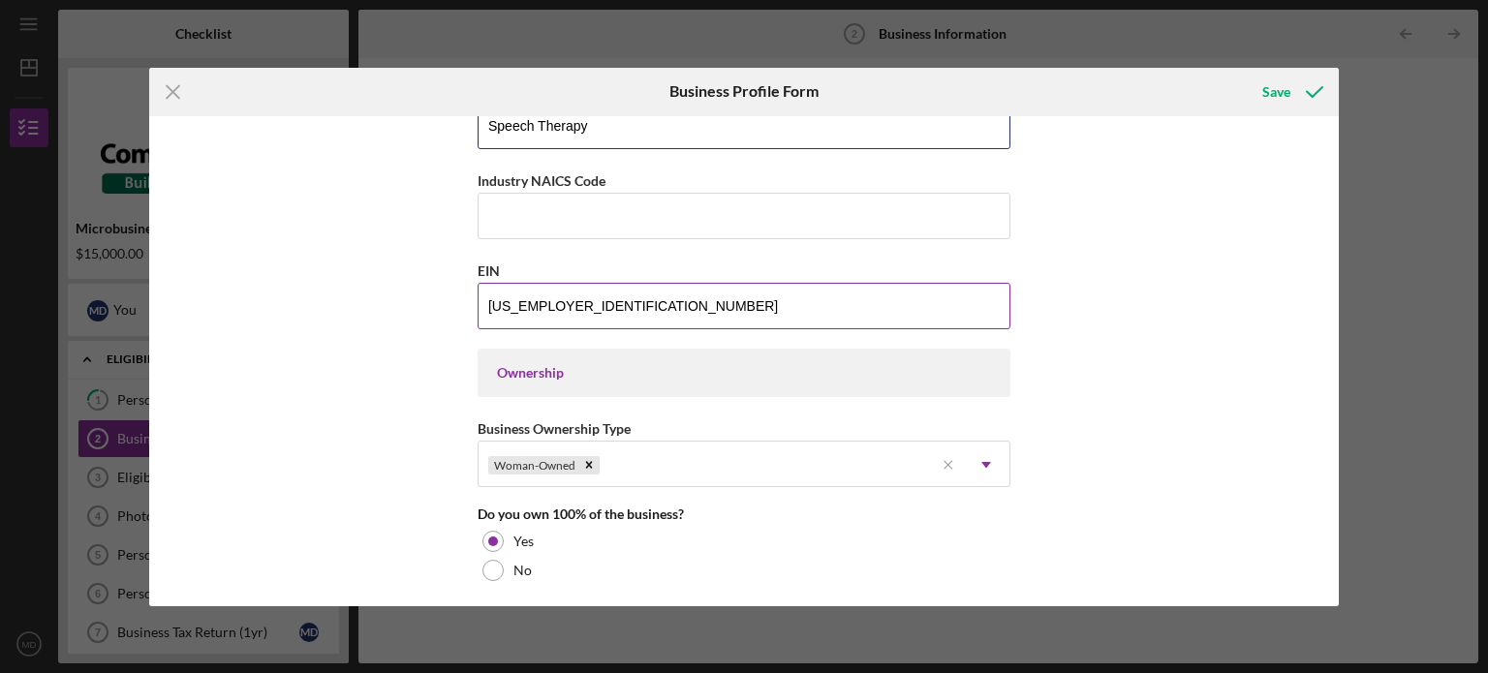
scroll to position [678, 0]
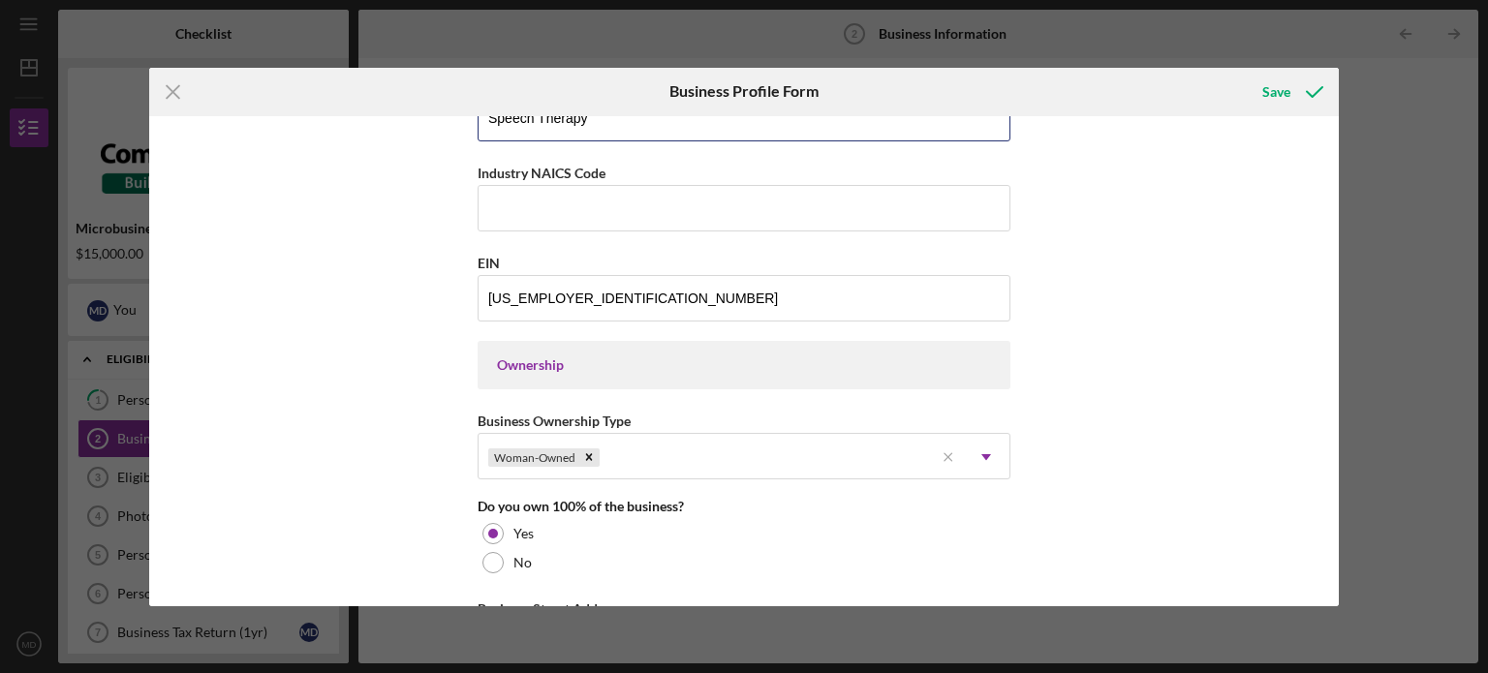
type input "Speech Therapy"
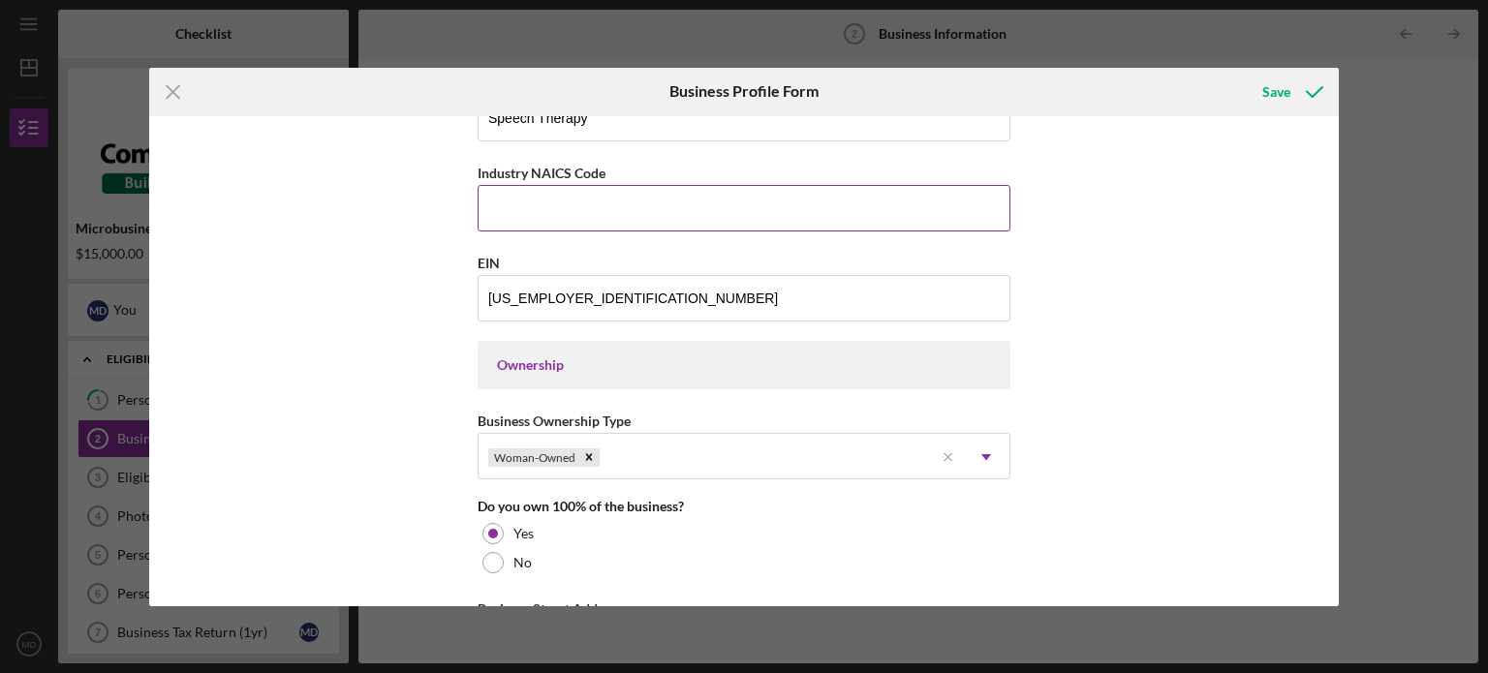
click at [575, 204] on input "Industry NAICS Code" at bounding box center [744, 208] width 533 height 46
paste input "621340"
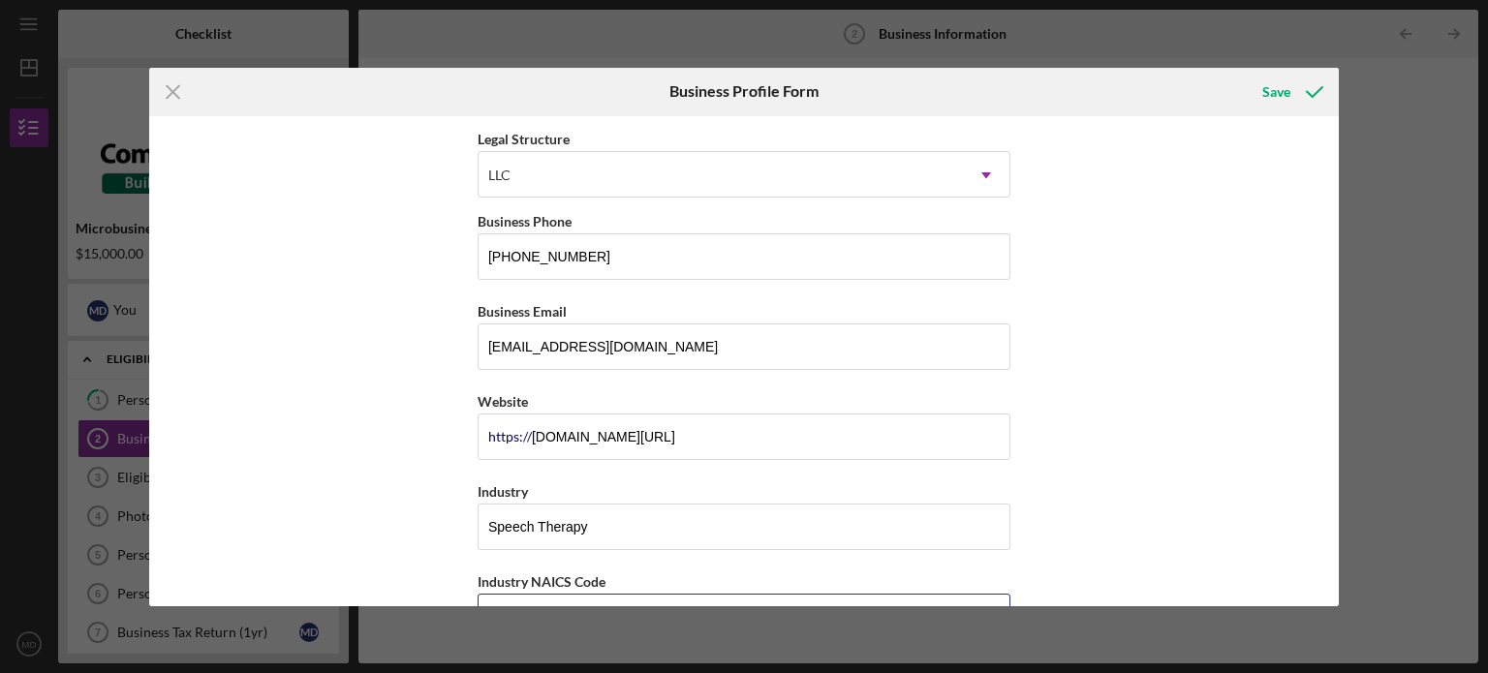
scroll to position [0, 0]
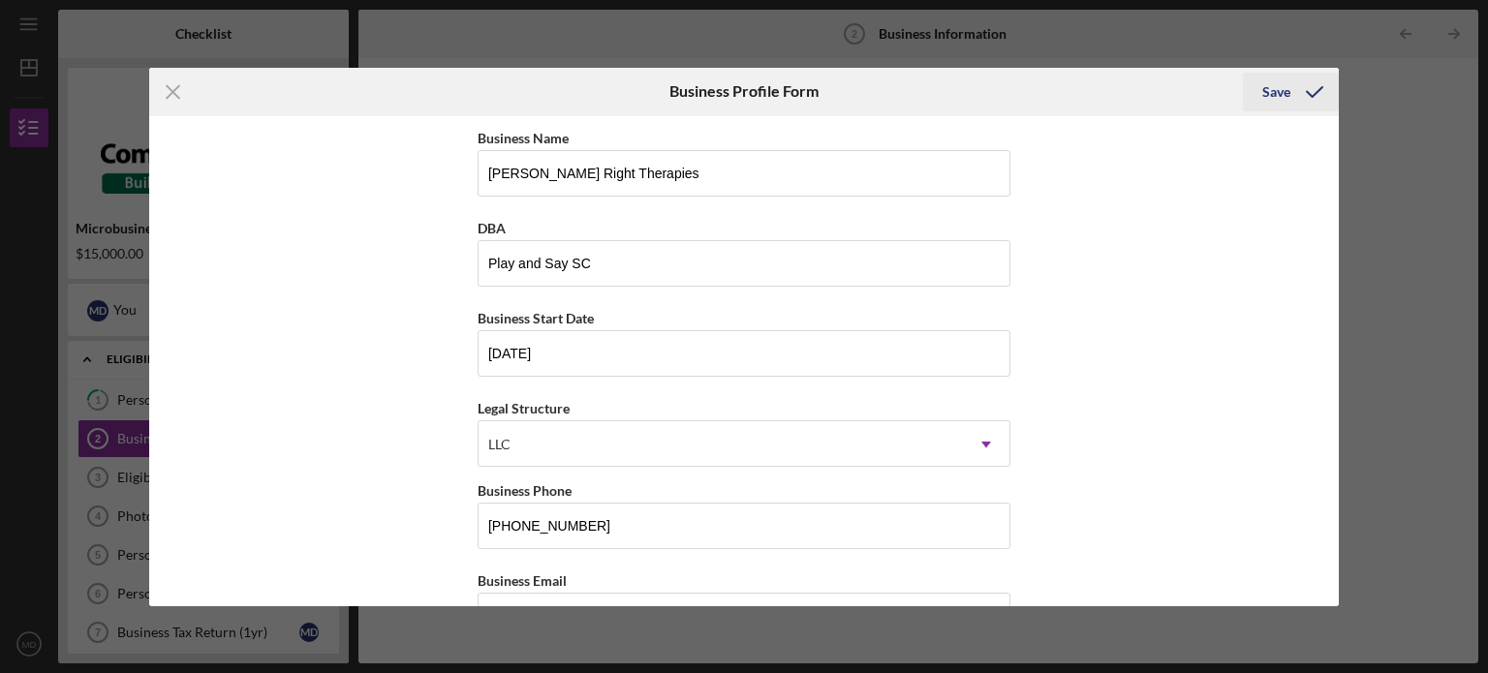
type input "621340"
click at [1263, 80] on div "Save" at bounding box center [1276, 92] width 28 height 39
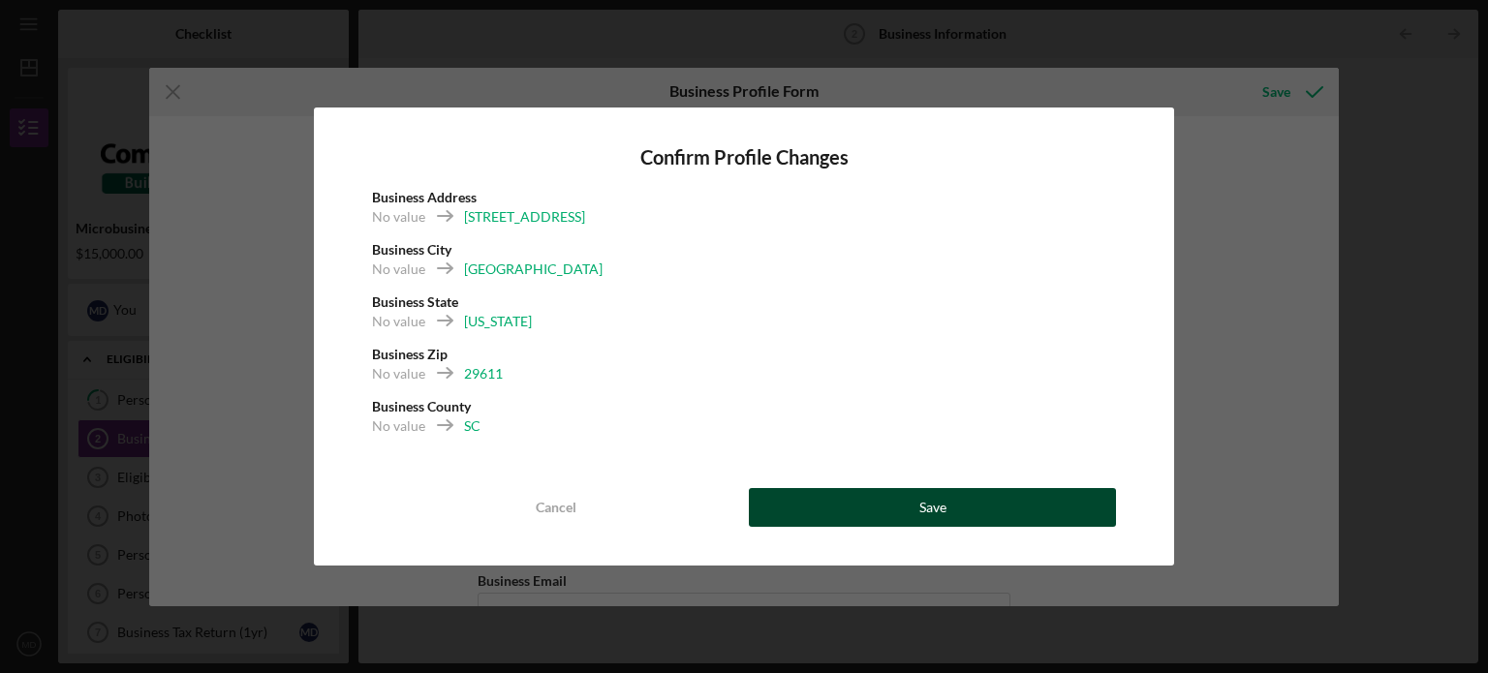
click at [966, 499] on button "Save" at bounding box center [932, 507] width 367 height 39
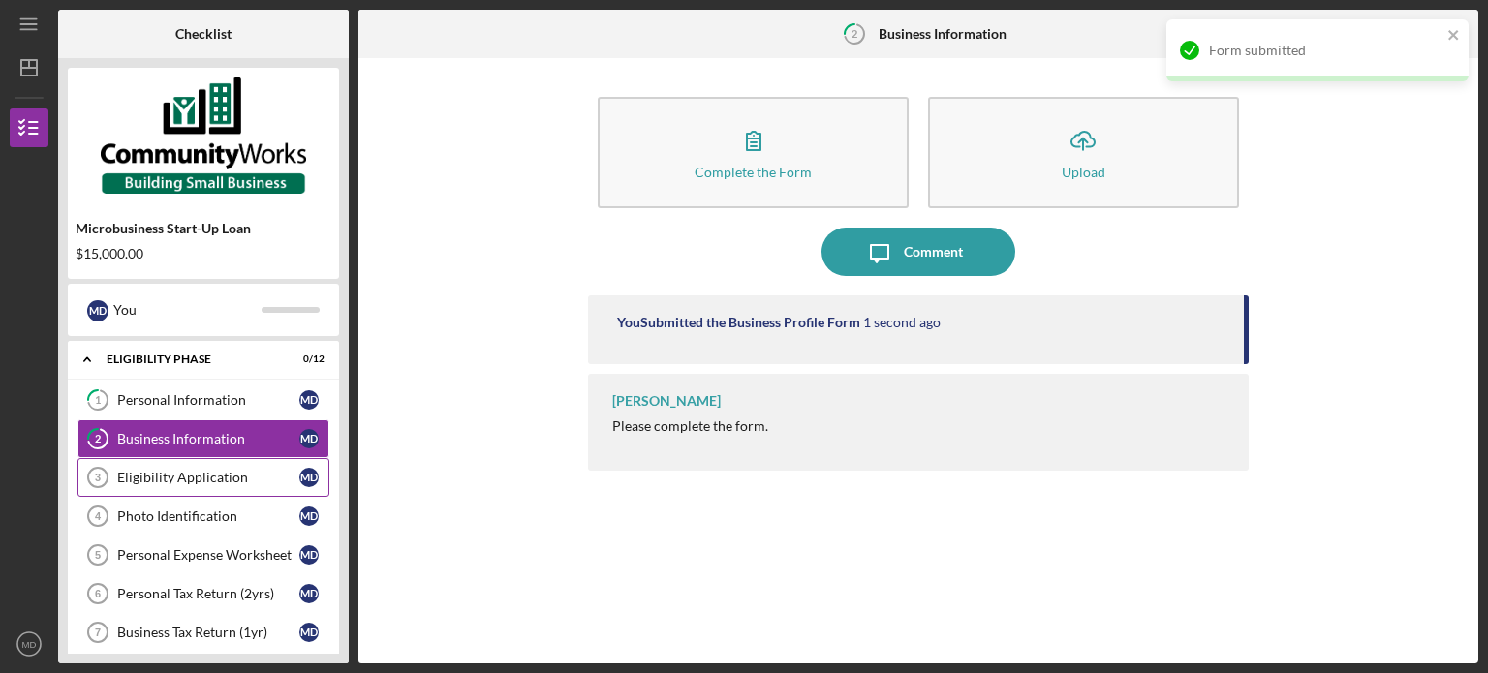
click at [177, 477] on div "Eligibility Application" at bounding box center [208, 477] width 182 height 15
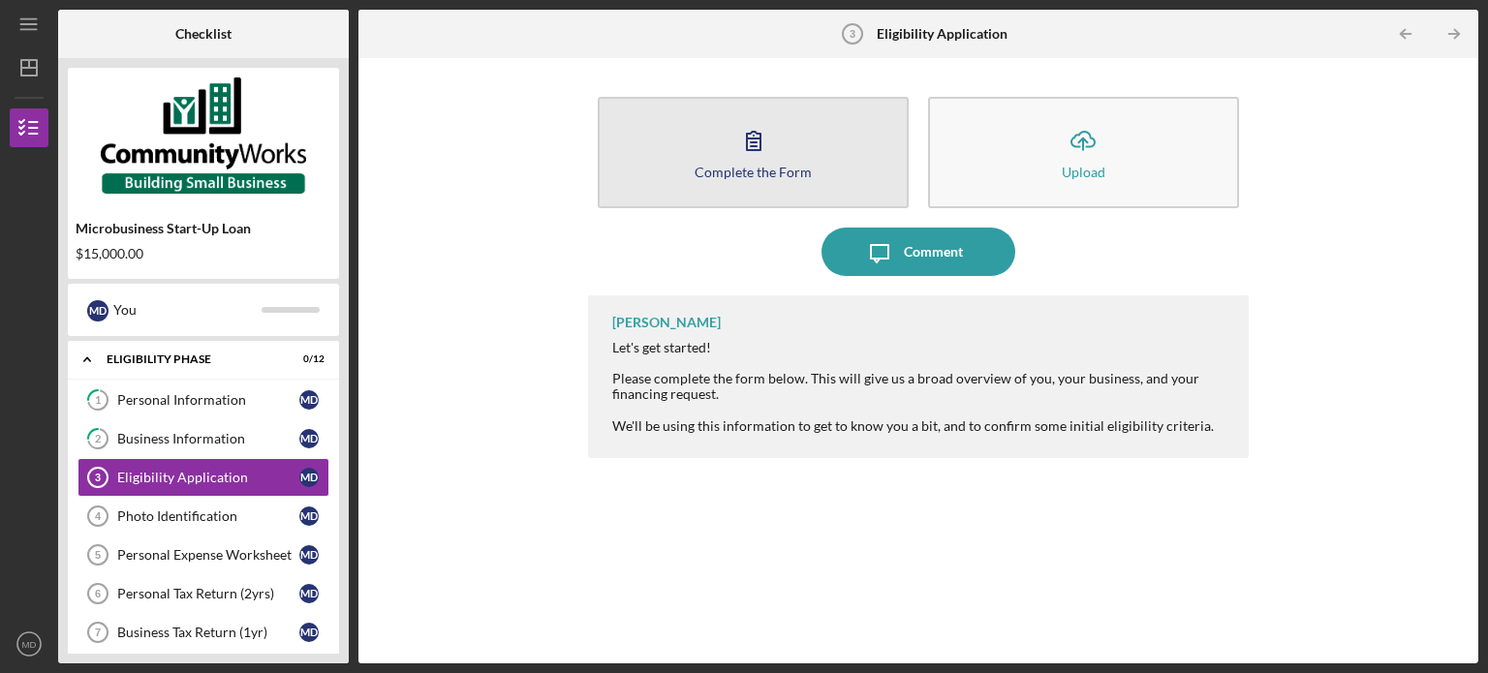
click at [731, 167] on div "Complete the Form" at bounding box center [753, 172] width 117 height 15
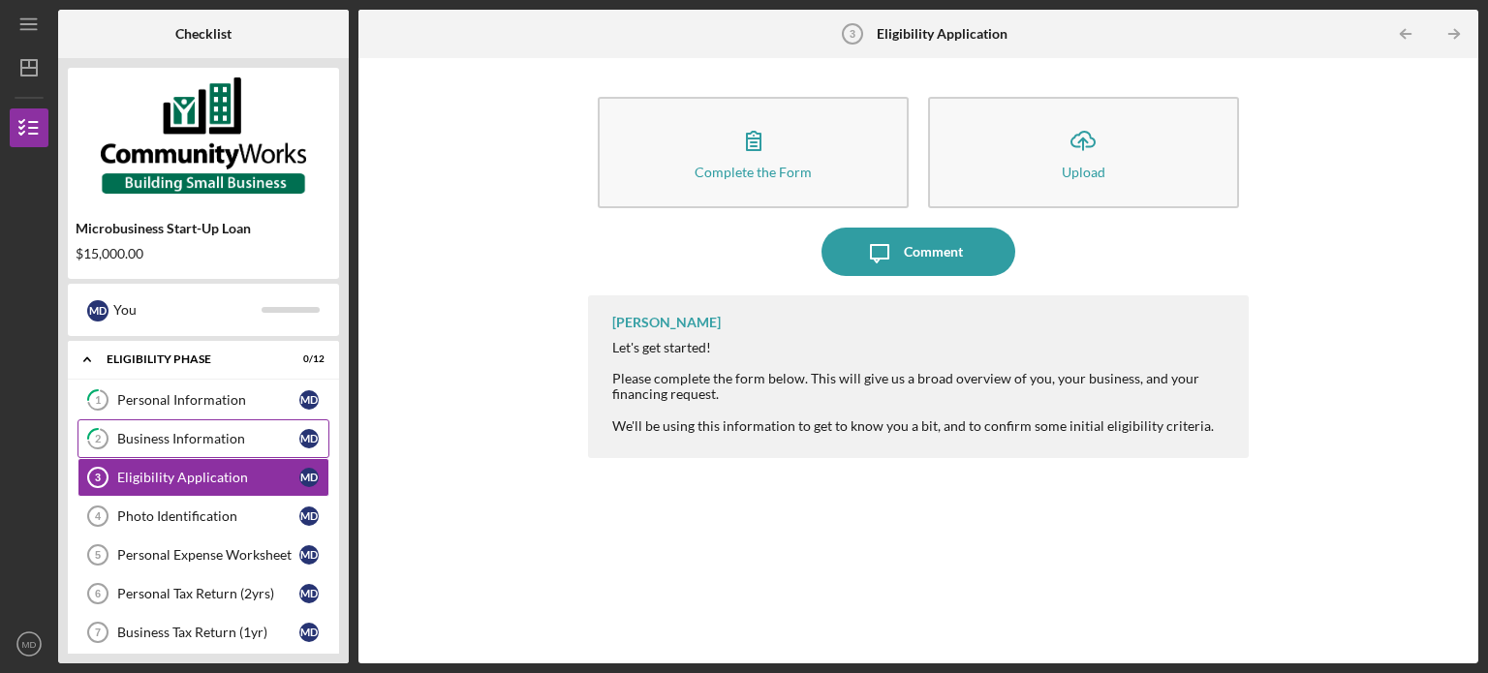
click at [184, 433] on div "Business Information" at bounding box center [208, 438] width 182 height 15
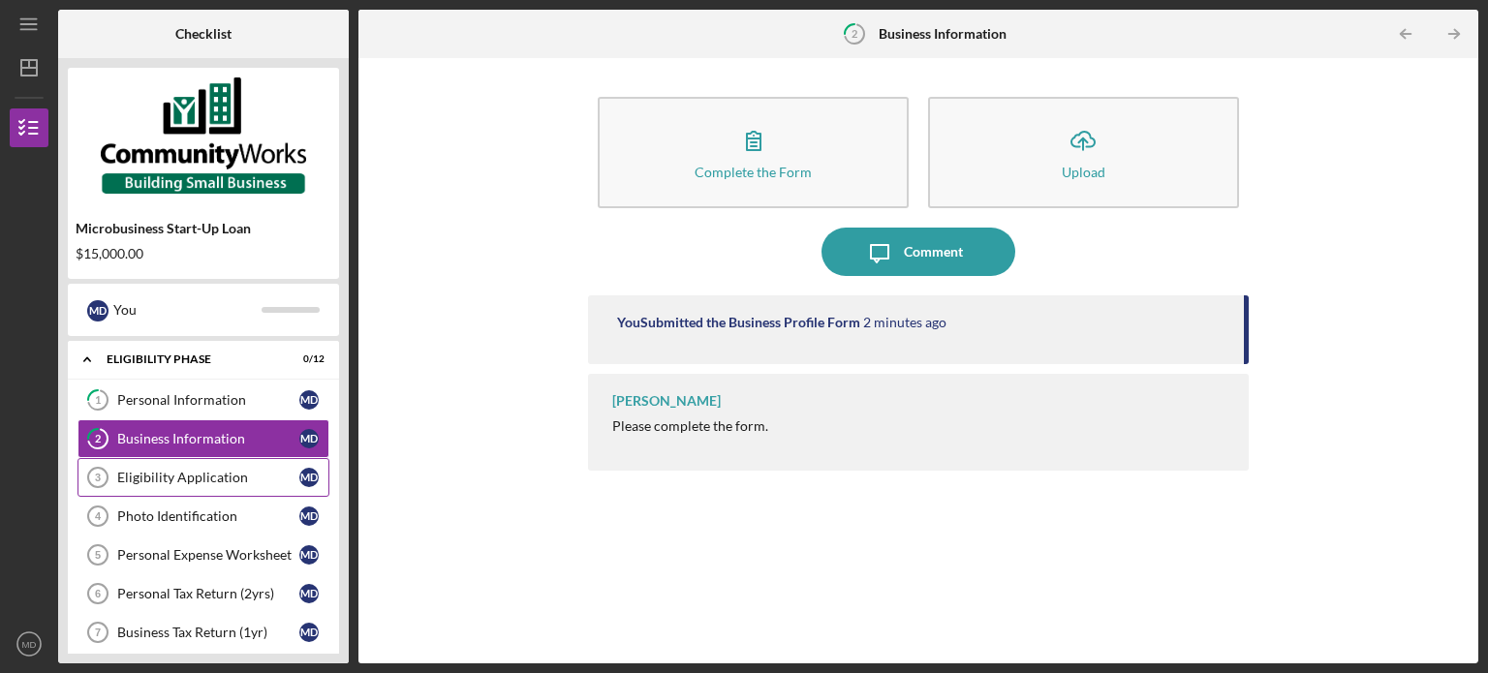
click at [175, 472] on div "Eligibility Application" at bounding box center [208, 477] width 182 height 15
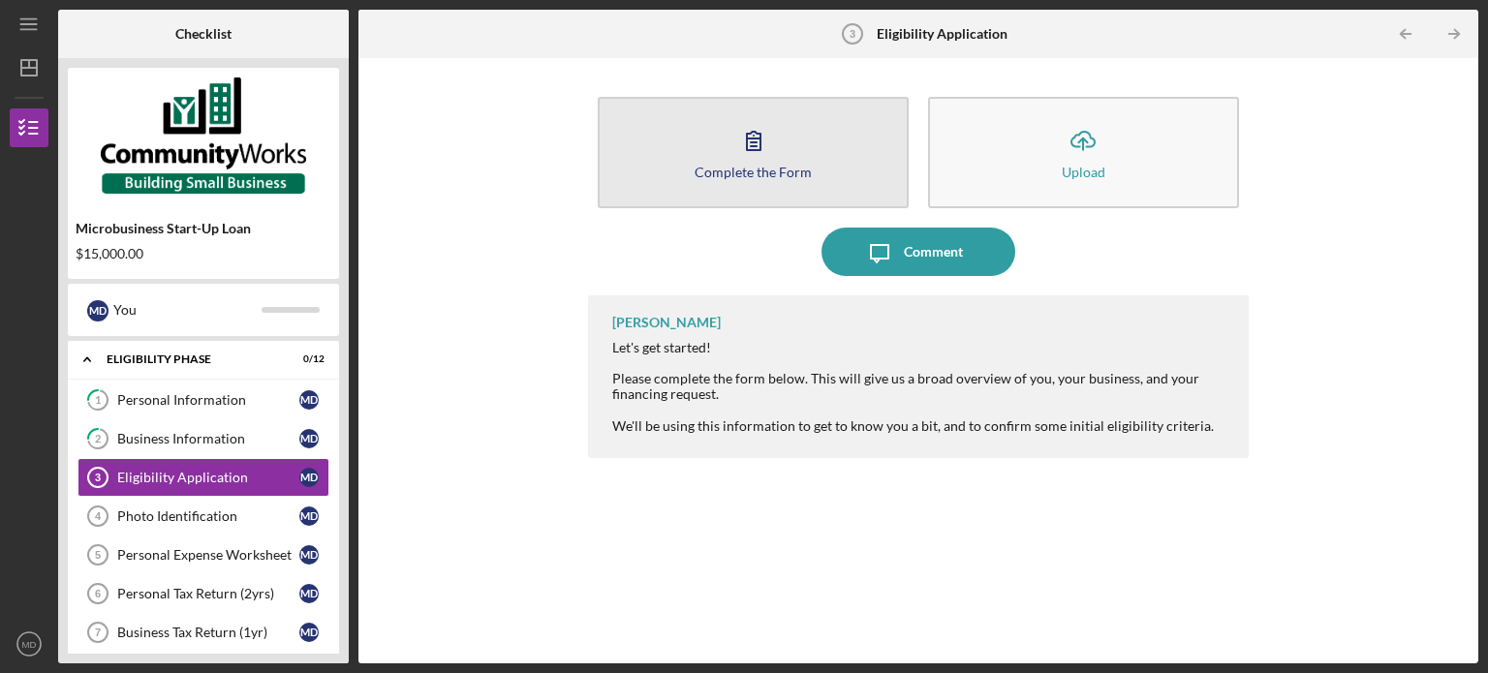
click at [711, 144] on button "Complete the Form Form" at bounding box center [753, 152] width 311 height 111
click at [806, 181] on button "Complete the Form Form" at bounding box center [753, 152] width 311 height 111
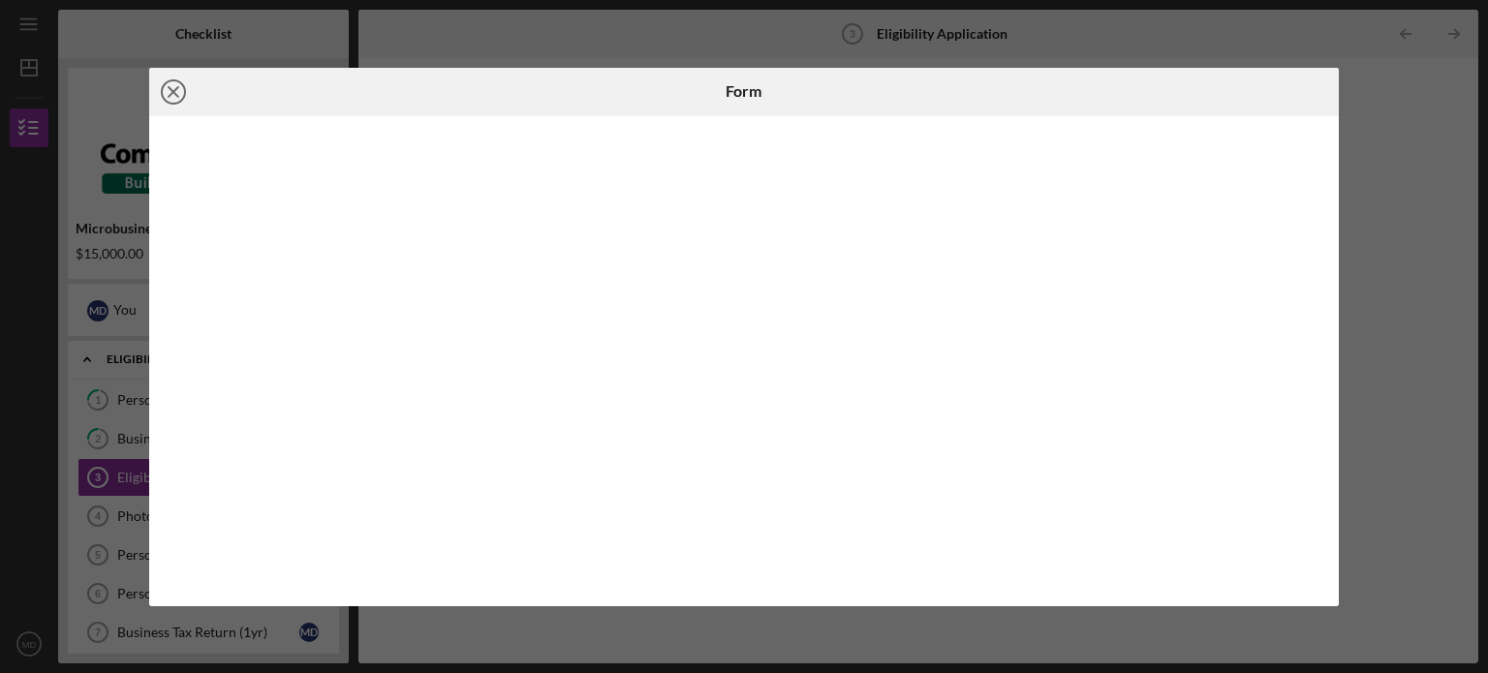
click at [176, 89] on icon "Icon/Close" at bounding box center [173, 92] width 48 height 48
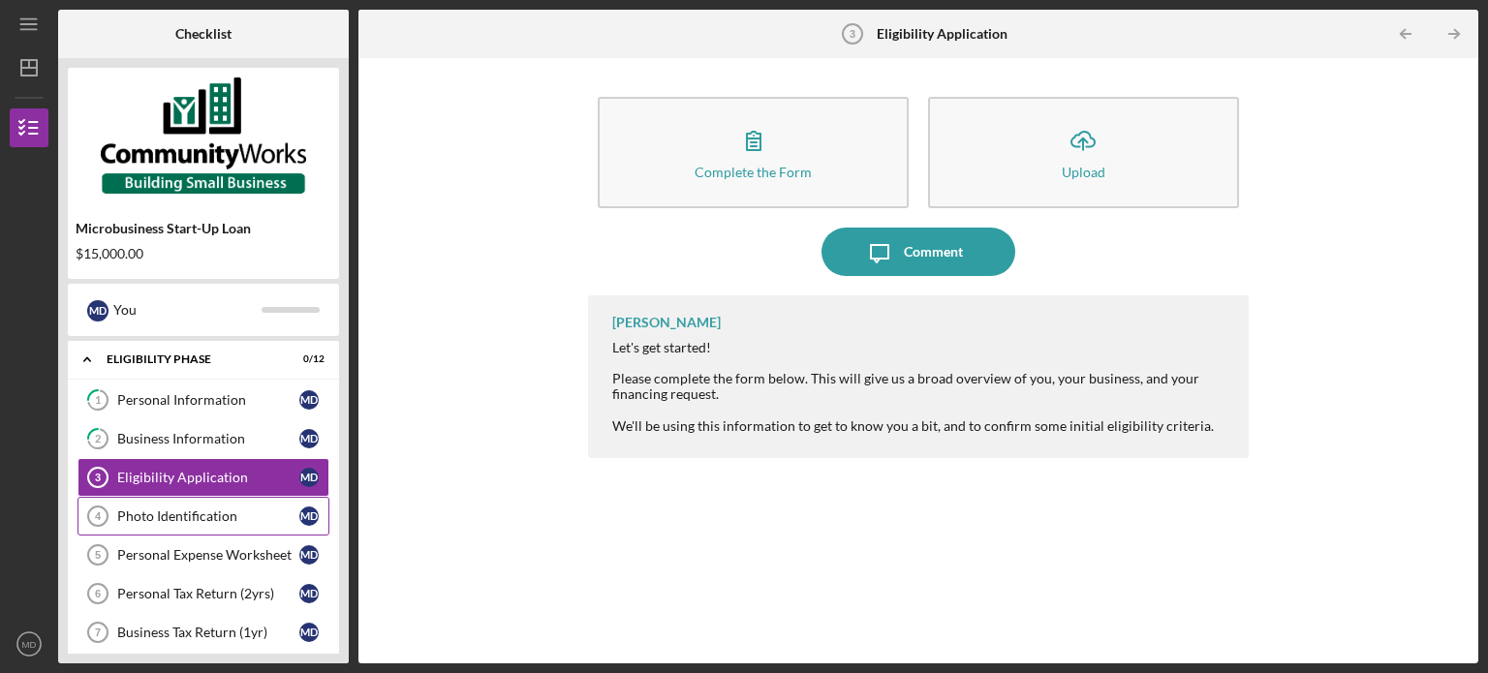
click at [241, 520] on div "Photo Identification" at bounding box center [208, 516] width 182 height 15
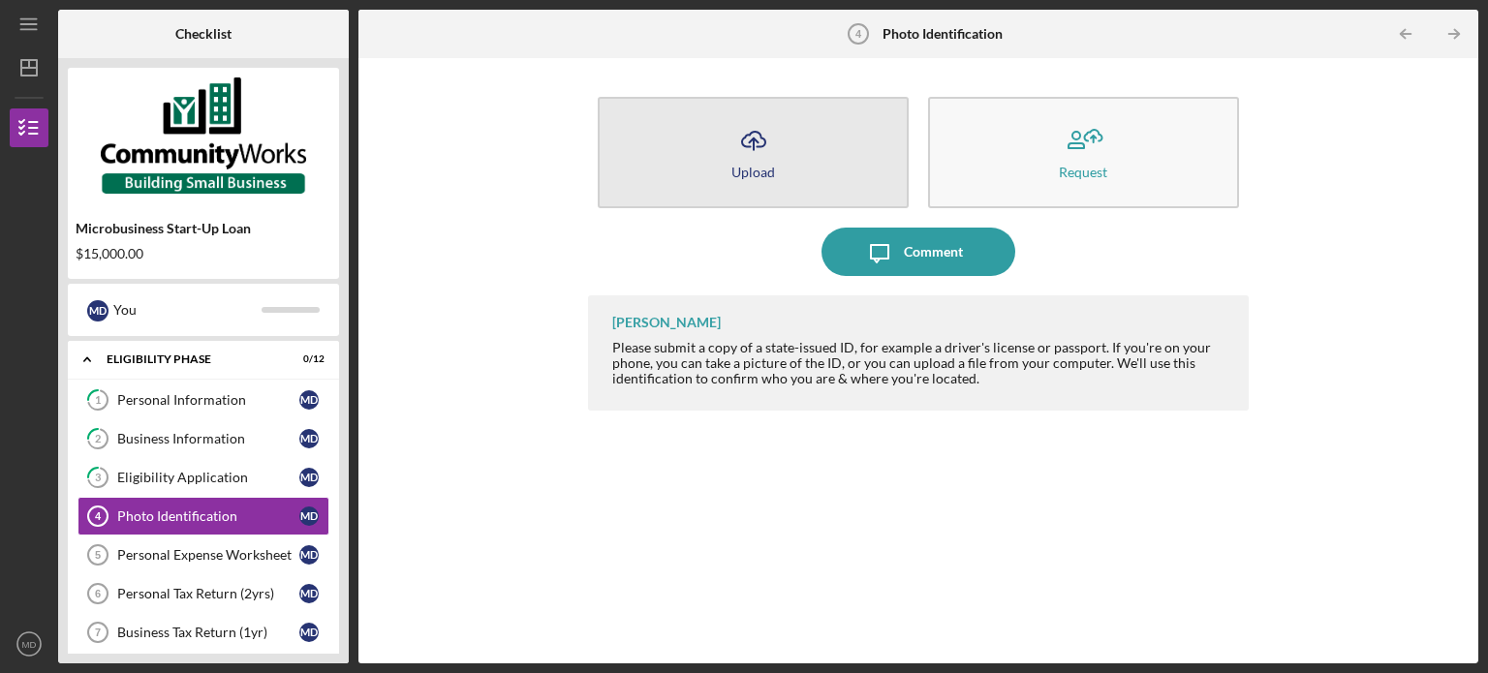
click at [841, 185] on button "Icon/Upload Upload" at bounding box center [753, 152] width 311 height 111
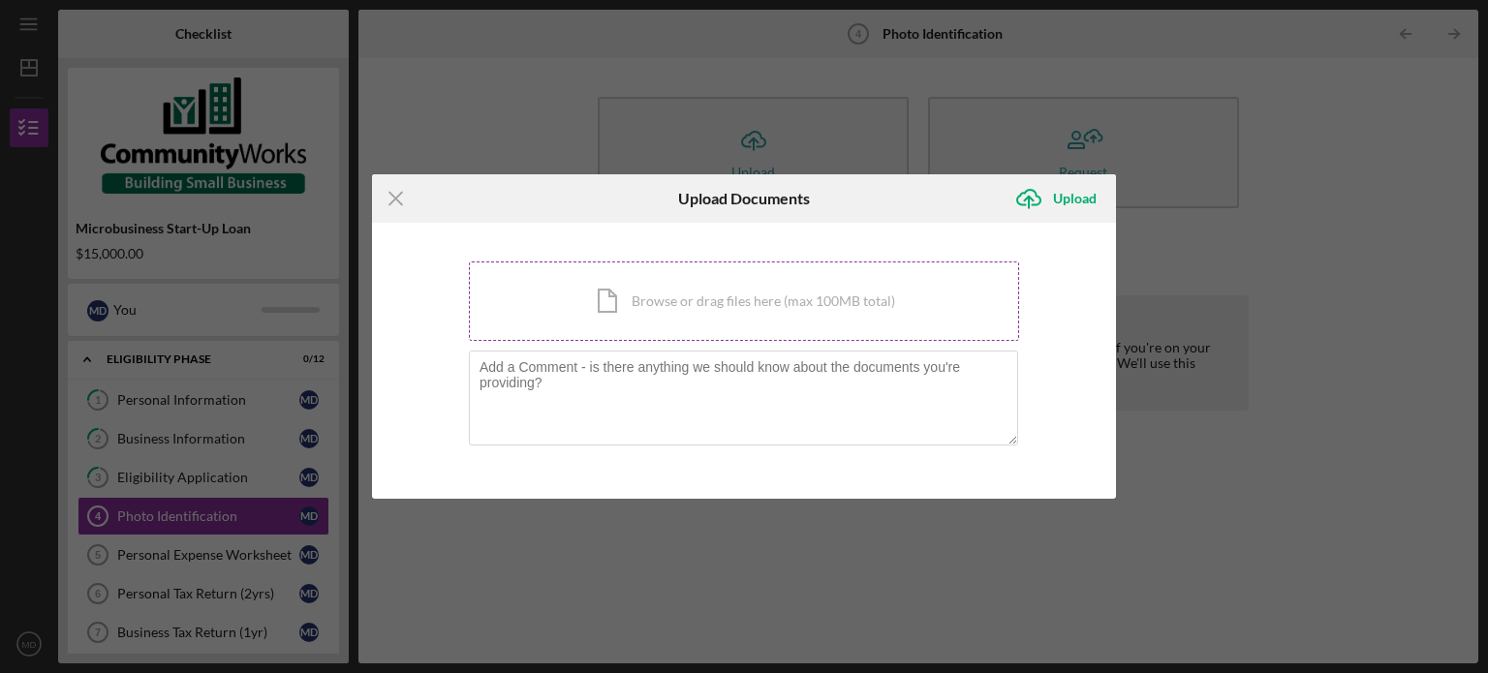
click at [649, 303] on div "Icon/Document Browse or drag files here (max 100MB total) Tap to choose files o…" at bounding box center [744, 301] width 550 height 79
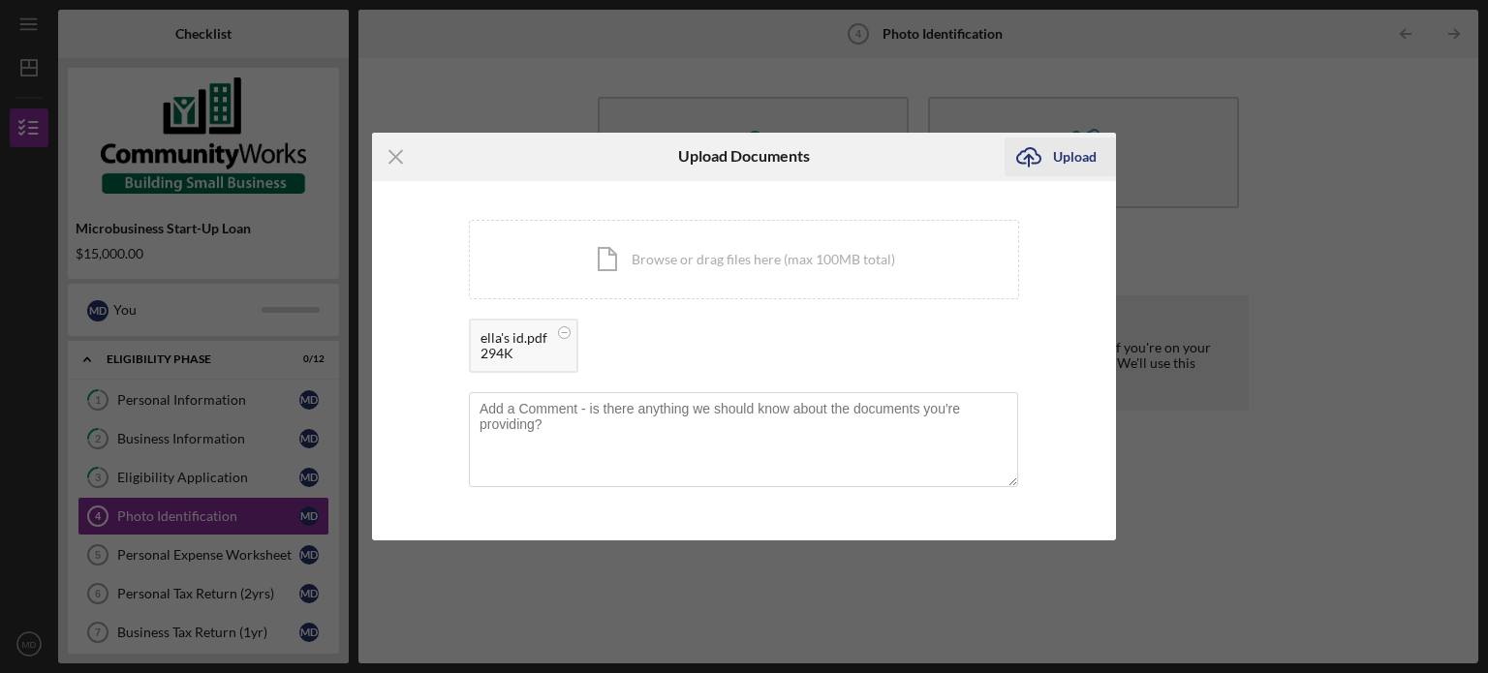
click at [1074, 165] on div "Upload" at bounding box center [1075, 157] width 44 height 39
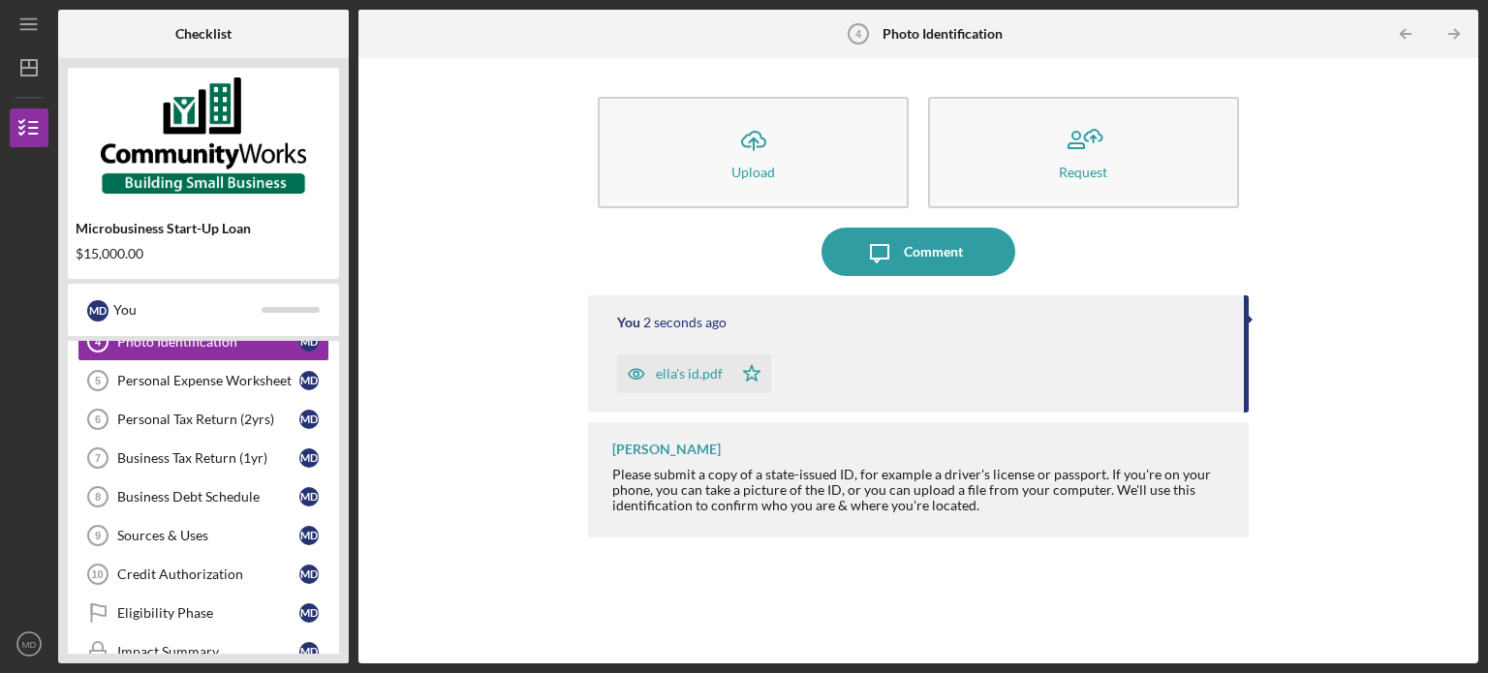
scroll to position [194, 0]
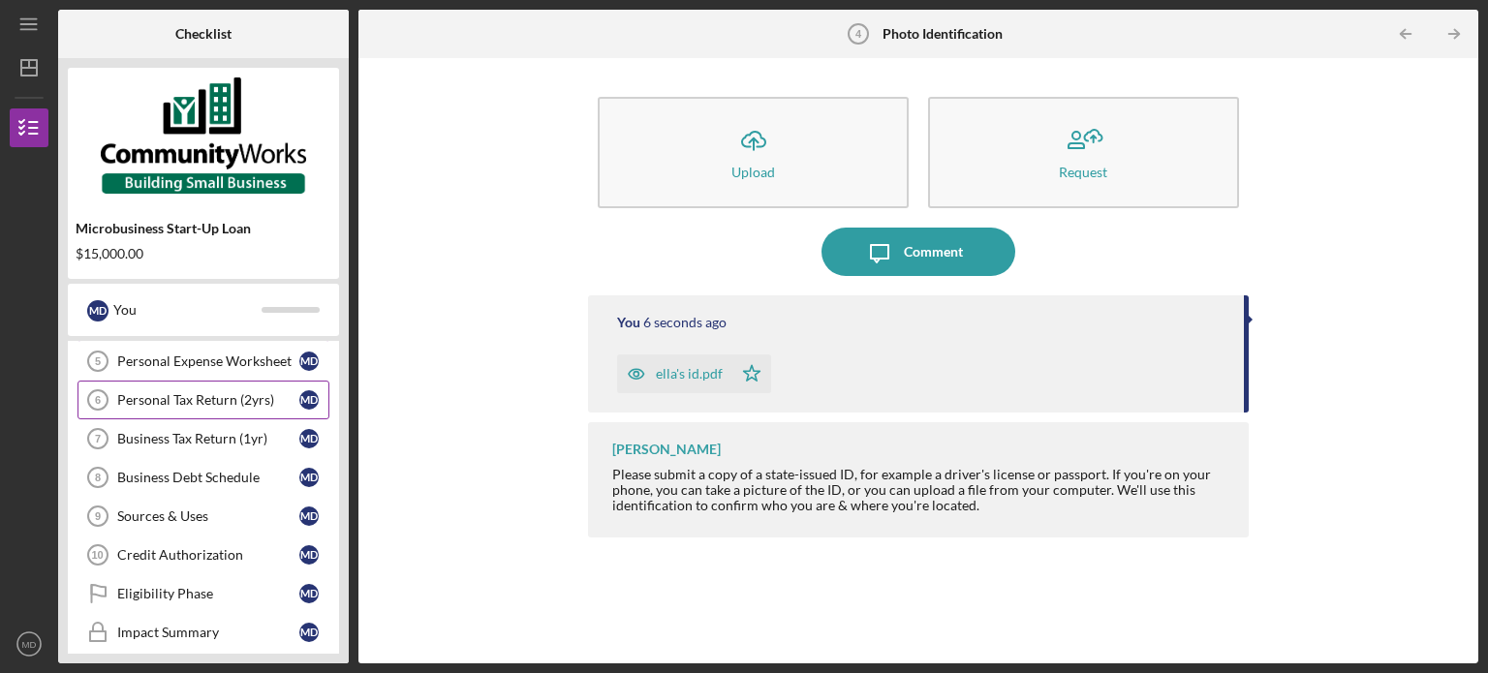
click at [223, 398] on div "Personal Tax Return (2yrs)" at bounding box center [208, 399] width 182 height 15
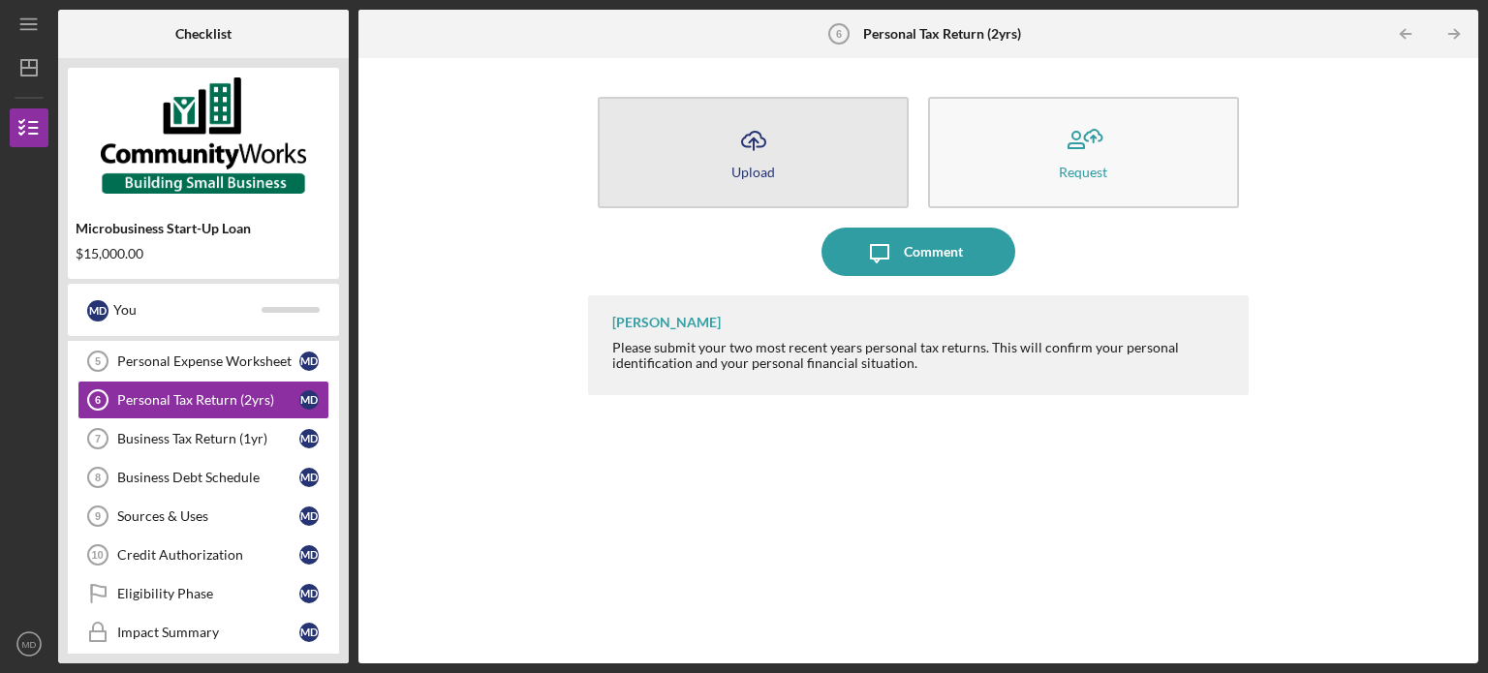
click at [787, 162] on button "Icon/Upload Upload" at bounding box center [753, 152] width 311 height 111
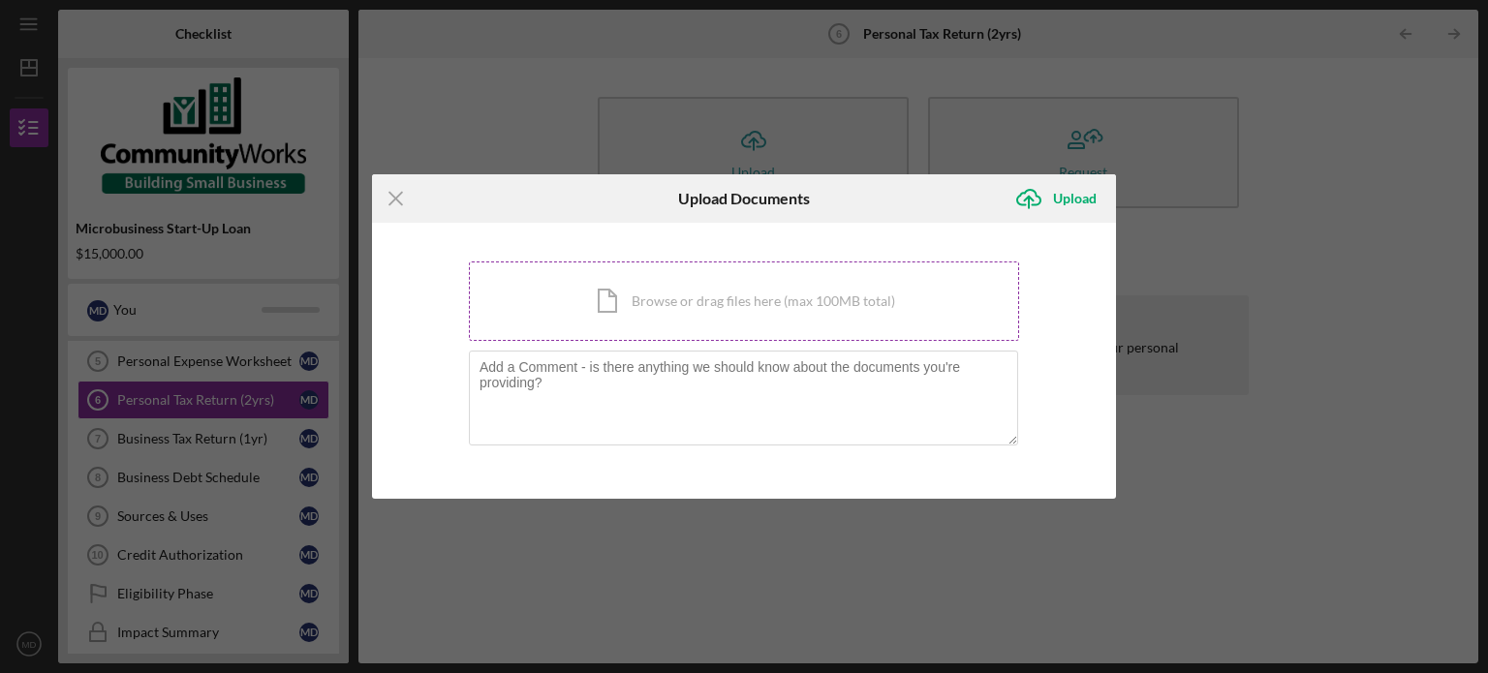
click at [637, 315] on div "Icon/Document Browse or drag files here (max 100MB total) Tap to choose files o…" at bounding box center [744, 301] width 550 height 79
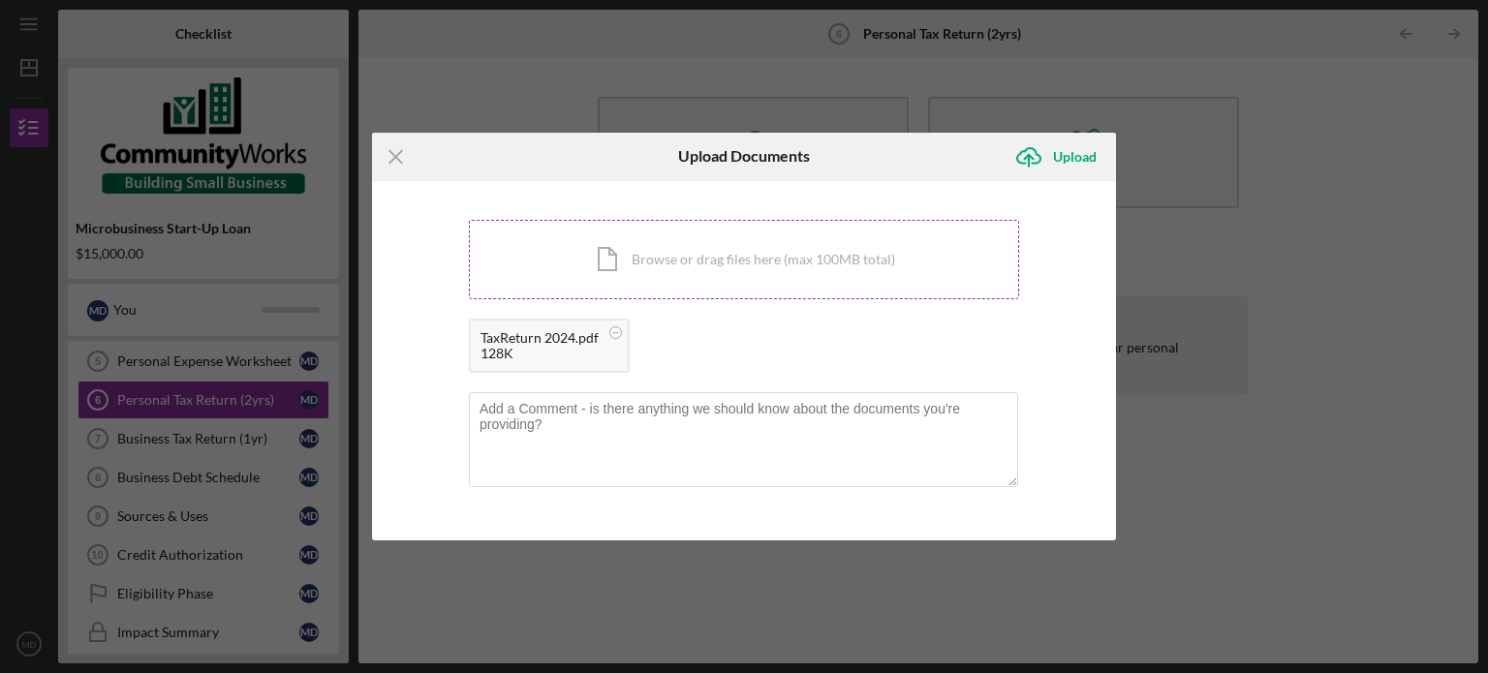
click at [740, 260] on div "Icon/Document Browse or drag files here (max 100MB total) Tap to choose files o…" at bounding box center [744, 259] width 550 height 79
click at [1058, 153] on div "Upload" at bounding box center [1075, 157] width 44 height 39
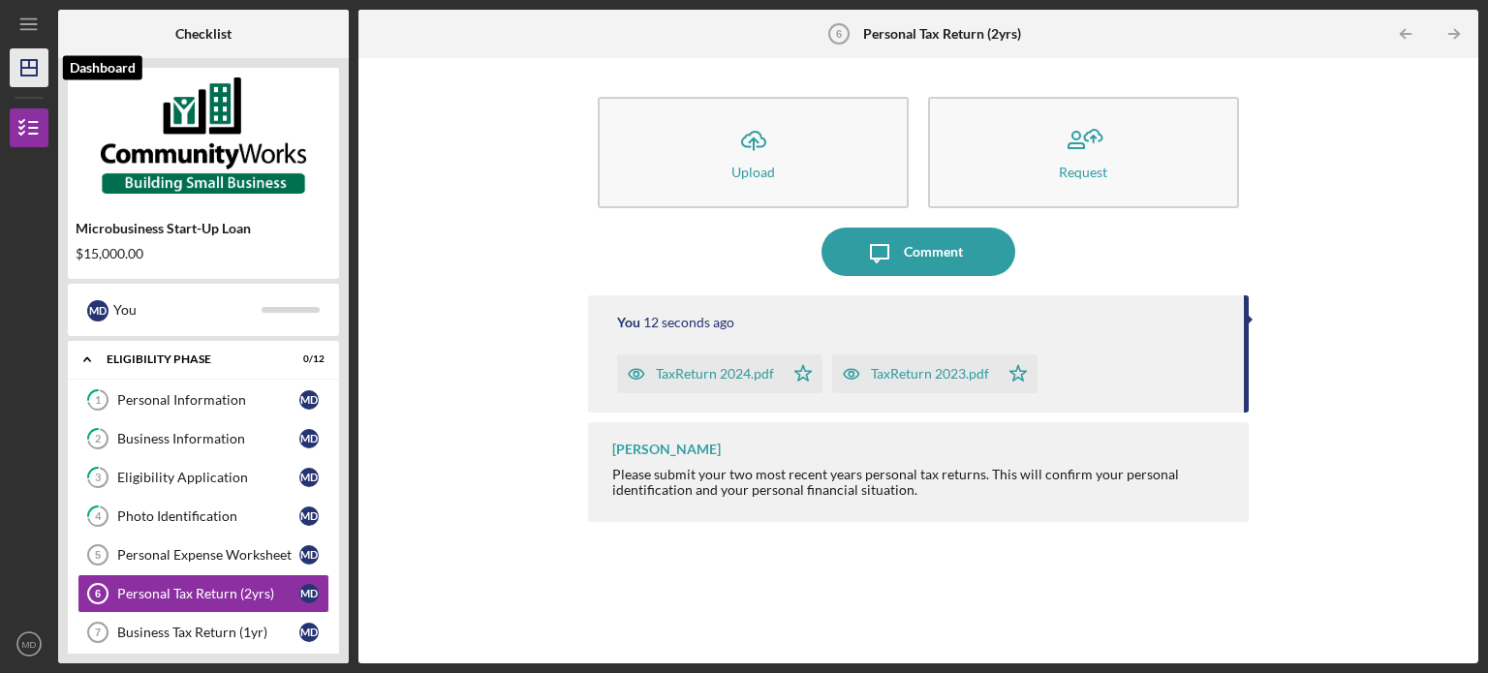
click at [32, 65] on icon "Icon/Dashboard" at bounding box center [29, 68] width 48 height 48
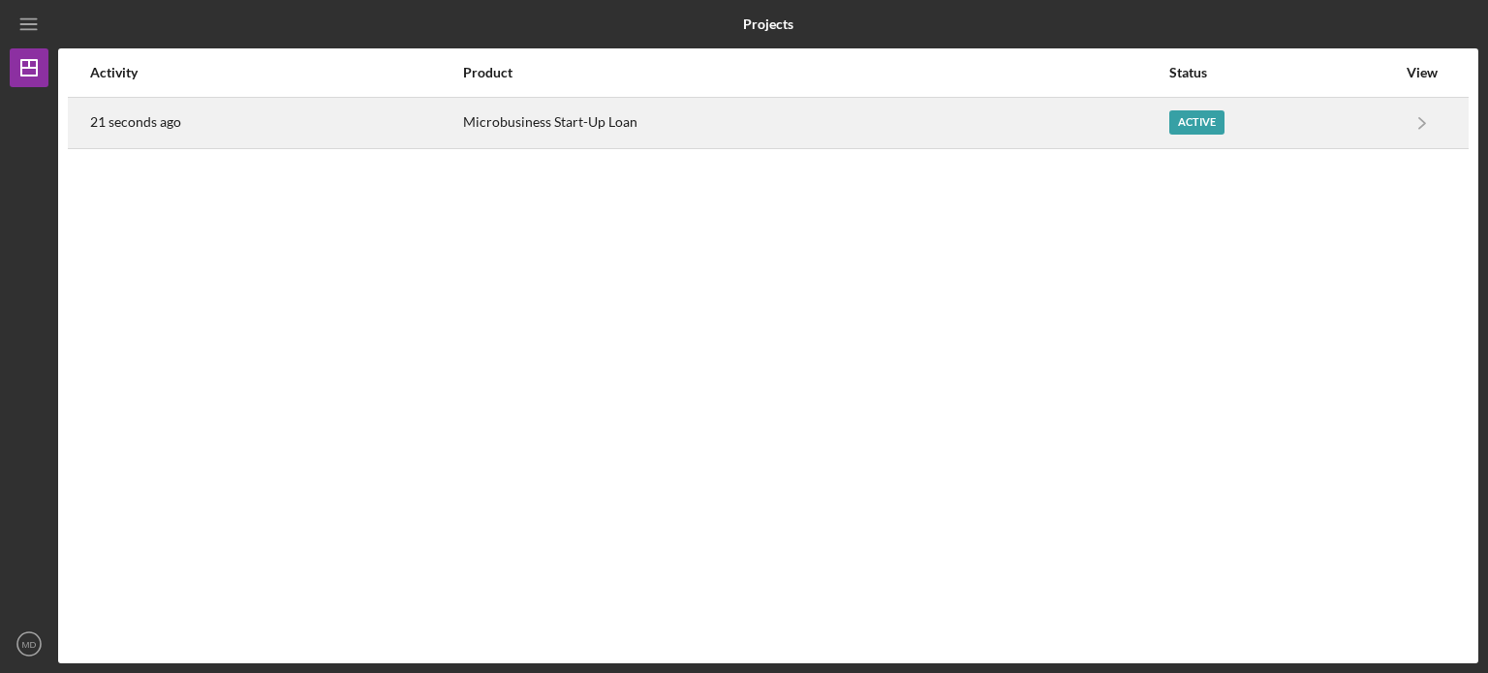
click at [210, 113] on div "21 seconds ago" at bounding box center [275, 123] width 371 height 48
